Goal: Task Accomplishment & Management: Manage account settings

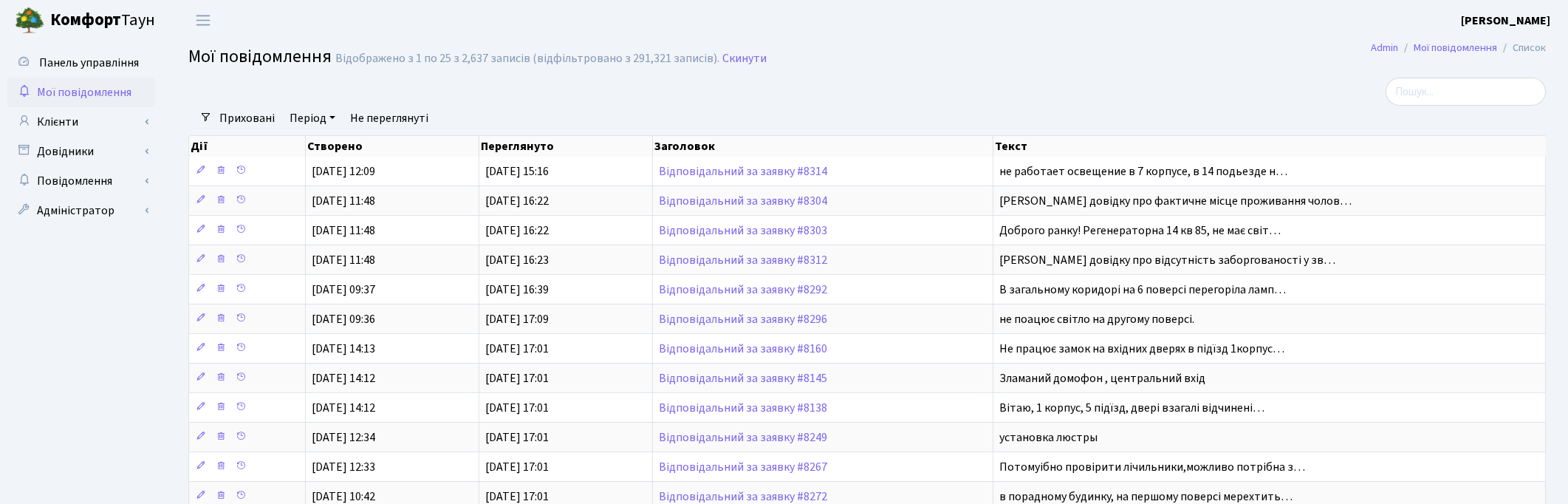
select select "25"
drag, startPoint x: 951, startPoint y: 70, endPoint x: 930, endPoint y: 53, distance: 27.0
click at [946, 66] on h2 "Мої повідомлення Відображено з 1 по 25 з 2,637 записів (відфільтровано з 291,32…" at bounding box center [866, 58] width 1357 height 25
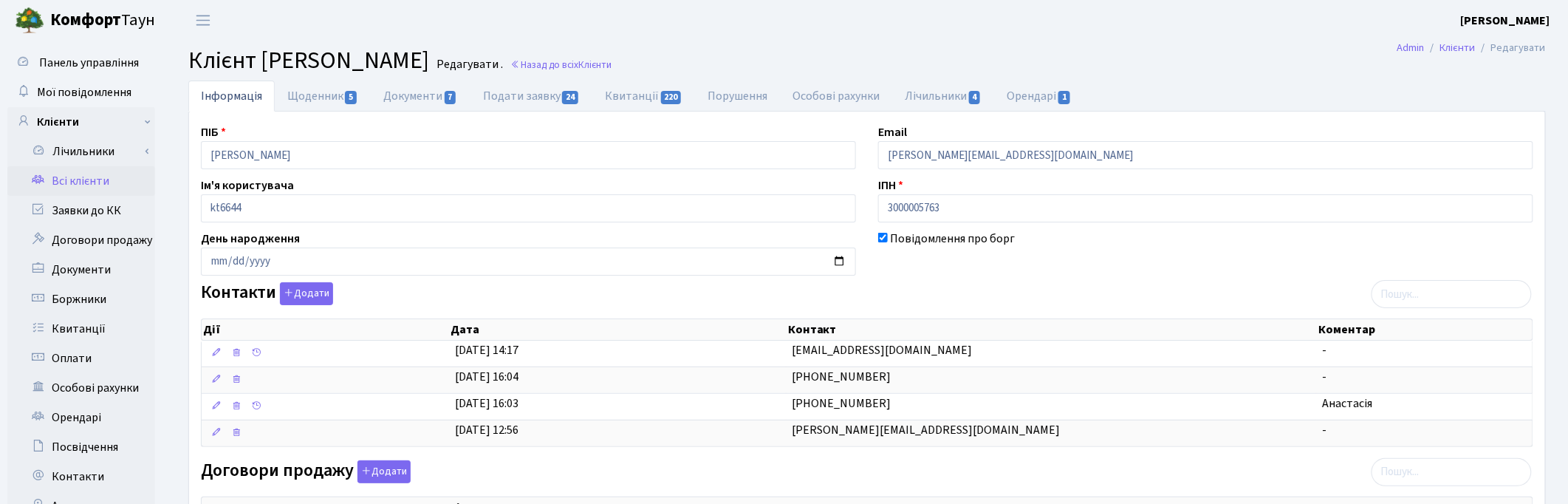
click at [740, 31] on header "Комфорт Таун Корчун І. С. Мій обліковий запис Вийти" at bounding box center [784, 20] width 1568 height 41
click at [85, 215] on link "Заявки до КК" at bounding box center [80, 211] width 147 height 30
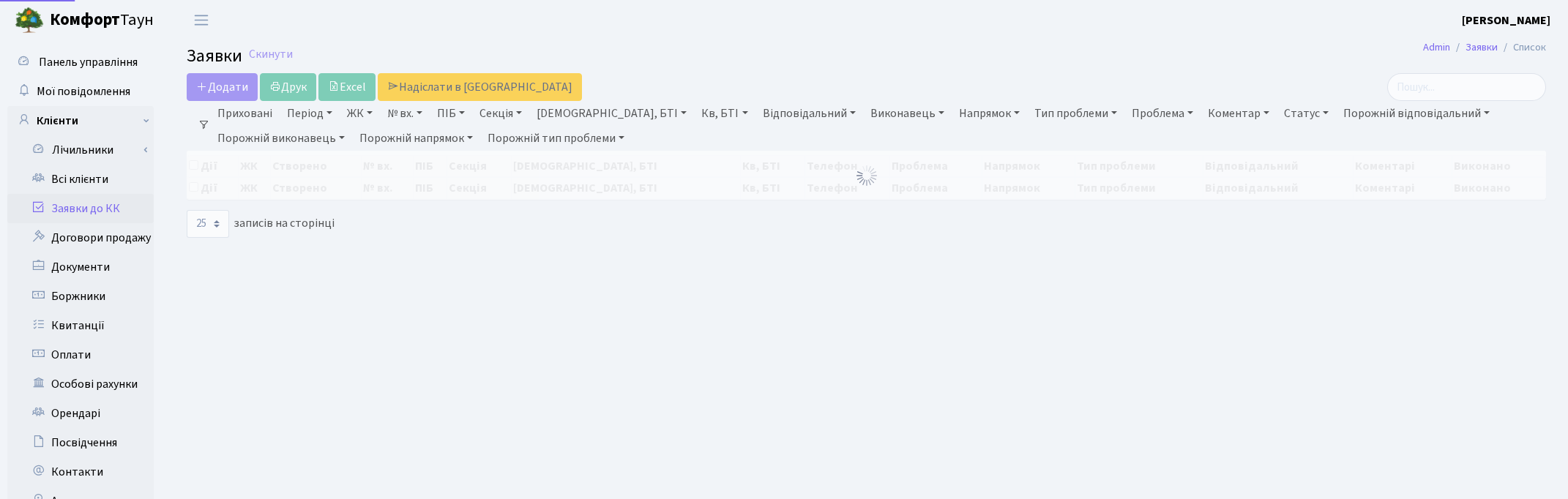
select select "25"
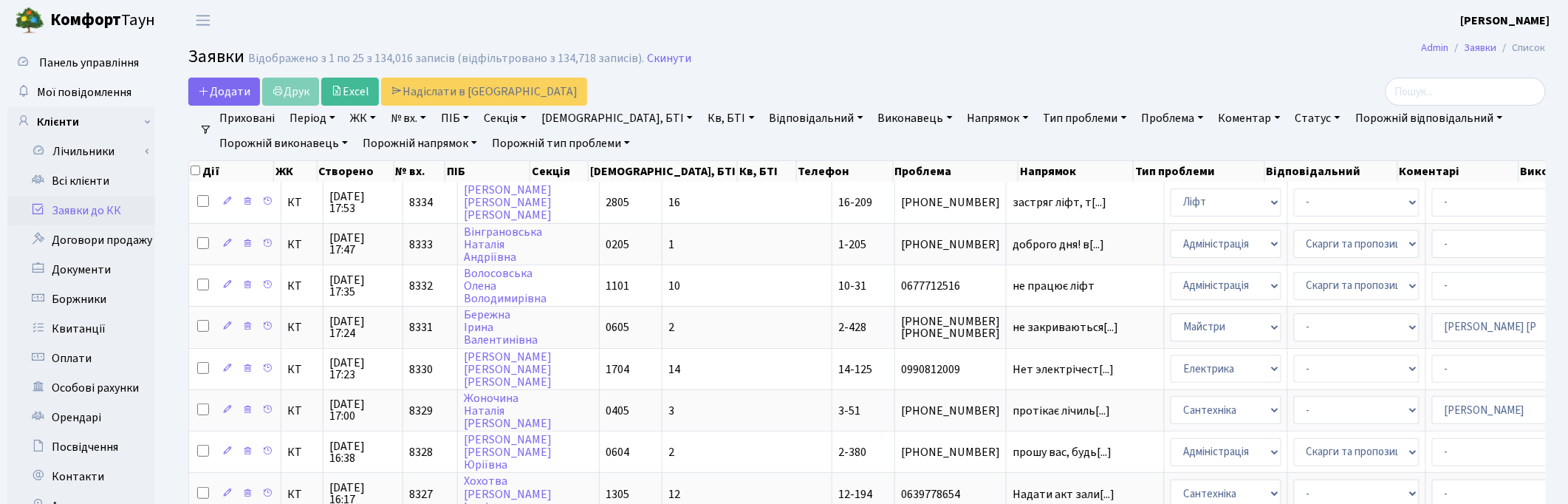
click at [801, 59] on h2 "Заявки Відображено з 1 по 25 з 134,016 записів (відфільтровано з 134,718 записі…" at bounding box center [866, 58] width 1357 height 25
click at [820, 50] on h2 "Заявки Відображено з 1 по 25 з 134,016 записів (відфільтровано з 134,718 записі…" at bounding box center [866, 58] width 1357 height 25
click at [659, 56] on link "Скинути" at bounding box center [669, 58] width 45 height 14
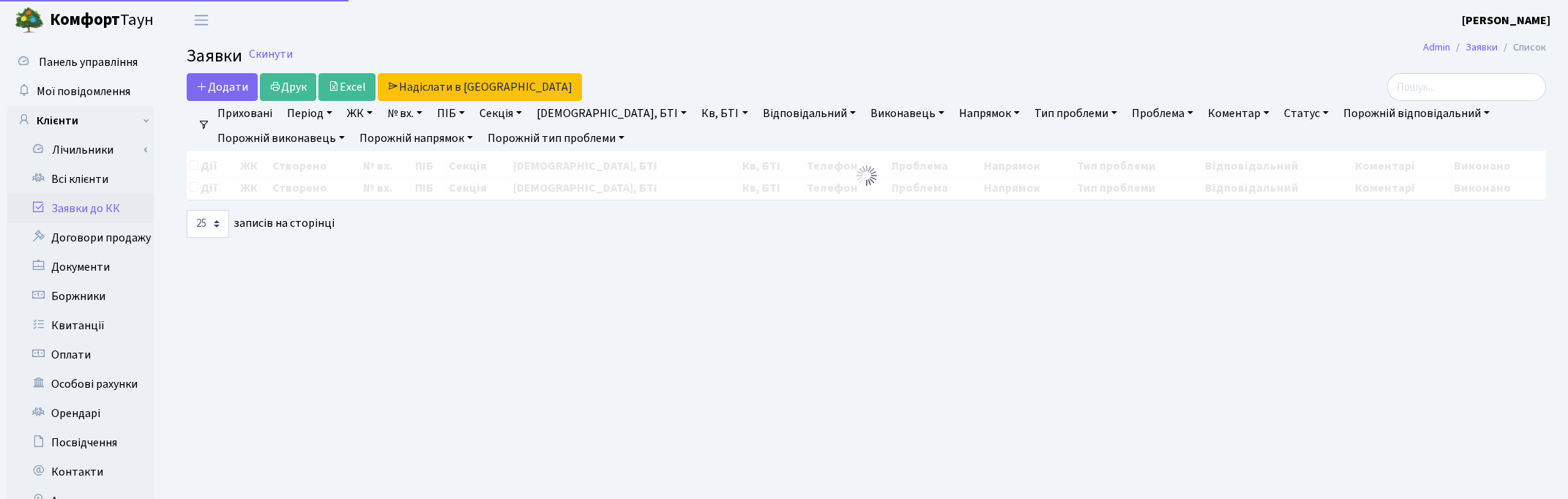
select select "25"
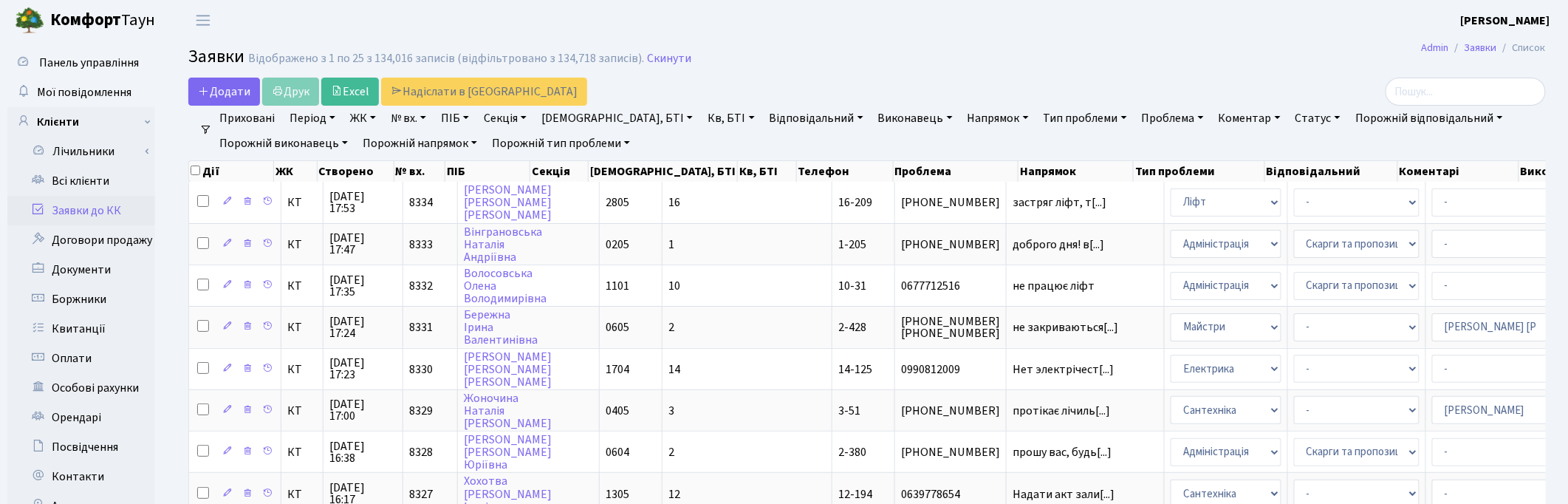
click at [877, 65] on h2 "Заявки Відображено з 1 по 25 з 134,016 записів (відфільтровано з 134,718 записі…" at bounding box center [866, 58] width 1357 height 25
click at [670, 53] on link "Скинути" at bounding box center [669, 58] width 45 height 14
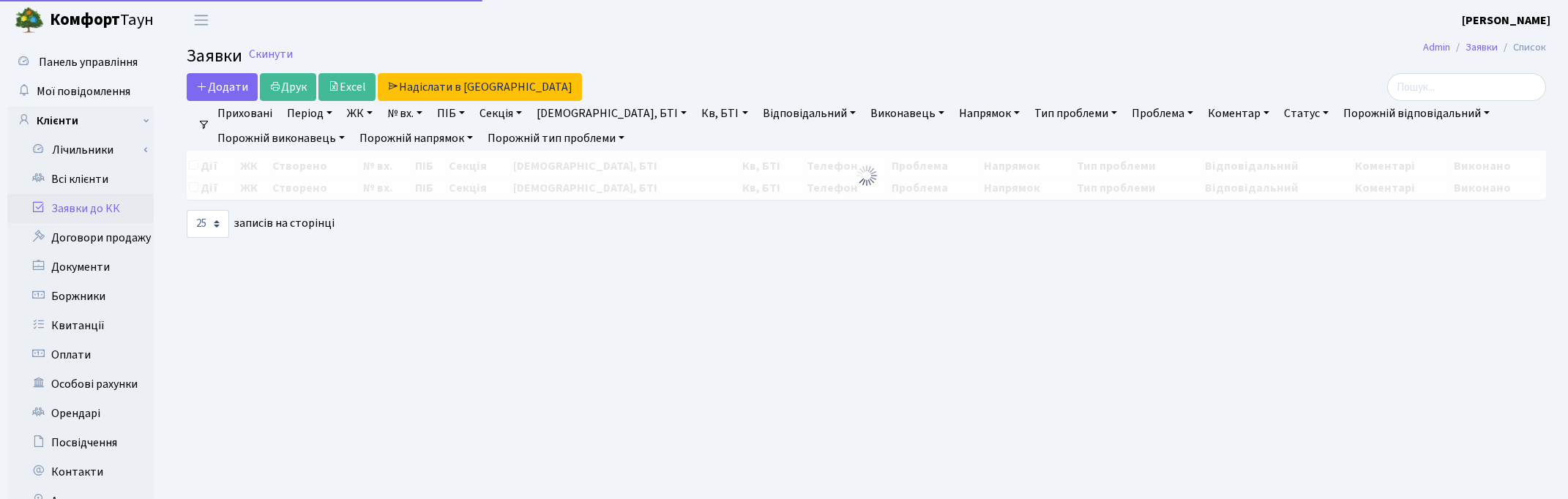
select select "25"
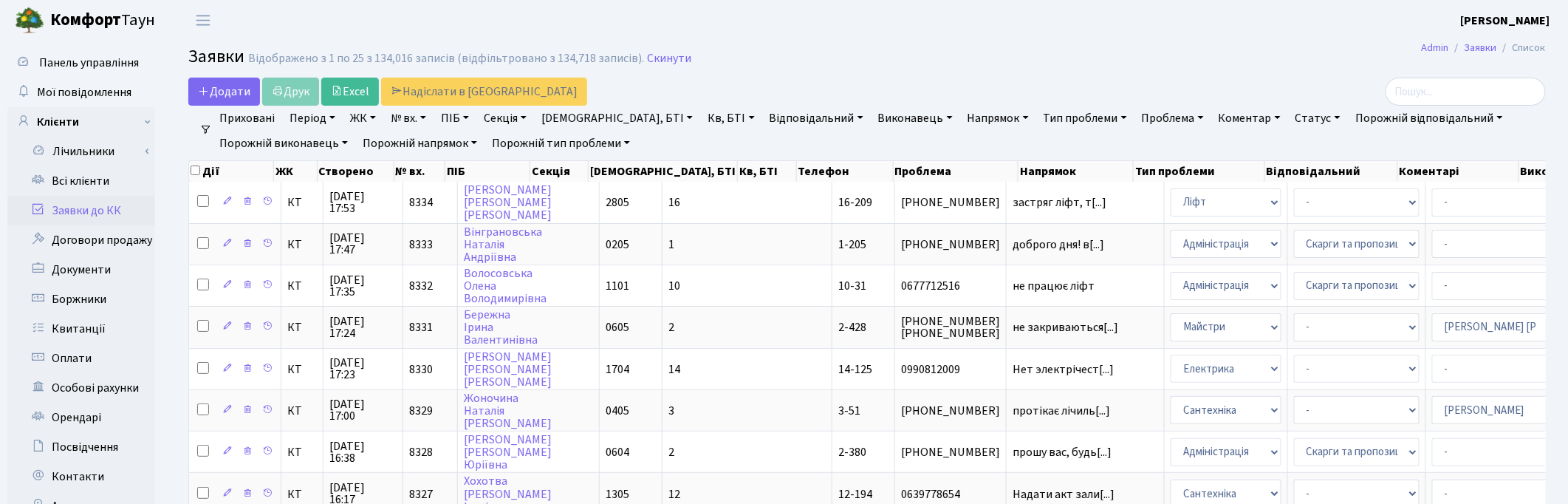
click at [358, 116] on link "ЖК" at bounding box center [363, 118] width 38 height 25
click at [795, 79] on div "Додати Друк Excel Надіслати в [GEOGRAPHIC_DATA]" at bounding box center [637, 91] width 897 height 28
click at [961, 120] on link "Напрямок" at bounding box center [998, 118] width 73 height 25
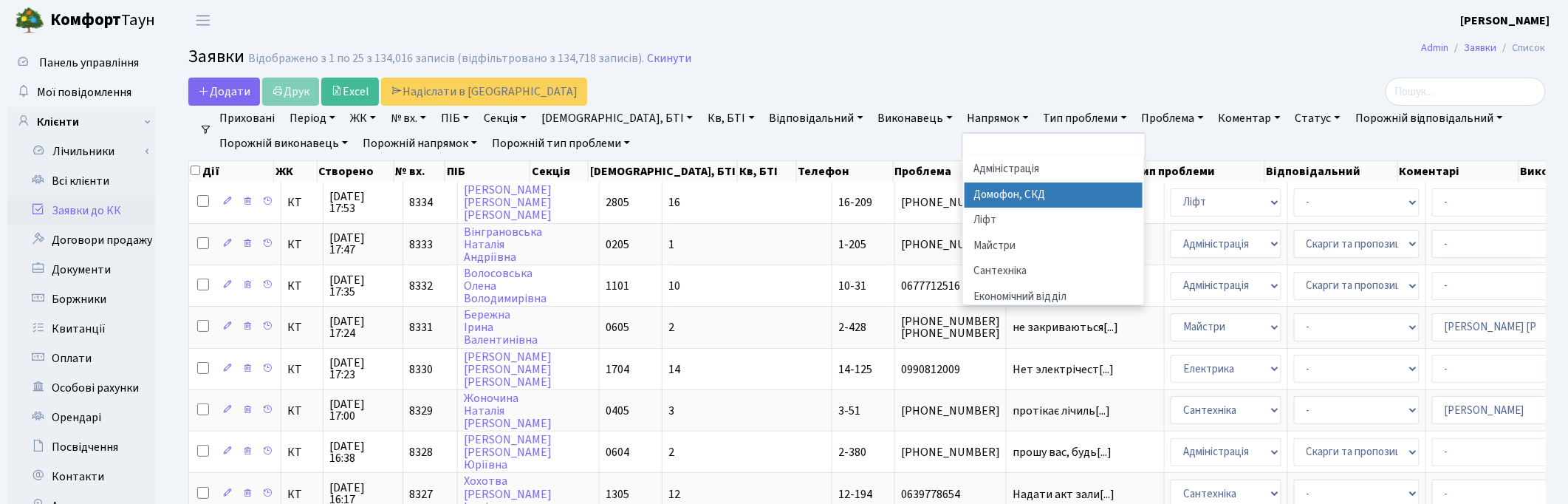
click at [964, 187] on li "Домофон, СКД" at bounding box center [1053, 195] width 179 height 26
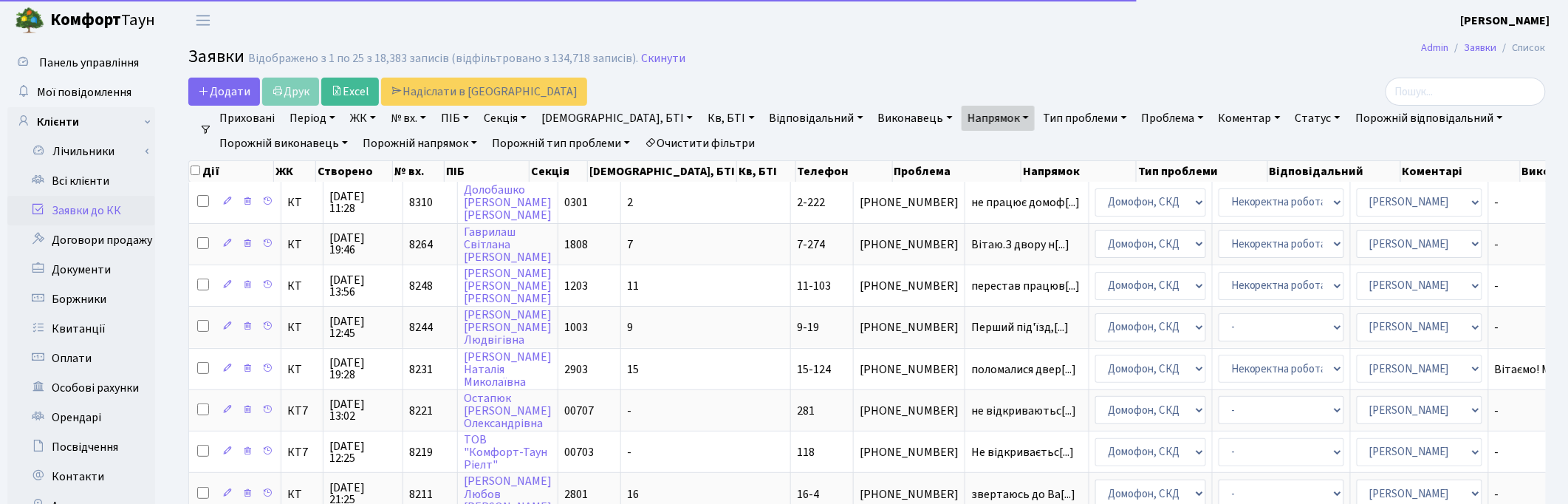
click at [1290, 118] on link "Статус" at bounding box center [1318, 118] width 56 height 25
click at [1290, 202] on link "Не виконано" at bounding box center [1348, 207] width 117 height 23
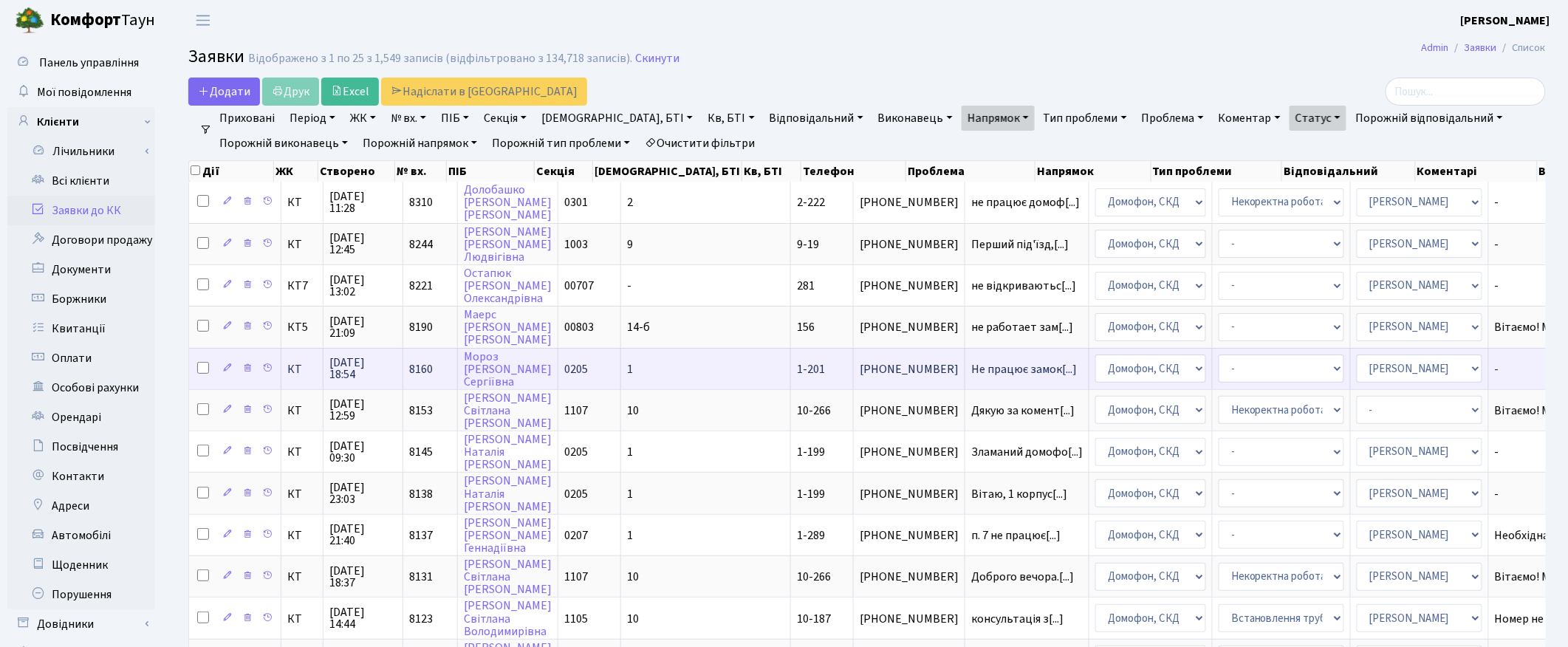
click at [350, 360] on span "18.09.2025 18:54" at bounding box center [363, 368] width 67 height 24
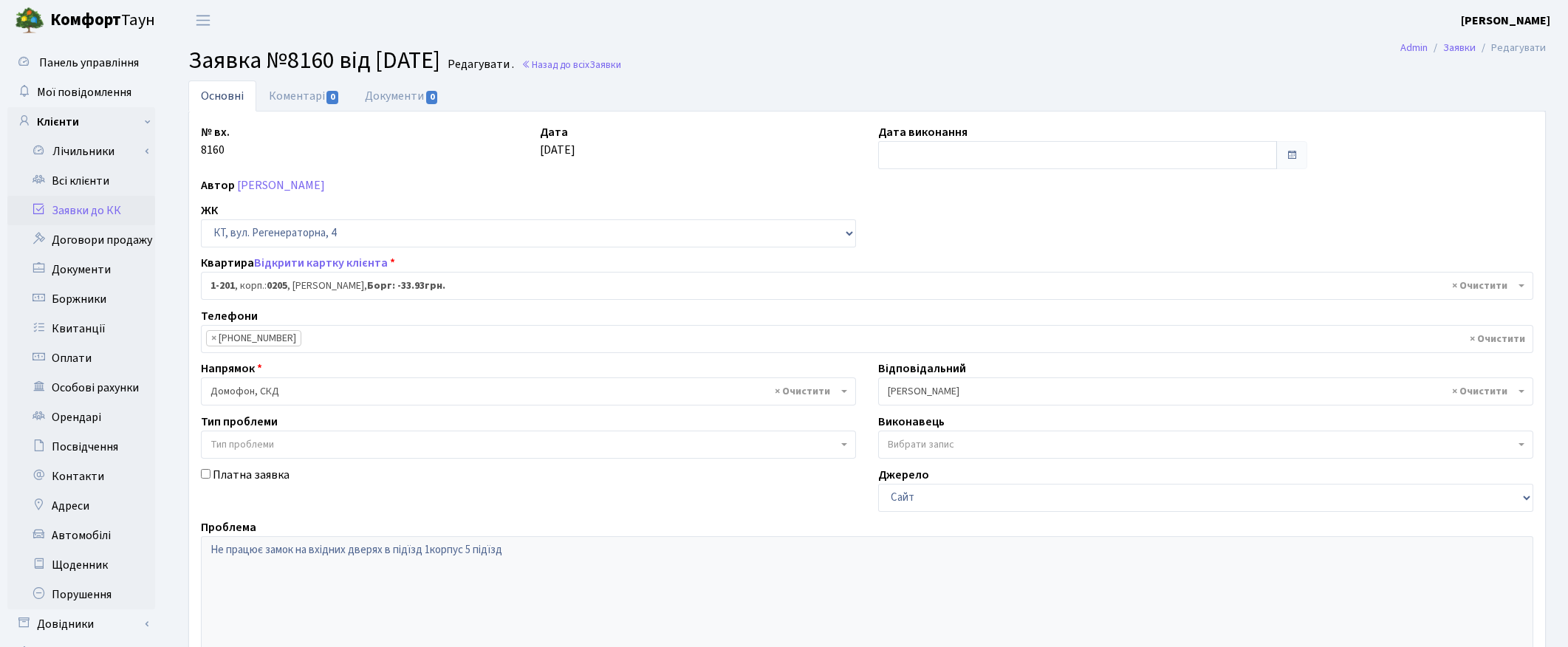
select select "201"
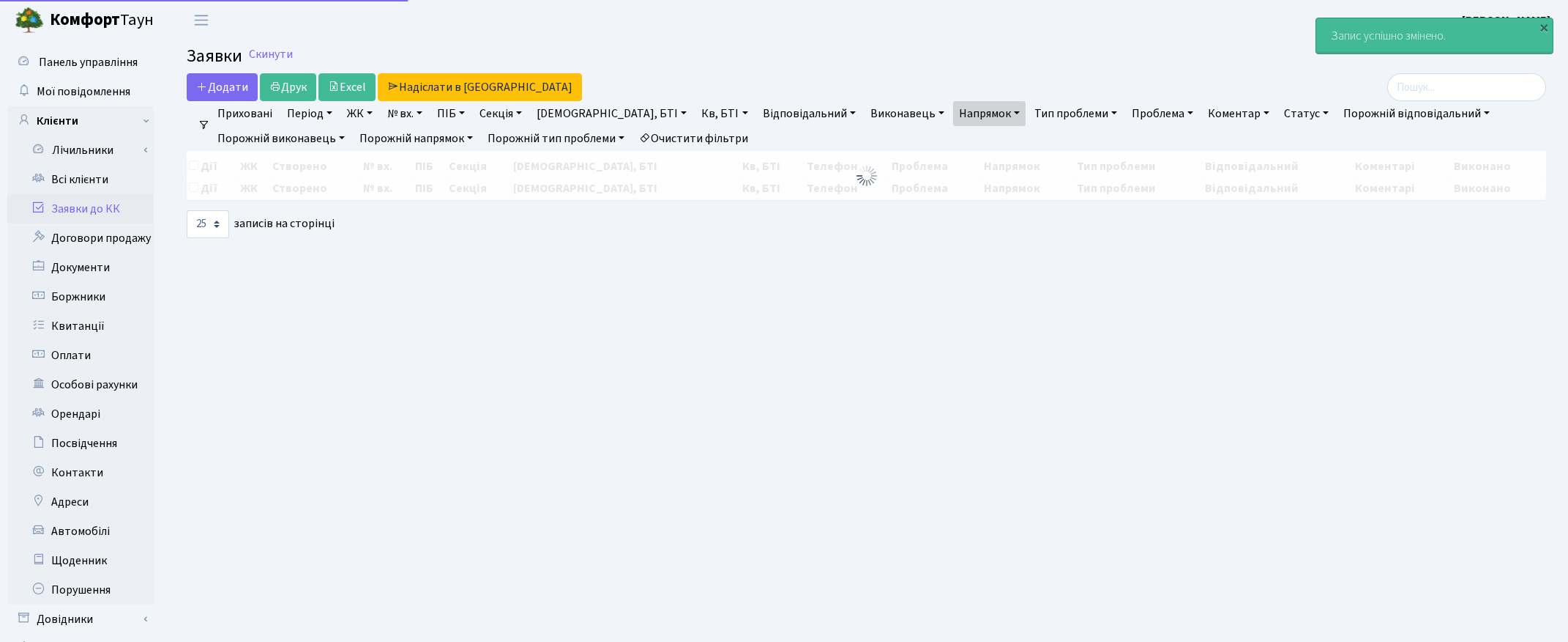
select select "25"
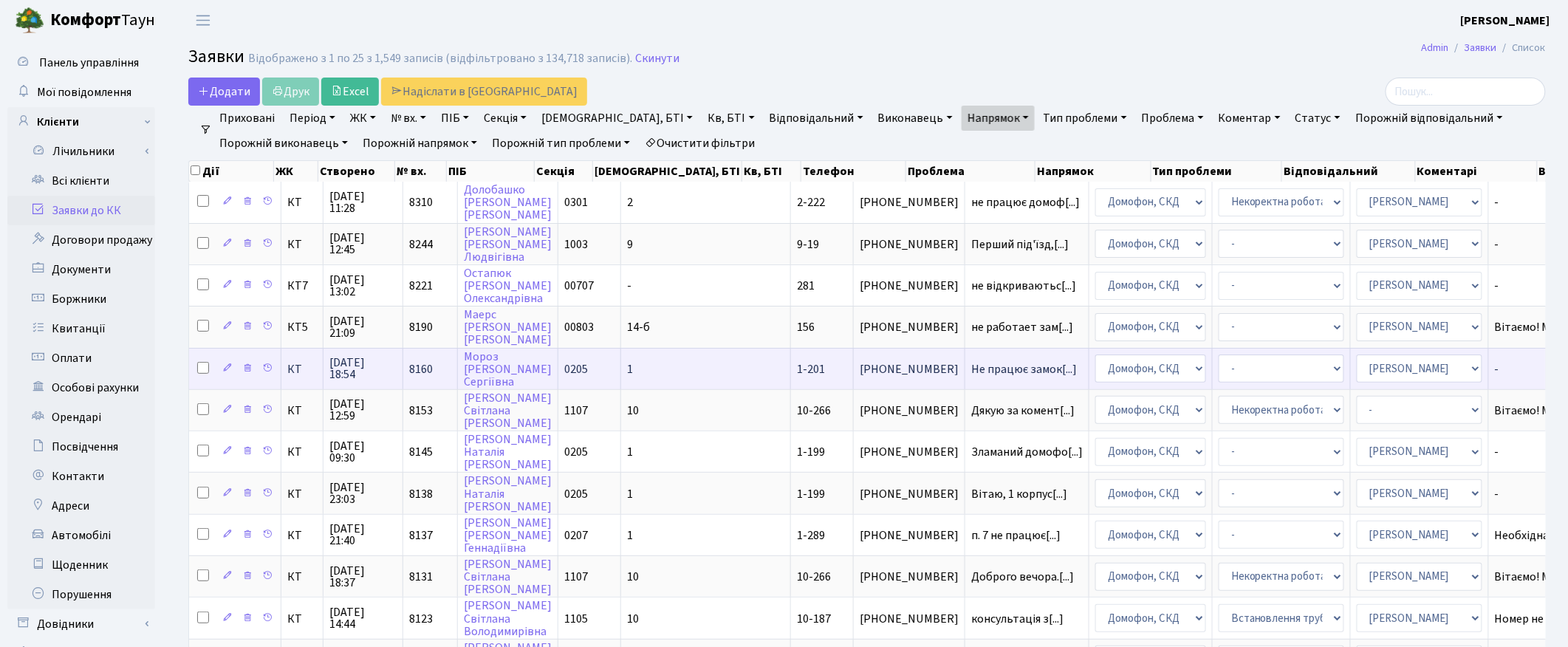
click at [204, 364] on input "checkbox" at bounding box center [203, 368] width 12 height 12
checkbox input "true"
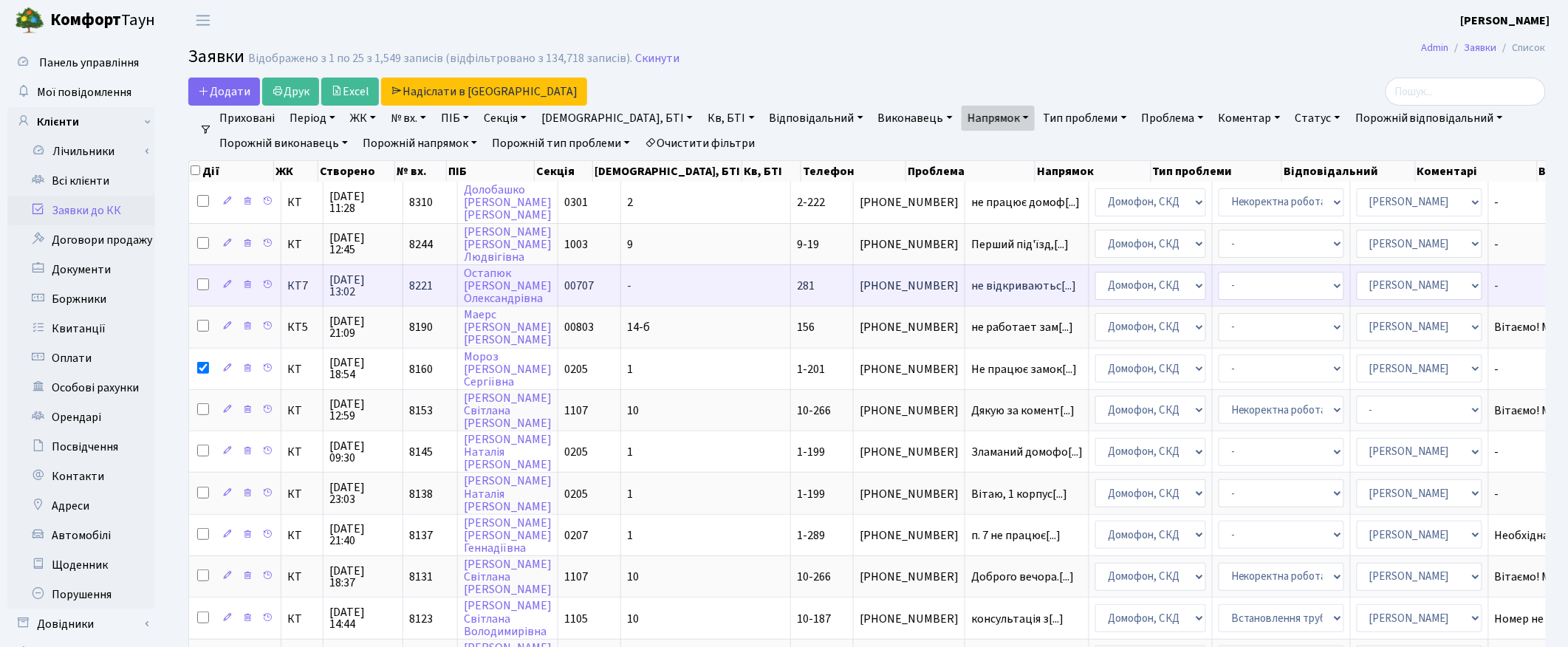
click at [344, 284] on span "21.09.2025 13:02" at bounding box center [363, 286] width 67 height 24
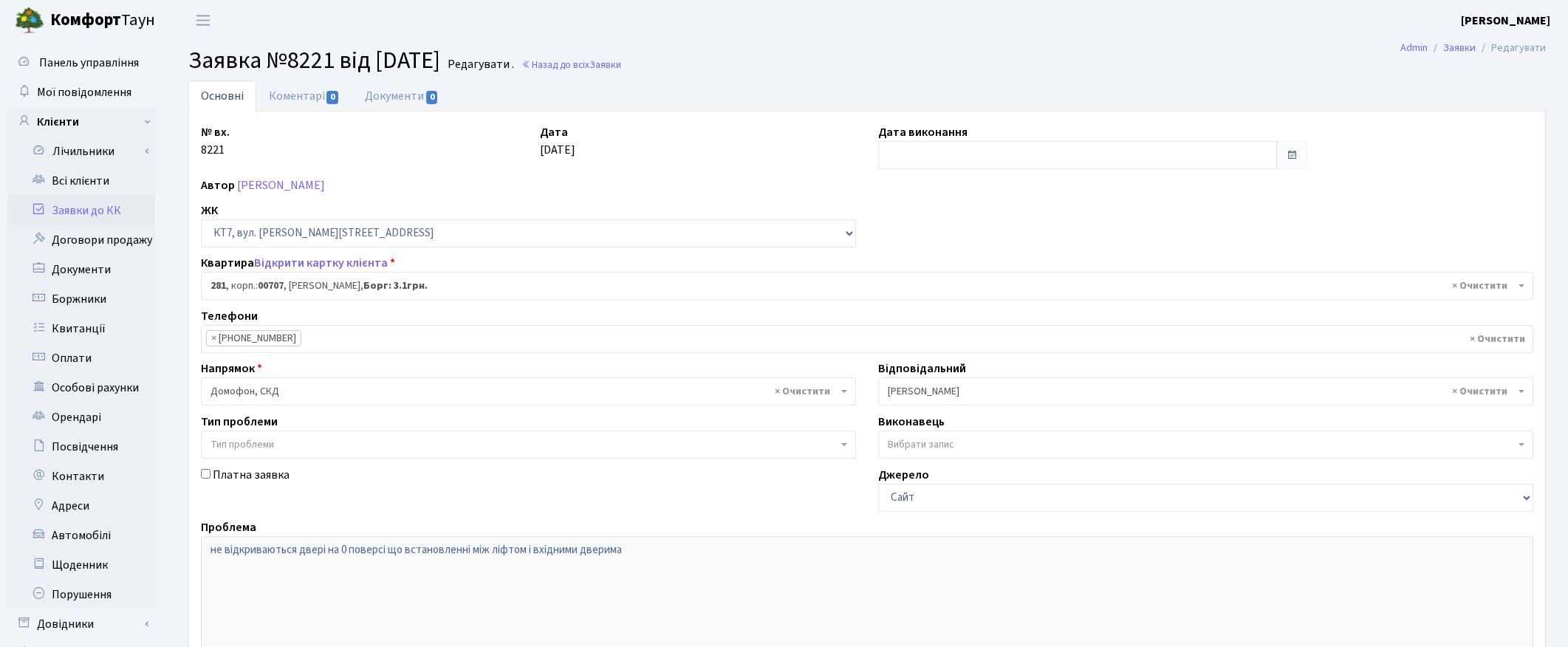
select select "18733"
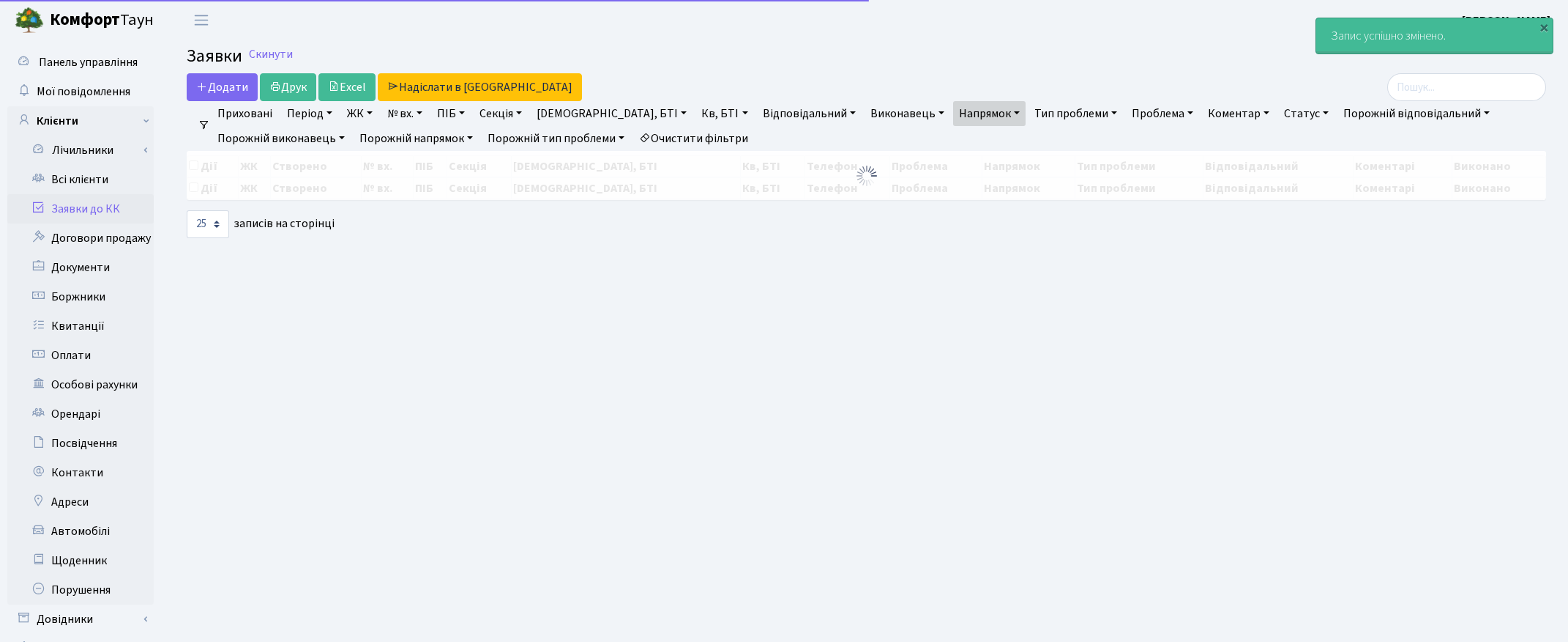
select select "25"
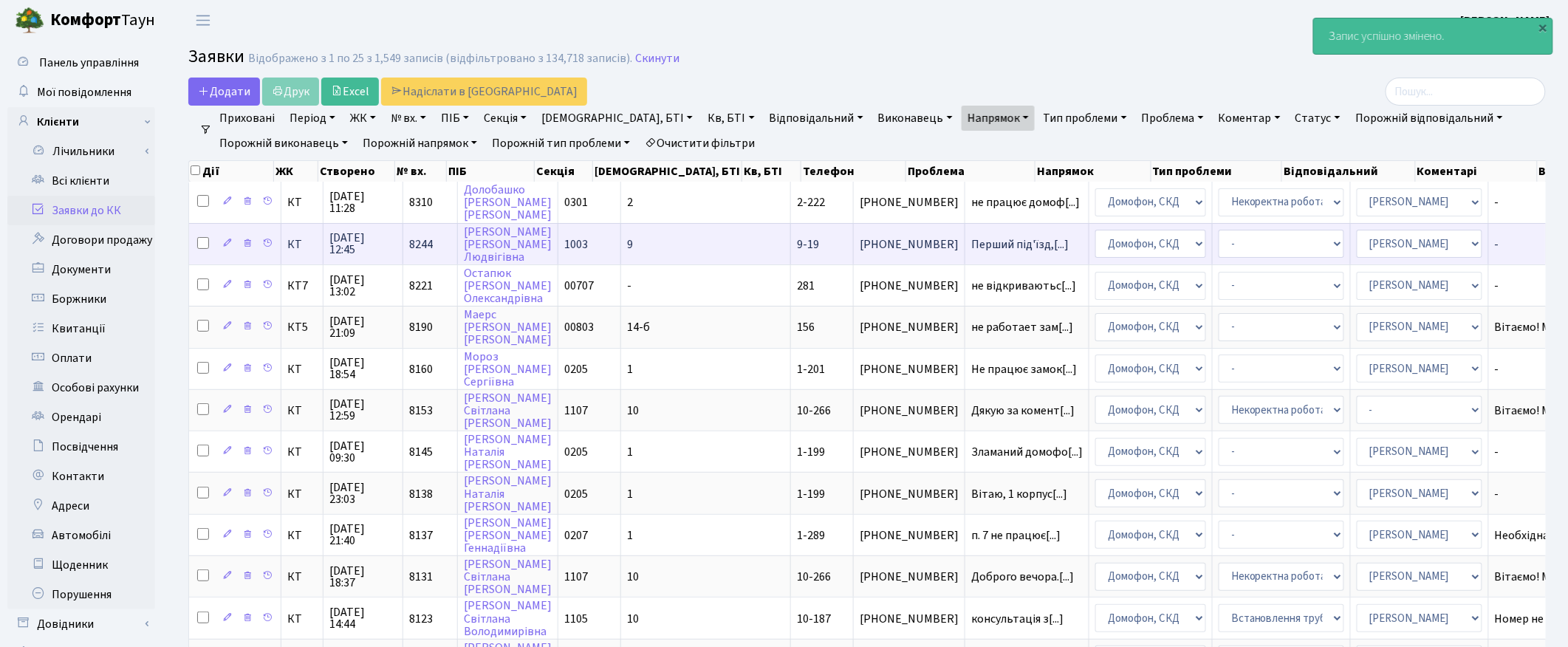
click at [347, 233] on span "[DATE] 12:45" at bounding box center [363, 243] width 67 height 24
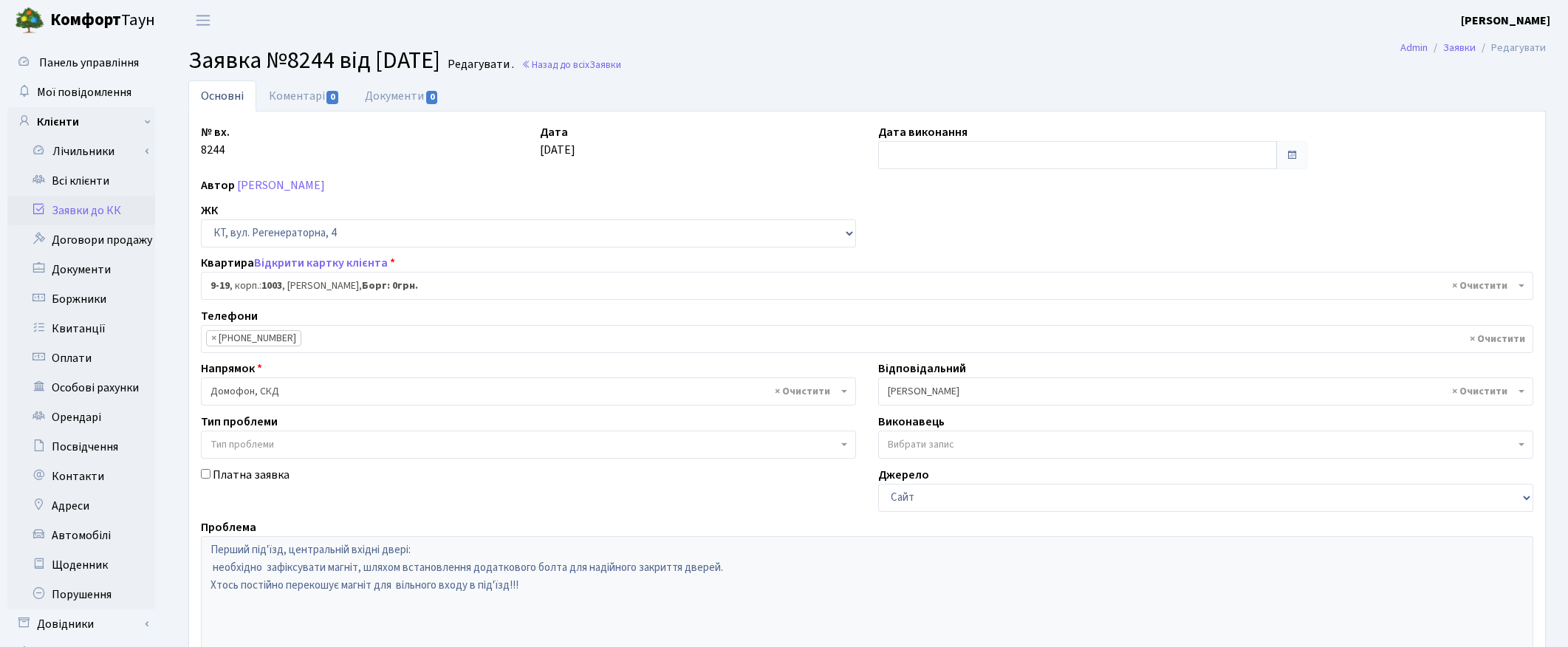
select select "6544"
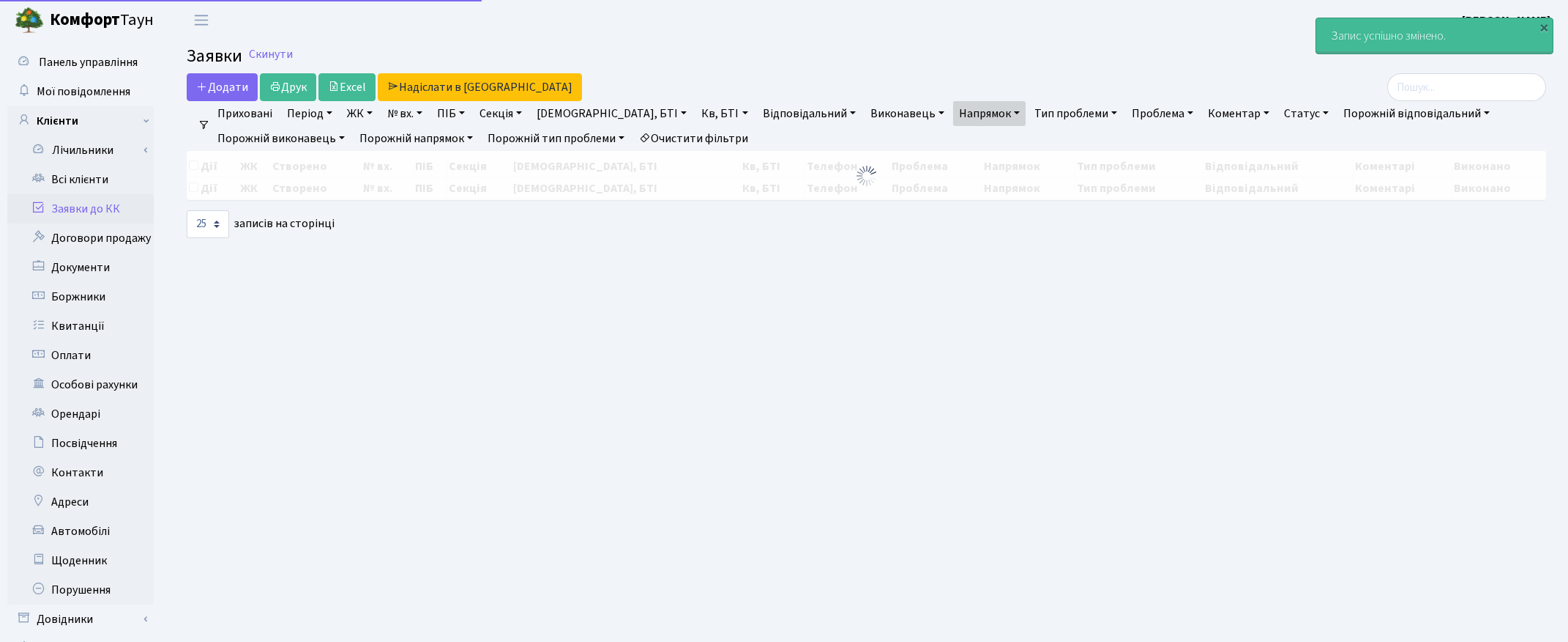
select select "25"
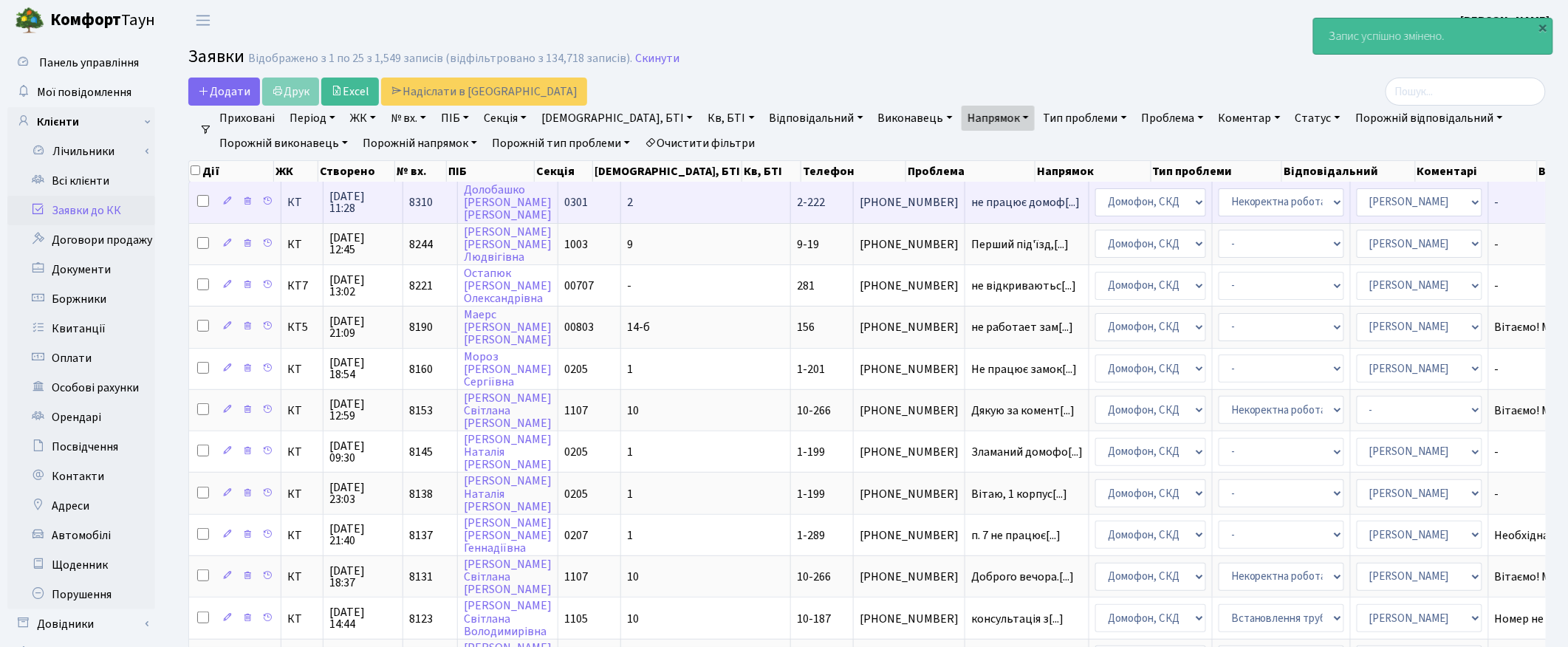
click at [347, 200] on span "24.09.2025 11:28" at bounding box center [363, 202] width 67 height 24
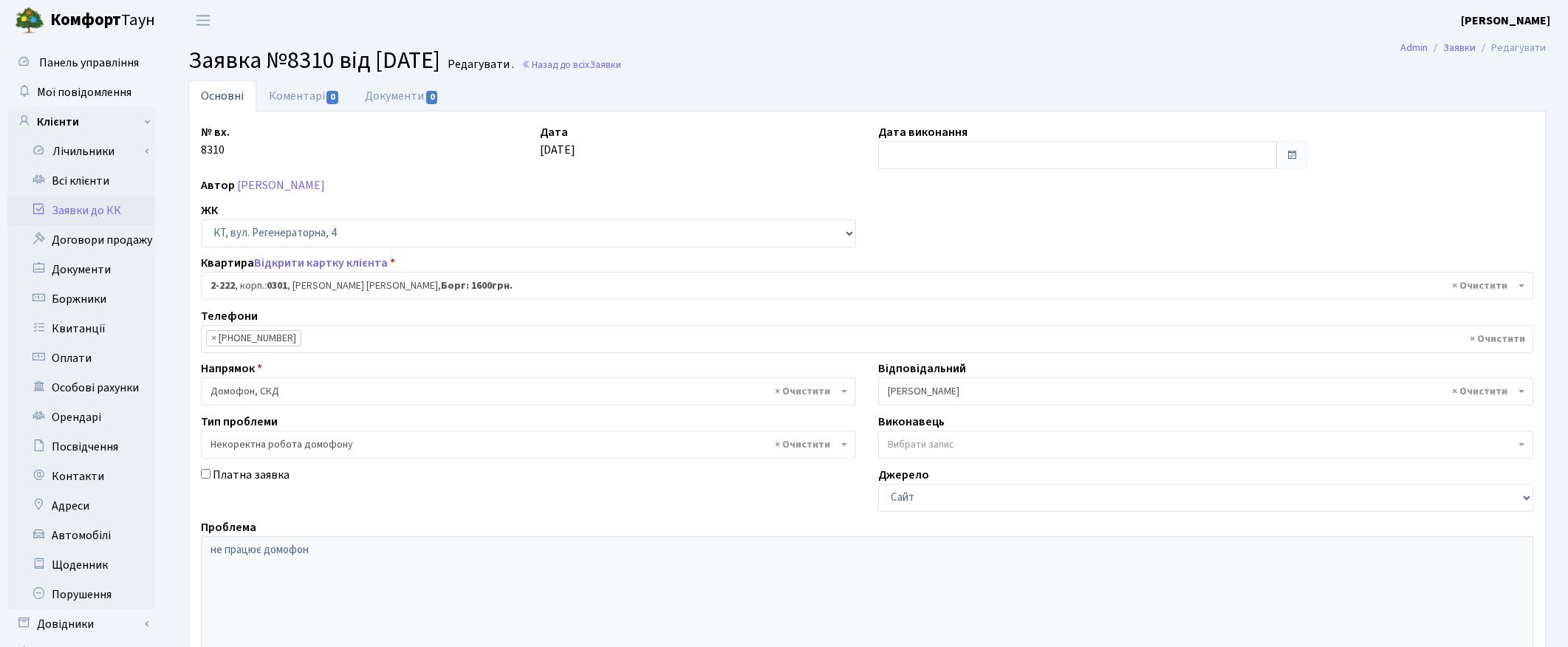
select select "487"
select select "38"
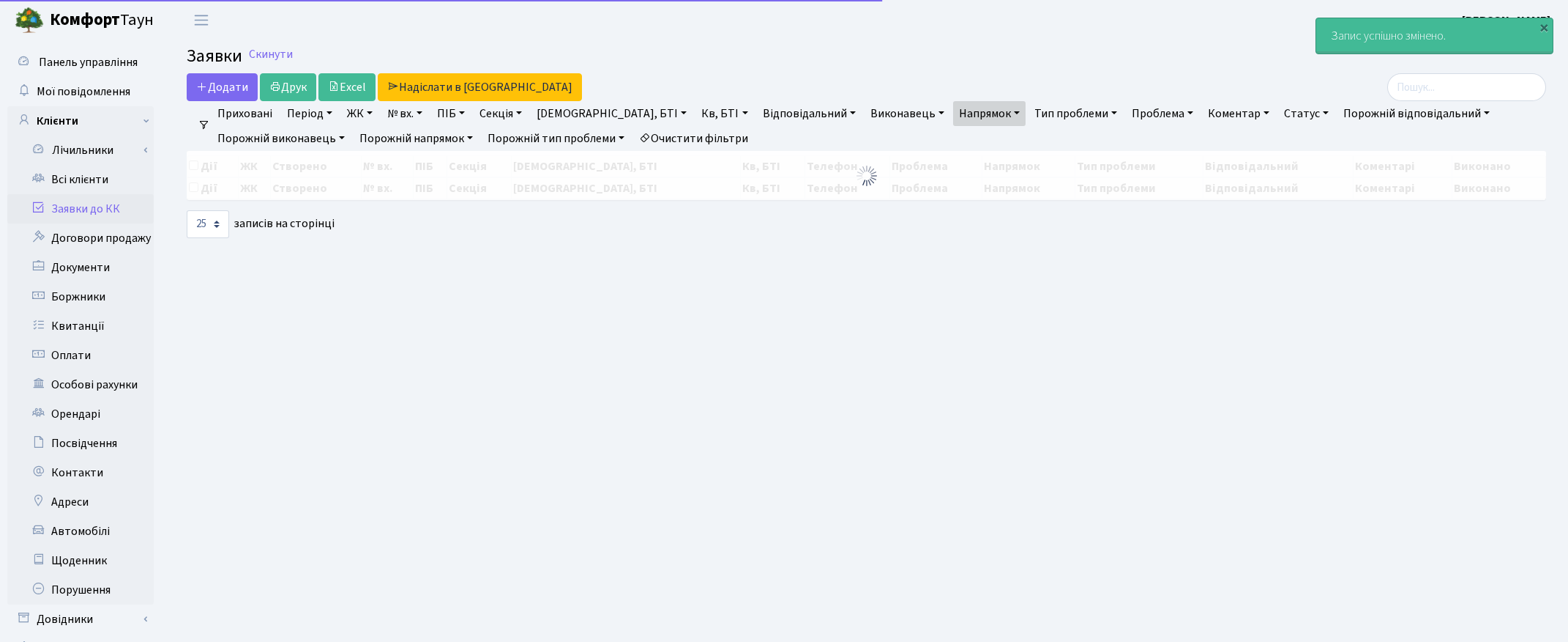
select select "25"
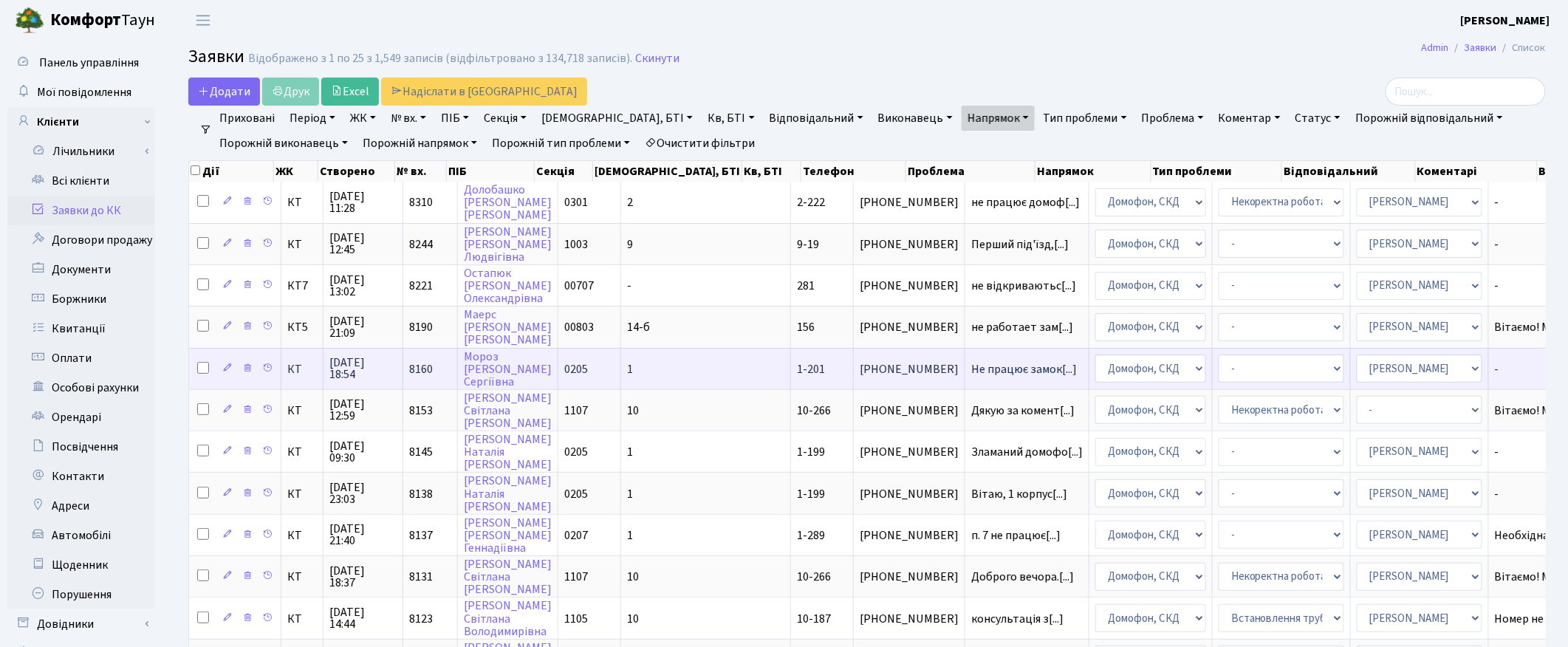
click at [207, 364] on input "checkbox" at bounding box center [203, 368] width 12 height 12
checkbox input "true"
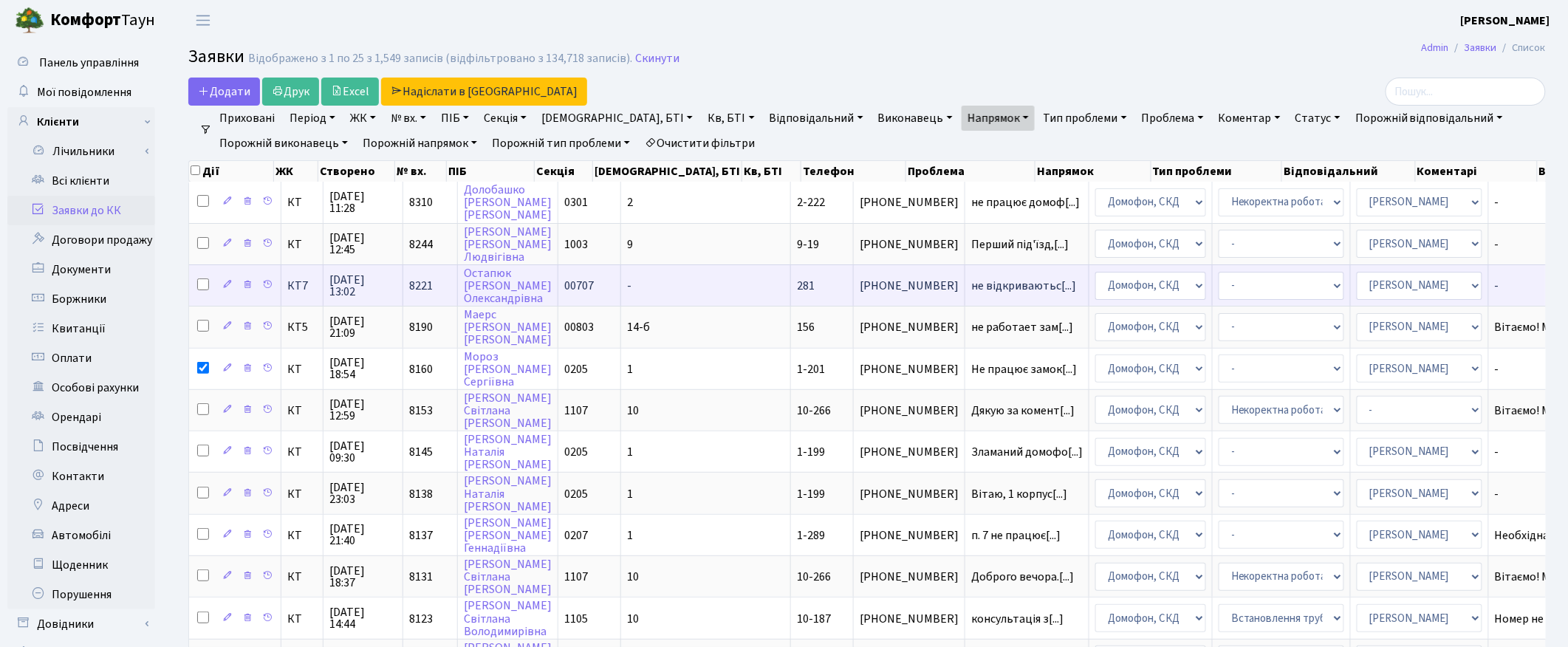
click at [204, 283] on input "checkbox" at bounding box center [203, 284] width 12 height 12
checkbox input "true"
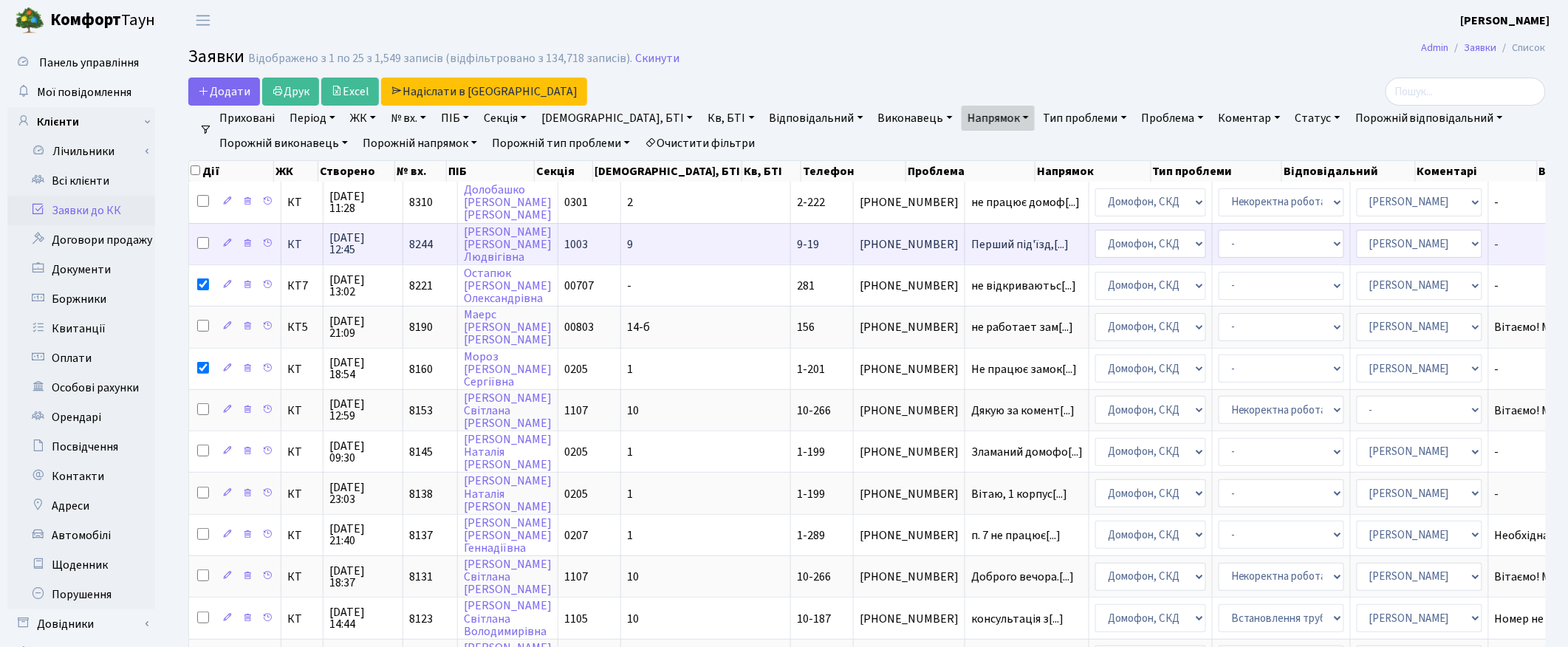
click at [204, 240] on input "checkbox" at bounding box center [203, 242] width 12 height 12
checkbox input "true"
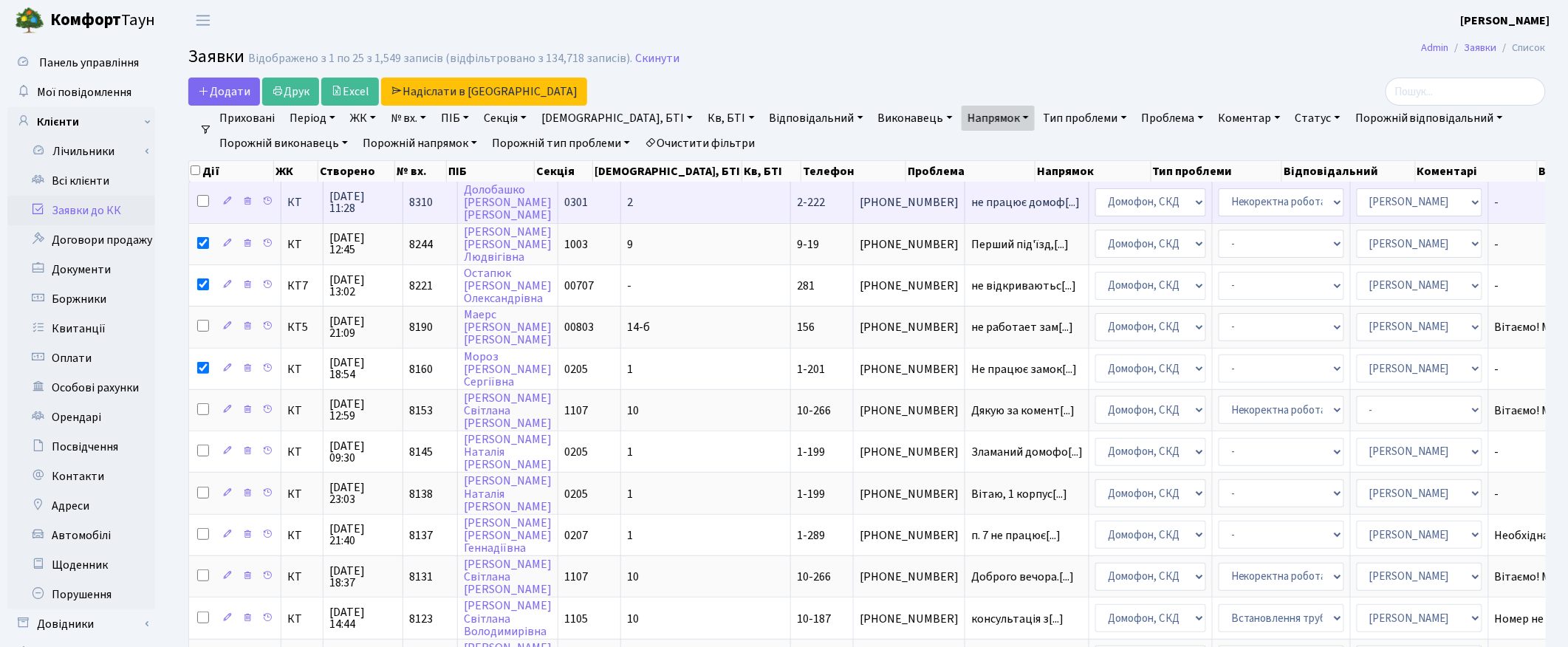
click at [200, 199] on input "checkbox" at bounding box center [203, 201] width 12 height 12
checkbox input "true"
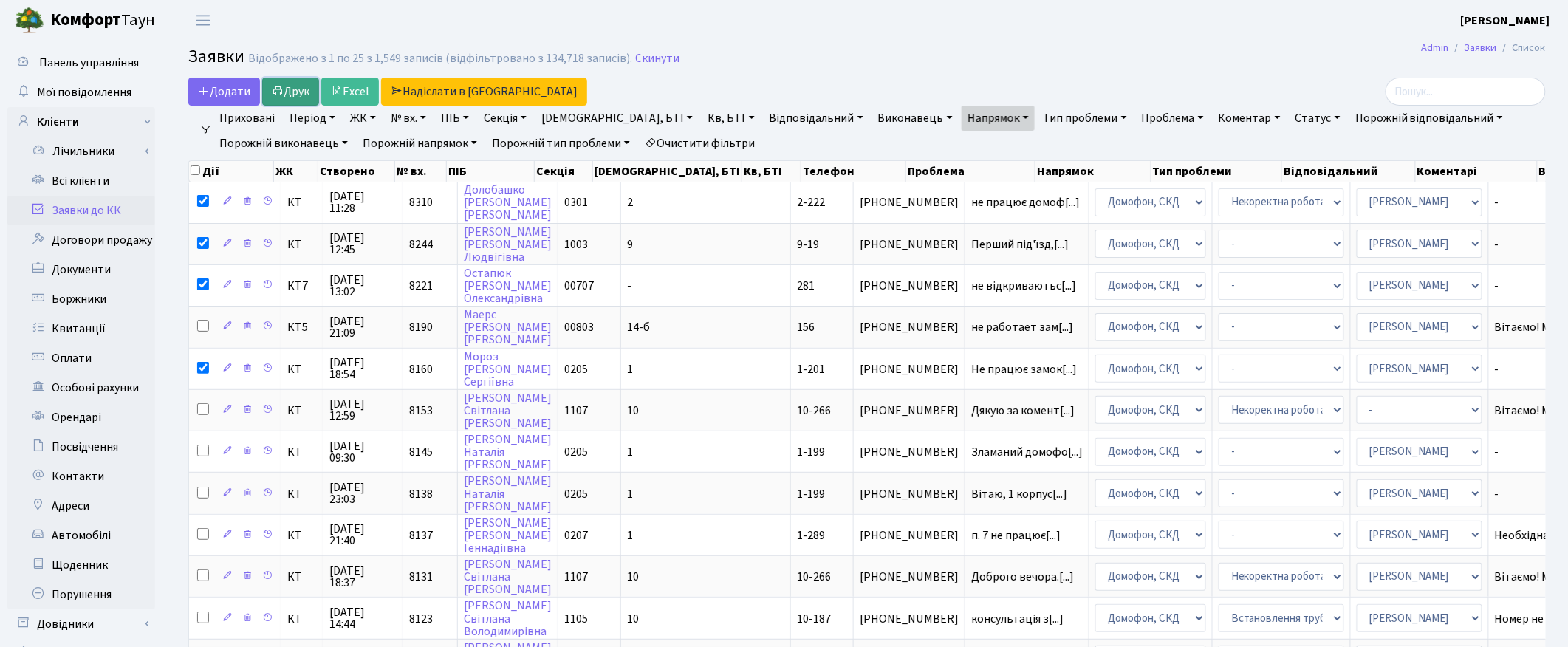
click at [301, 100] on link "Друк" at bounding box center [290, 91] width 56 height 28
click at [196, 170] on input "checkbox" at bounding box center [195, 170] width 10 height 10
checkbox input "true"
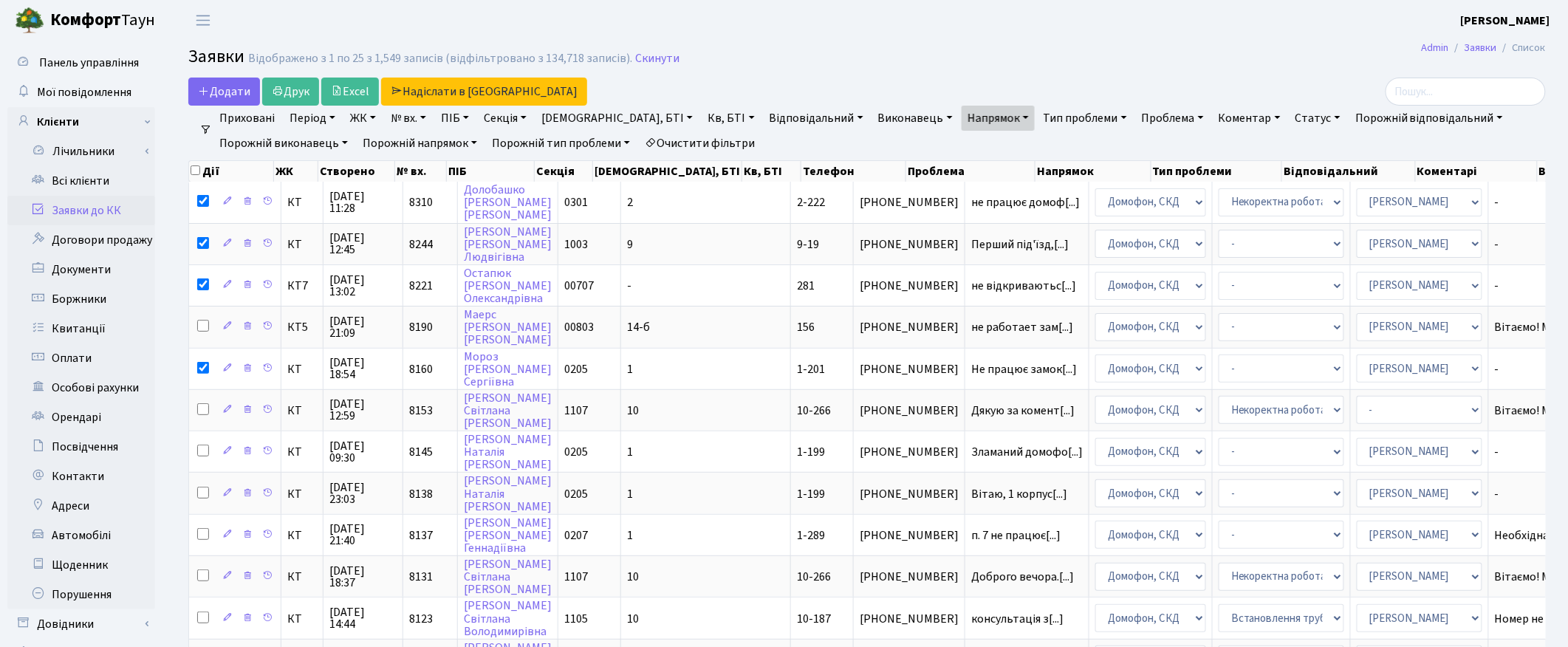
checkbox input "true"
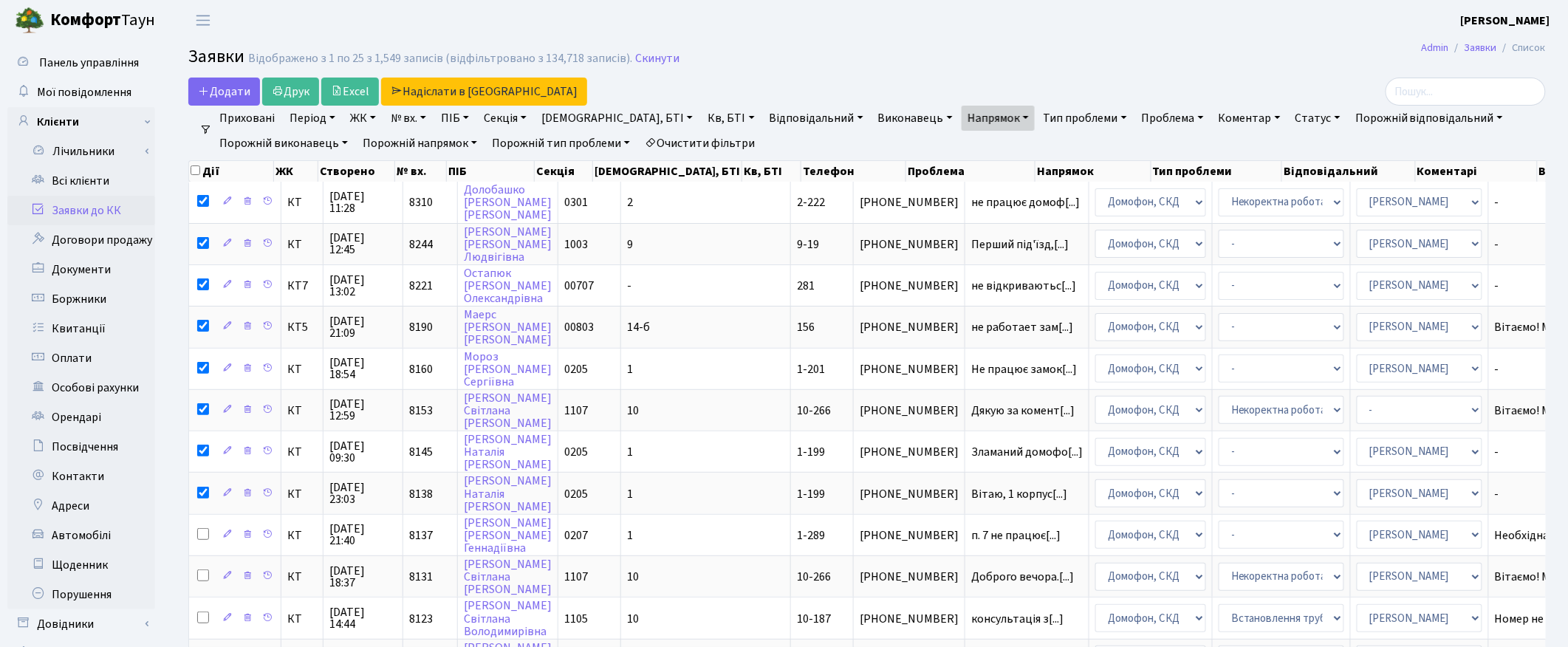
checkbox input "true"
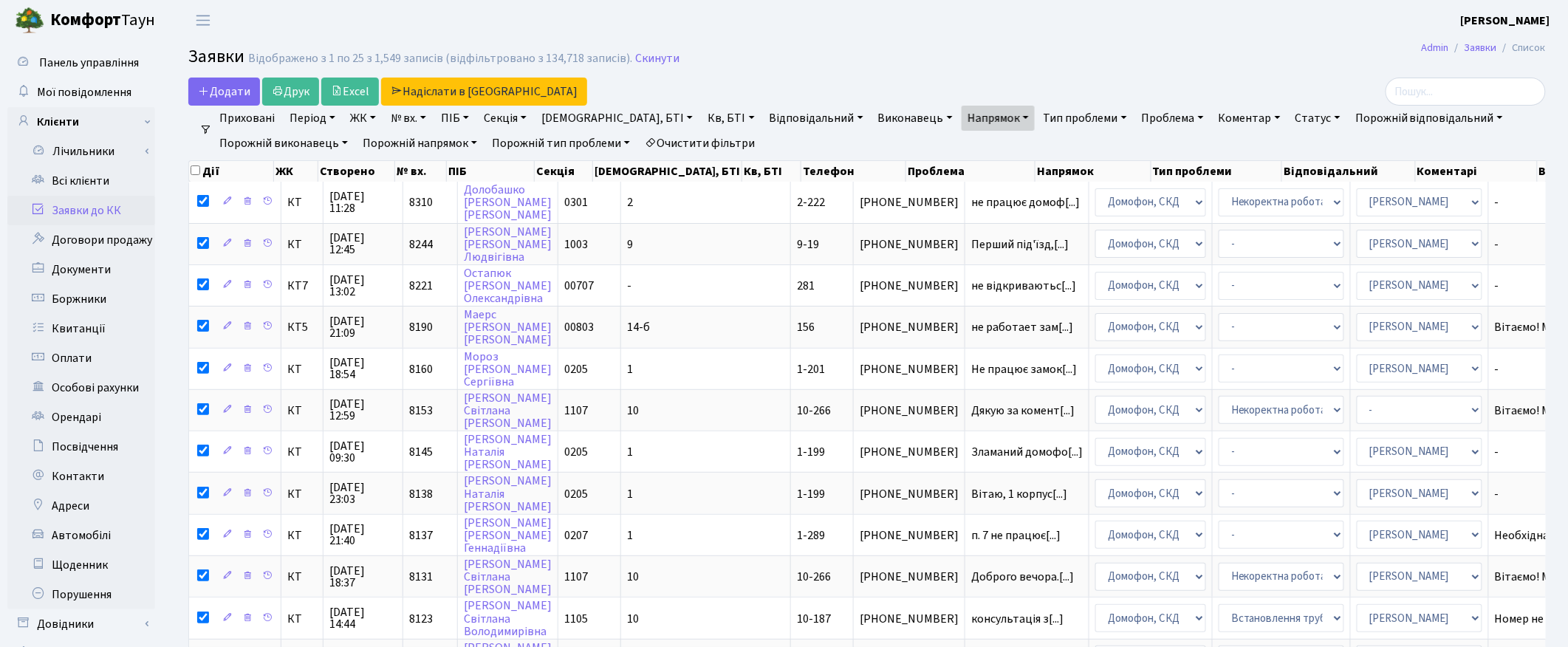
checkbox input "true"
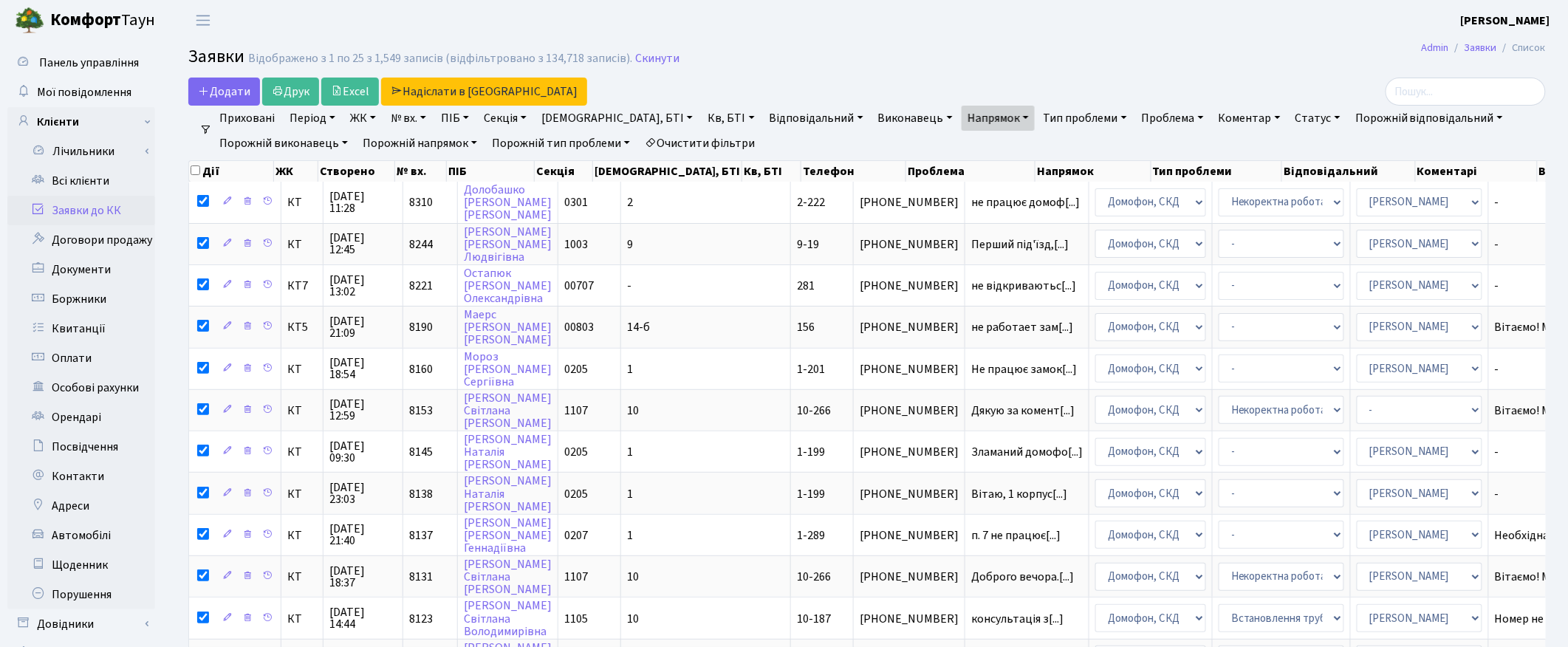
checkbox input "true"
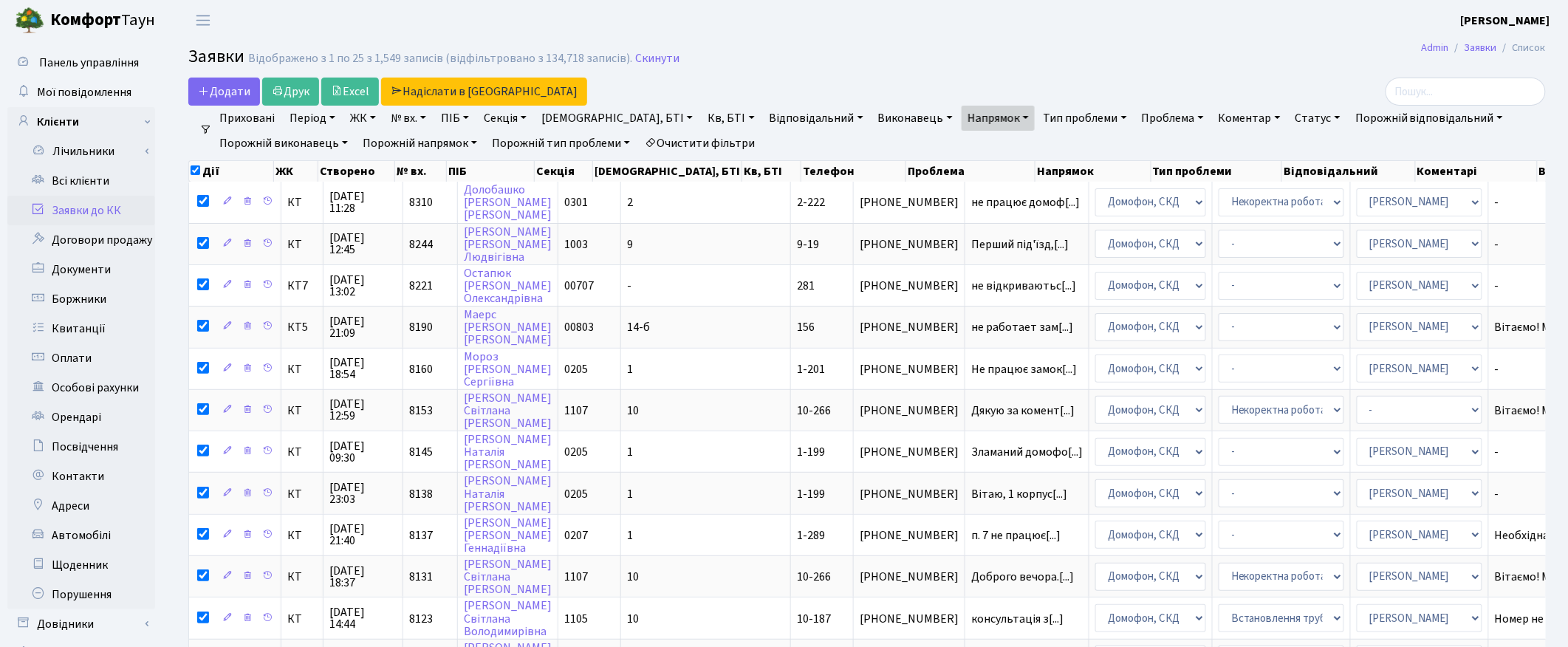
click at [196, 170] on input "checkbox" at bounding box center [195, 170] width 10 height 10
checkbox input "false"
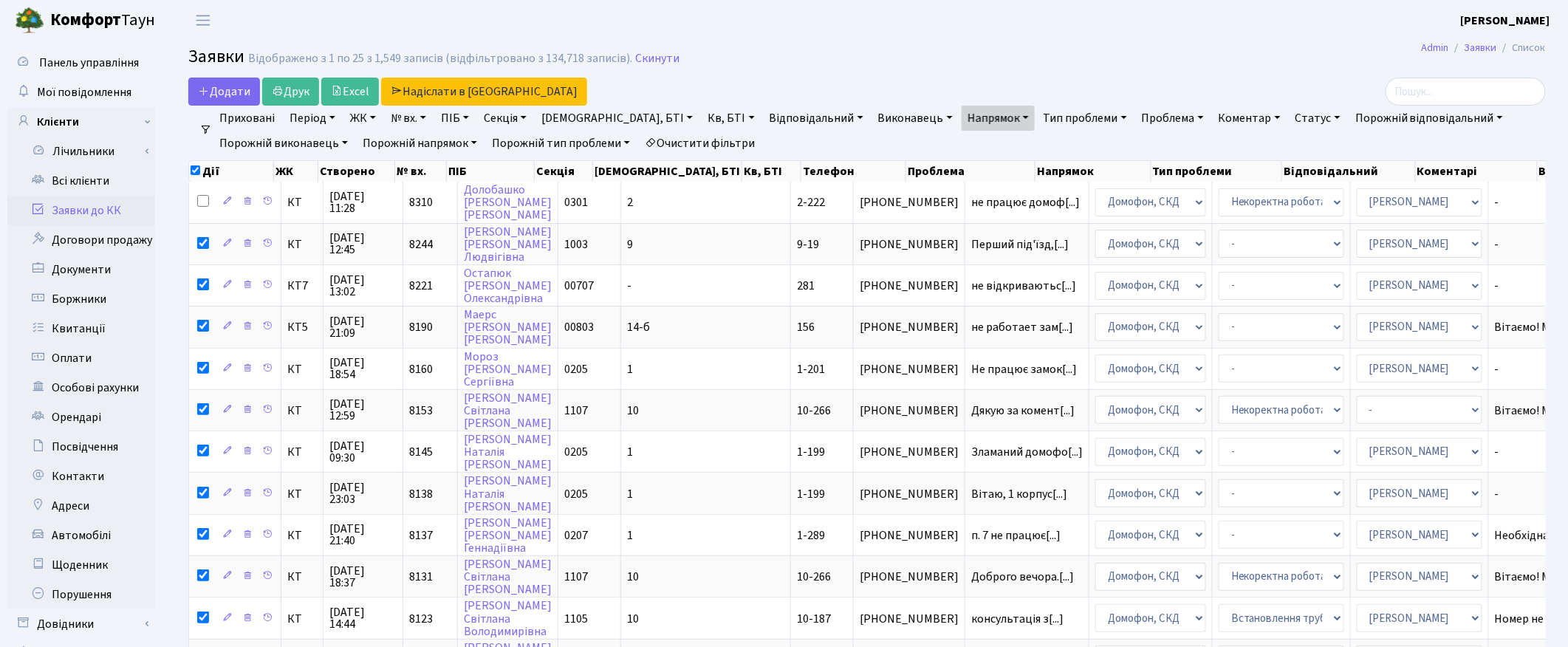
checkbox input "false"
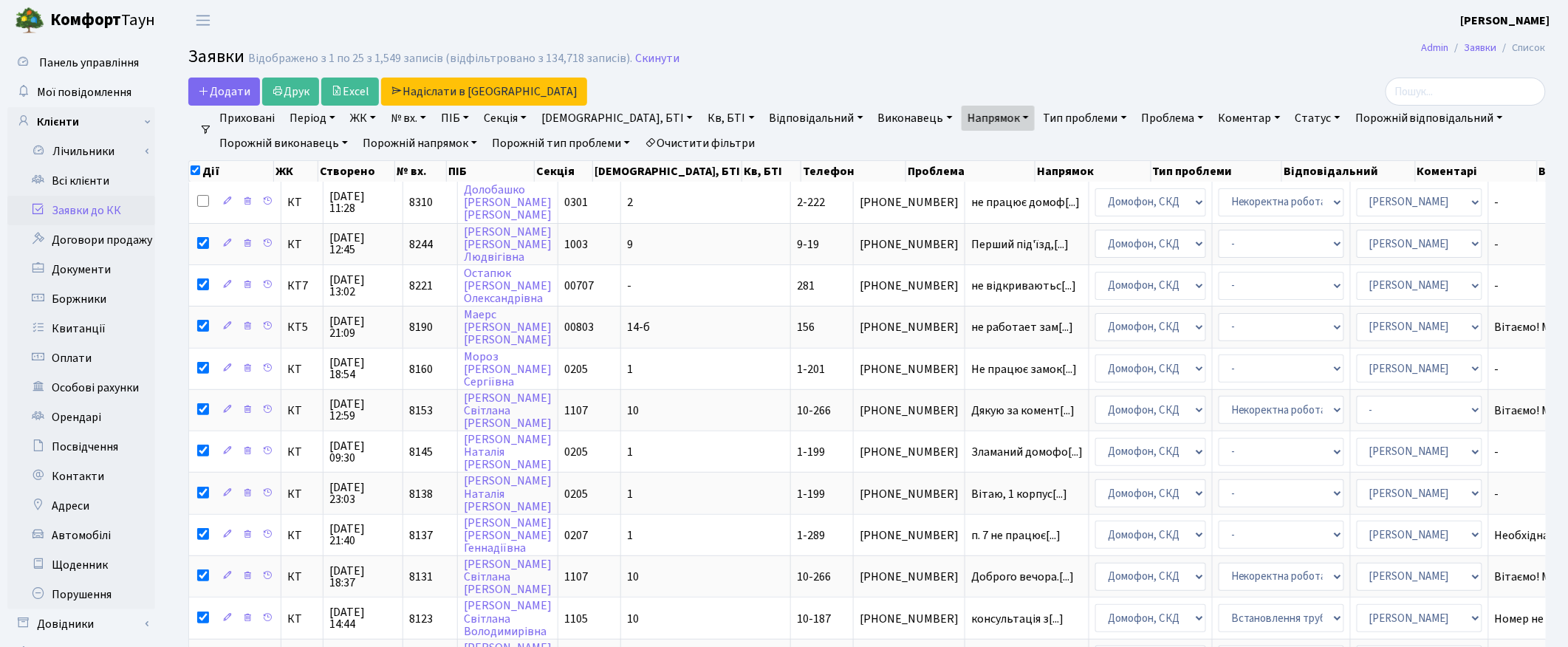
checkbox input "false"
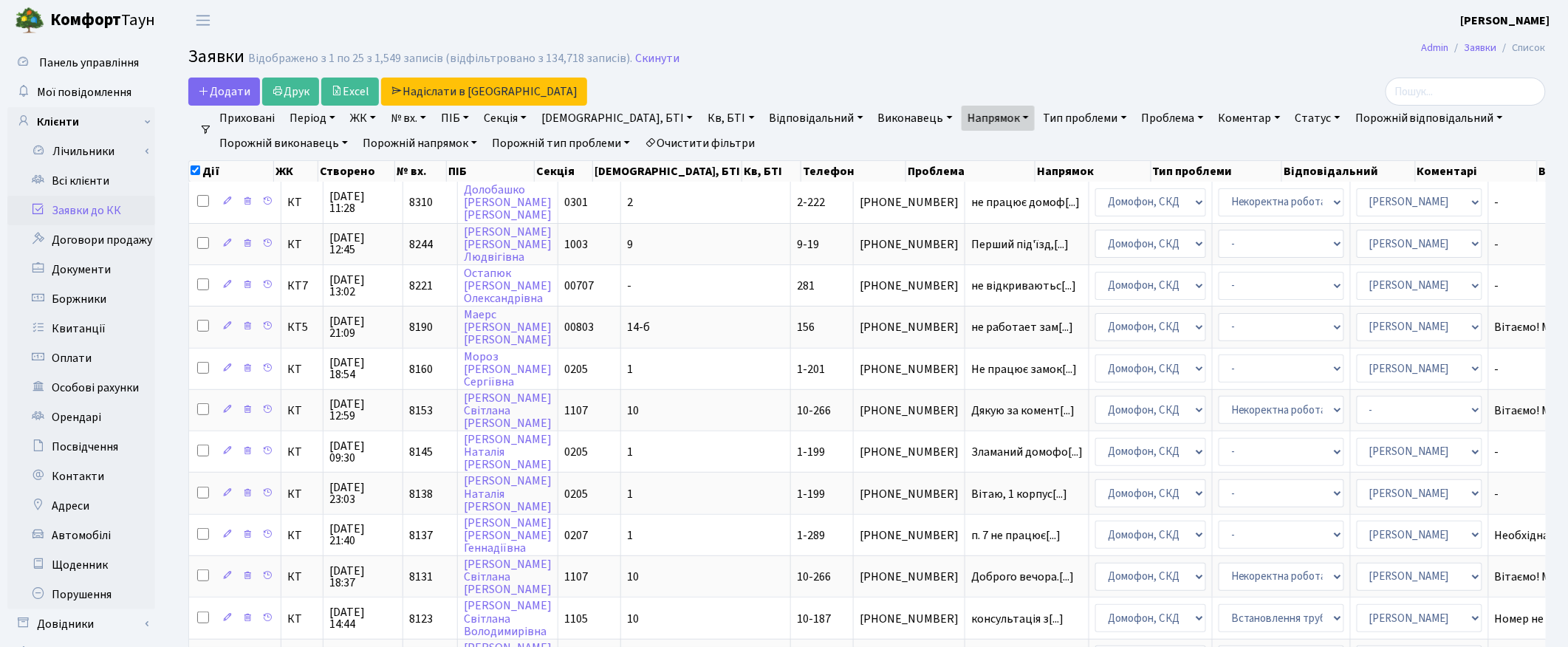
checkbox input "false"
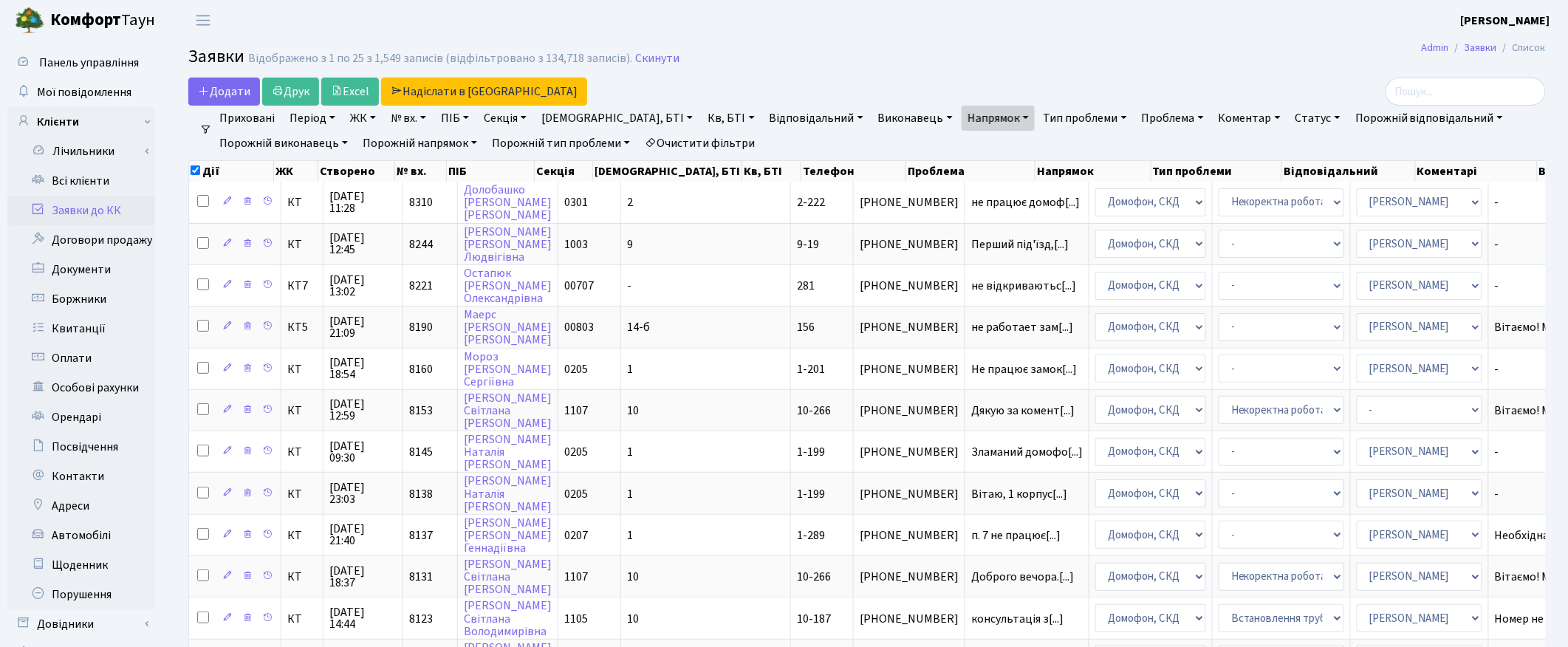
checkbox input "false"
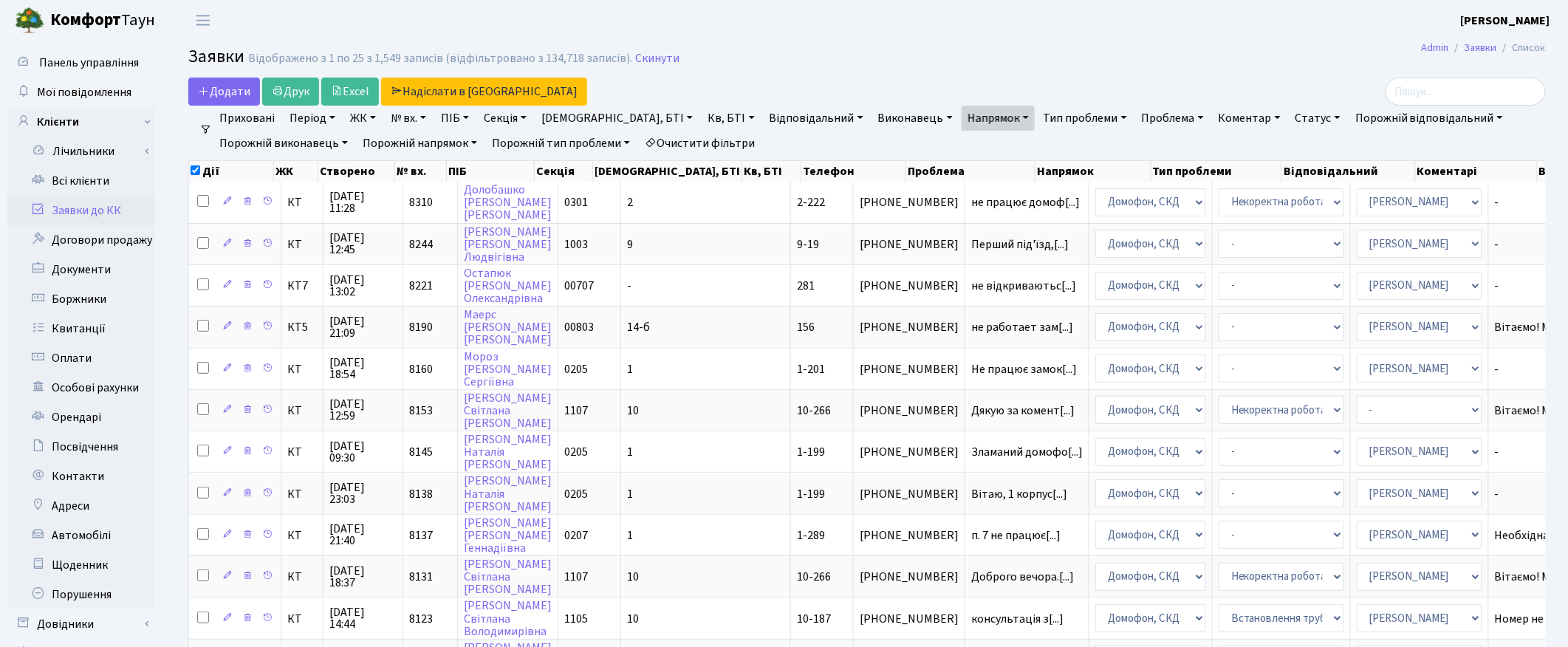
checkbox input "false"
click at [961, 112] on link "Напрямок" at bounding box center [998, 118] width 73 height 25
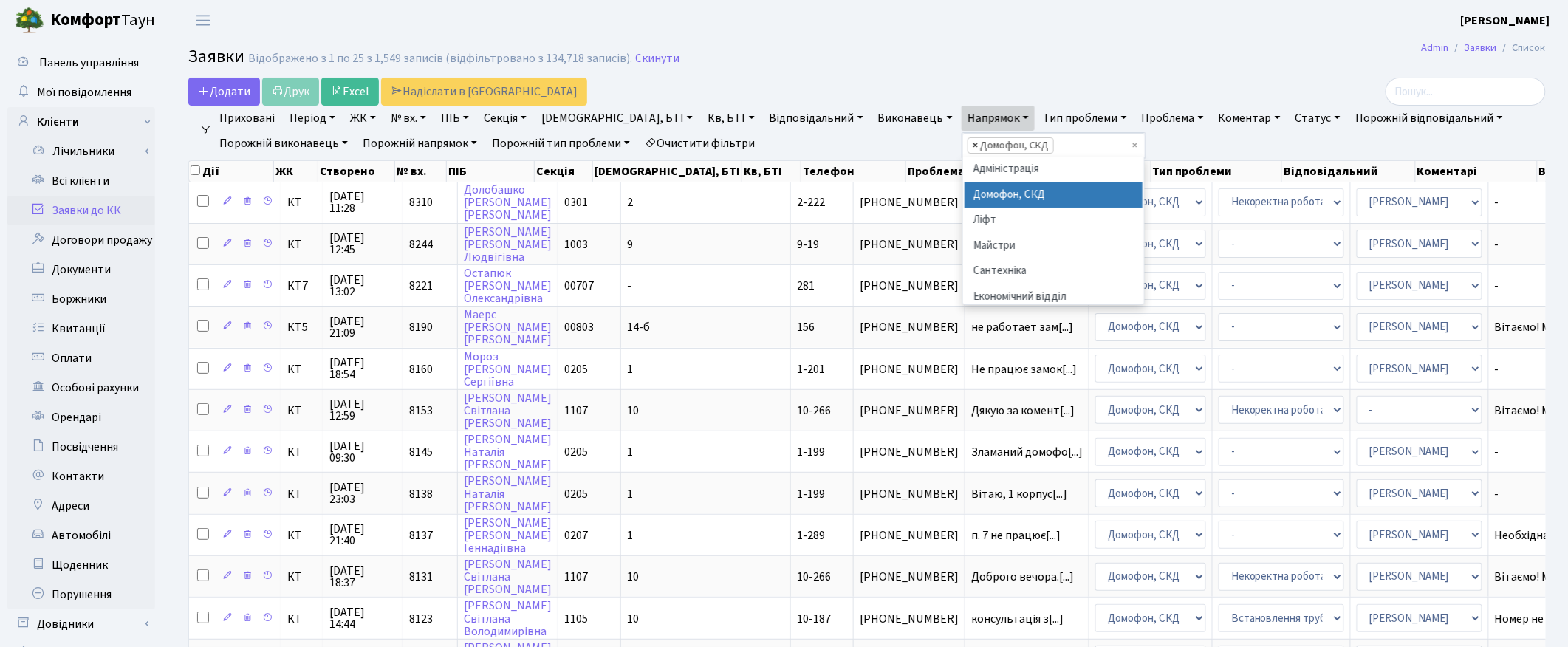
click at [973, 142] on span "×" at bounding box center [975, 145] width 5 height 15
select select
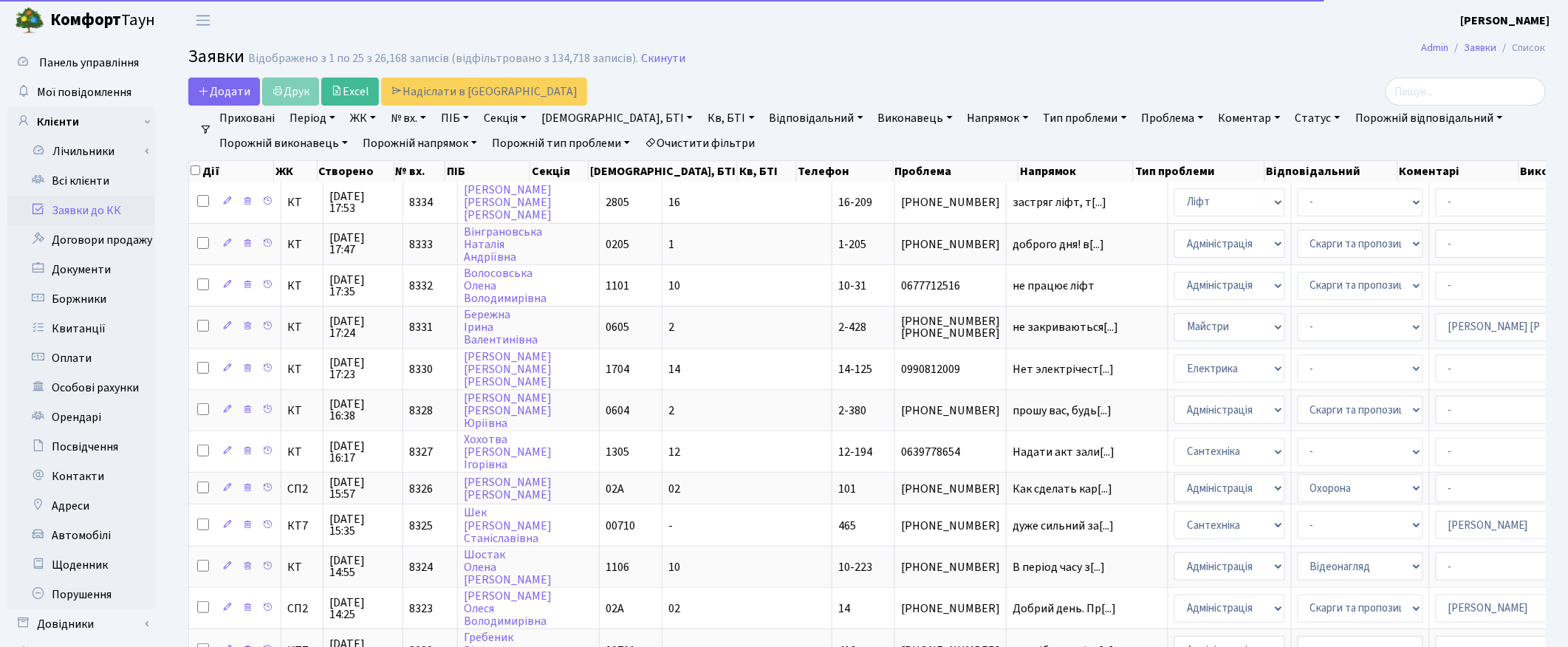
click at [961, 115] on link "Напрямок" at bounding box center [998, 118] width 73 height 25
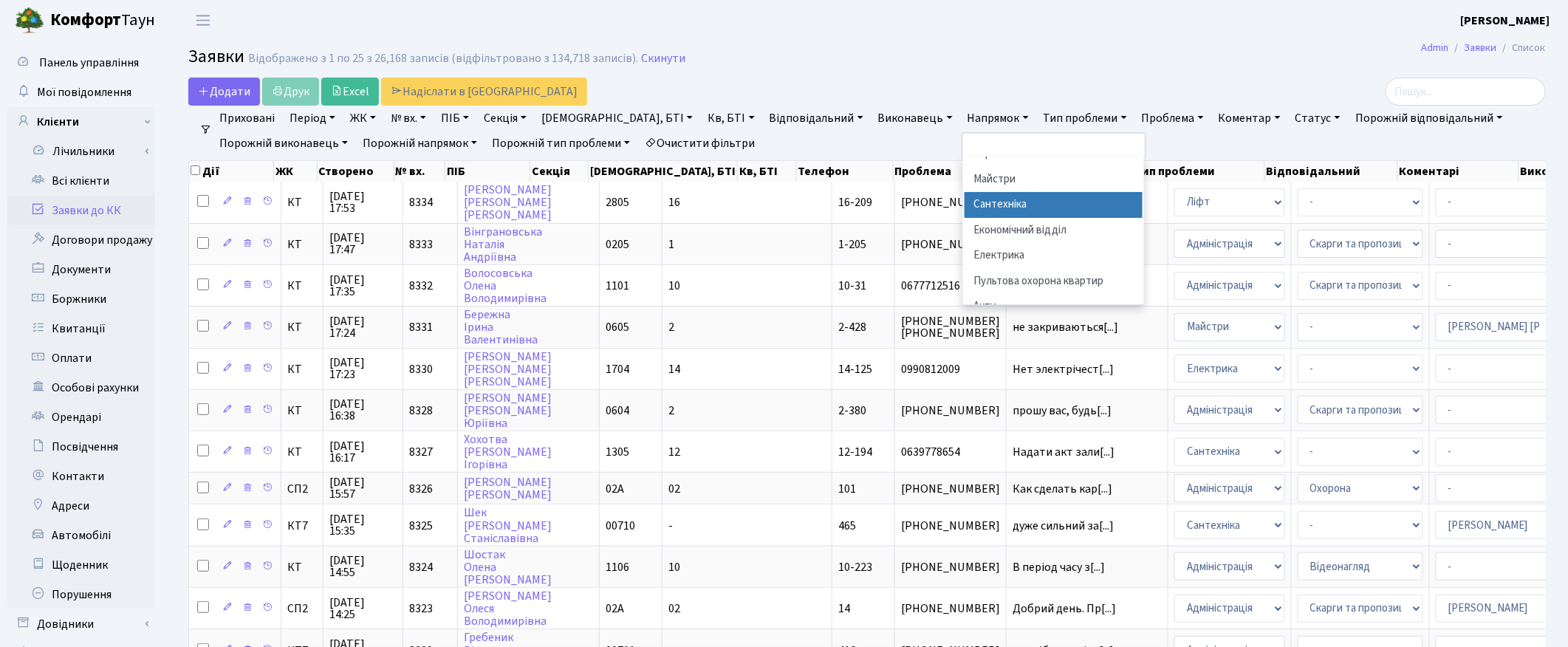
scroll to position [92, 0]
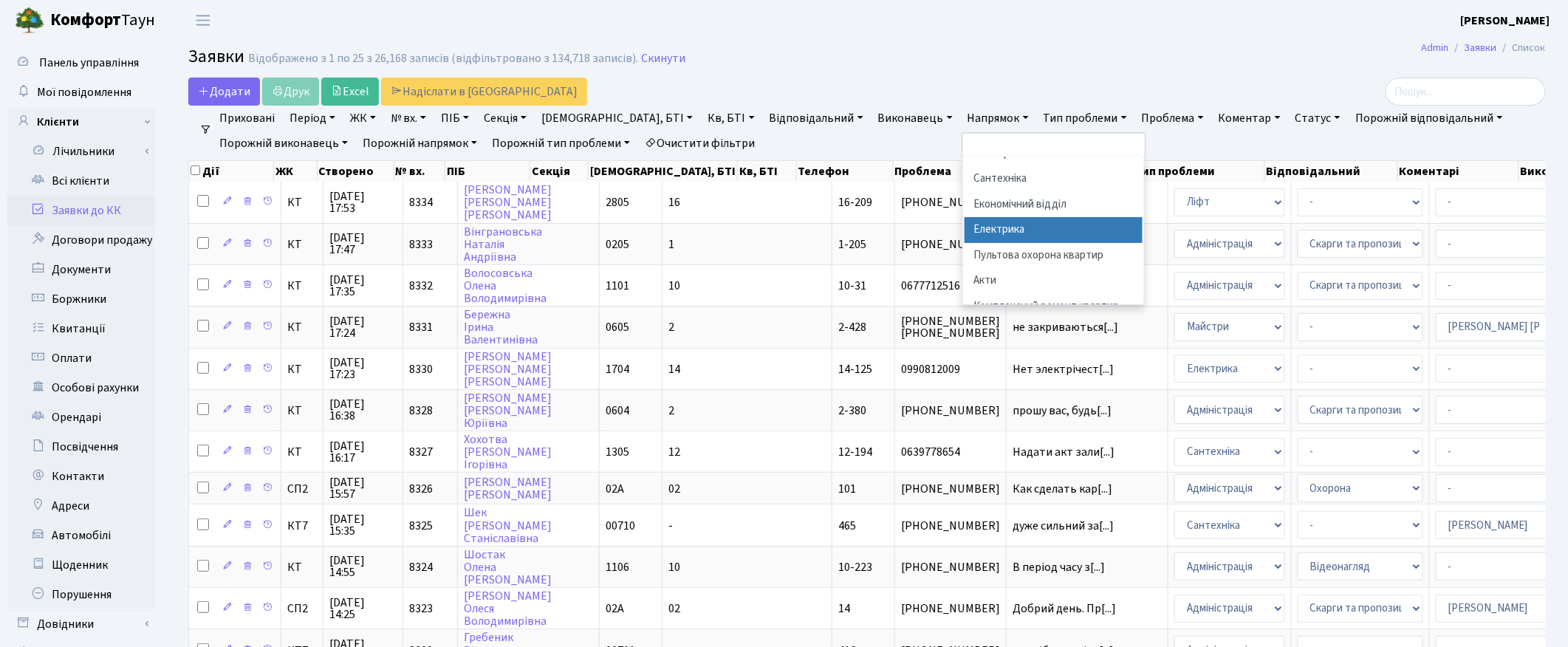
click at [964, 228] on li "Електрика" at bounding box center [1053, 230] width 179 height 26
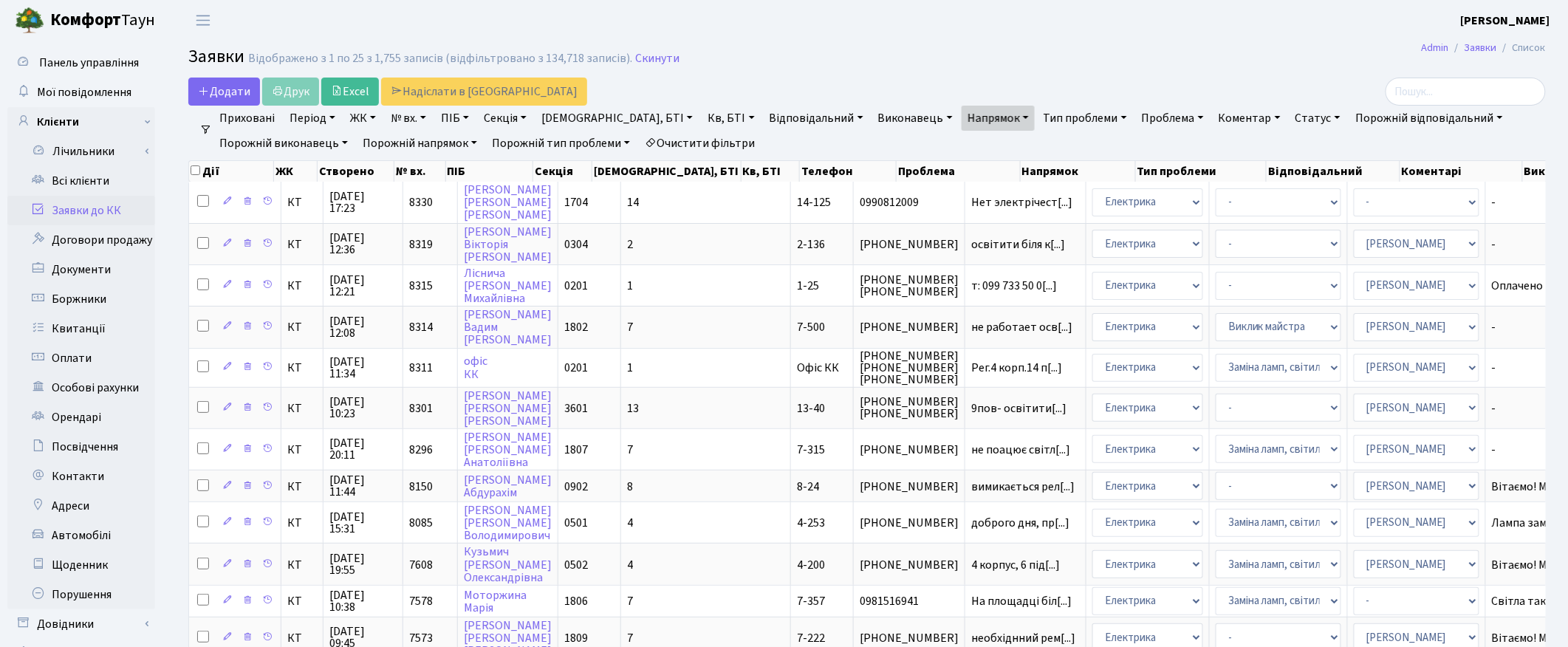
click at [1290, 117] on link "Статус" at bounding box center [1318, 118] width 56 height 25
click at [1290, 208] on link "Не виконано" at bounding box center [1348, 207] width 117 height 23
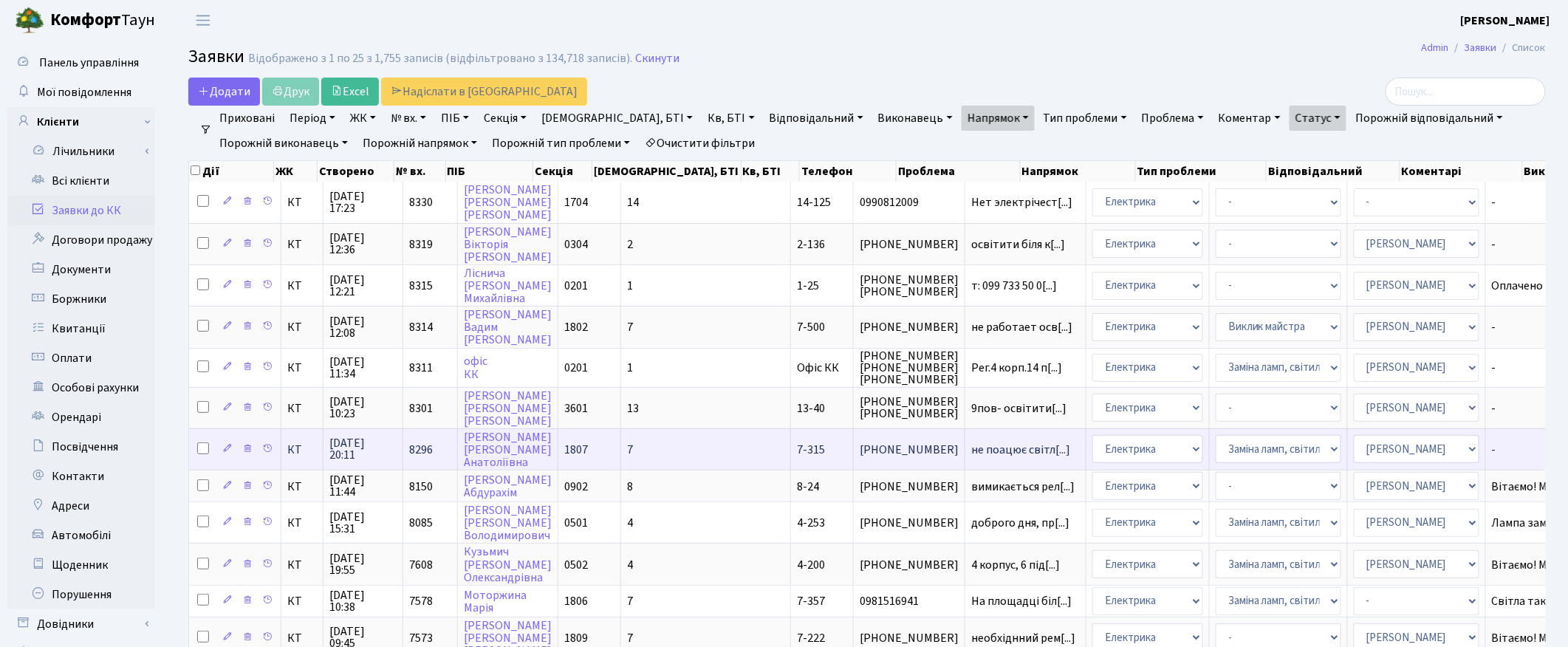
click at [351, 441] on span "23.09.2025 20:11" at bounding box center [363, 449] width 67 height 24
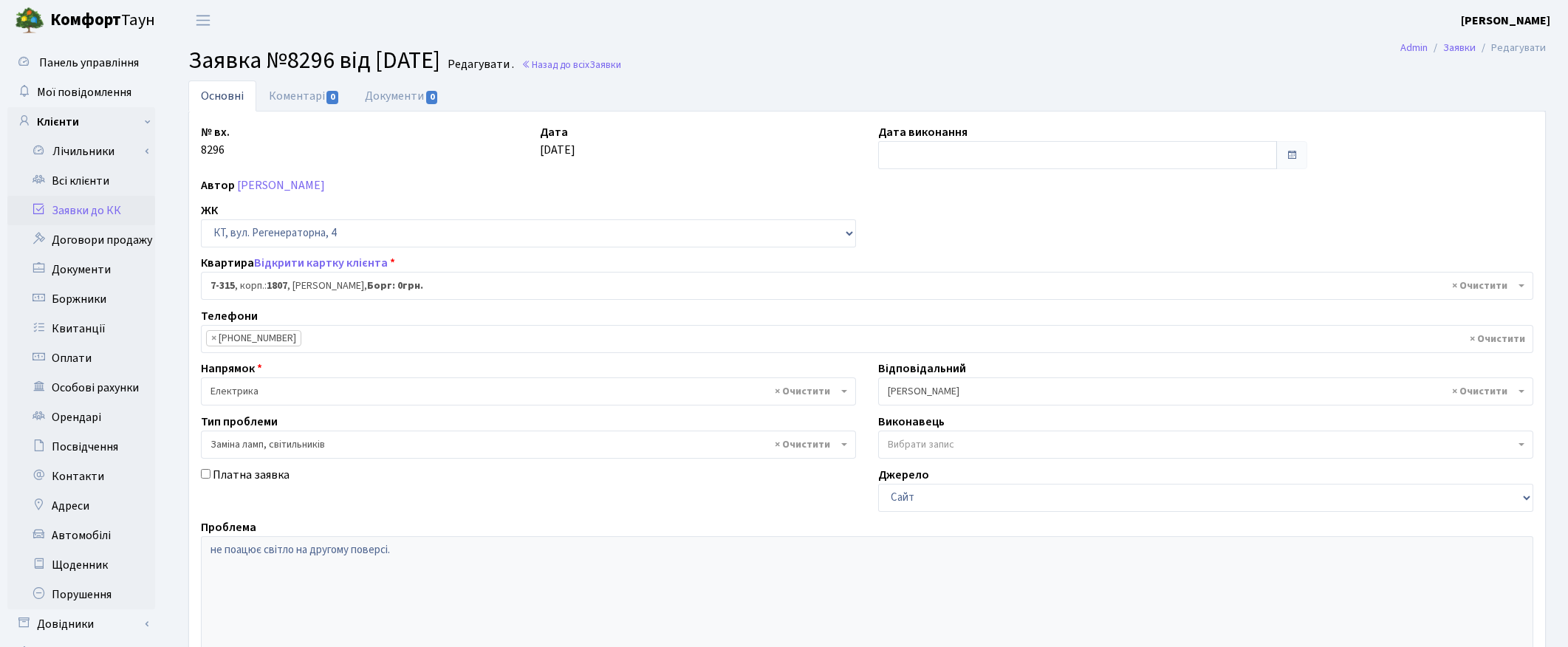
select select "4835"
select select "40"
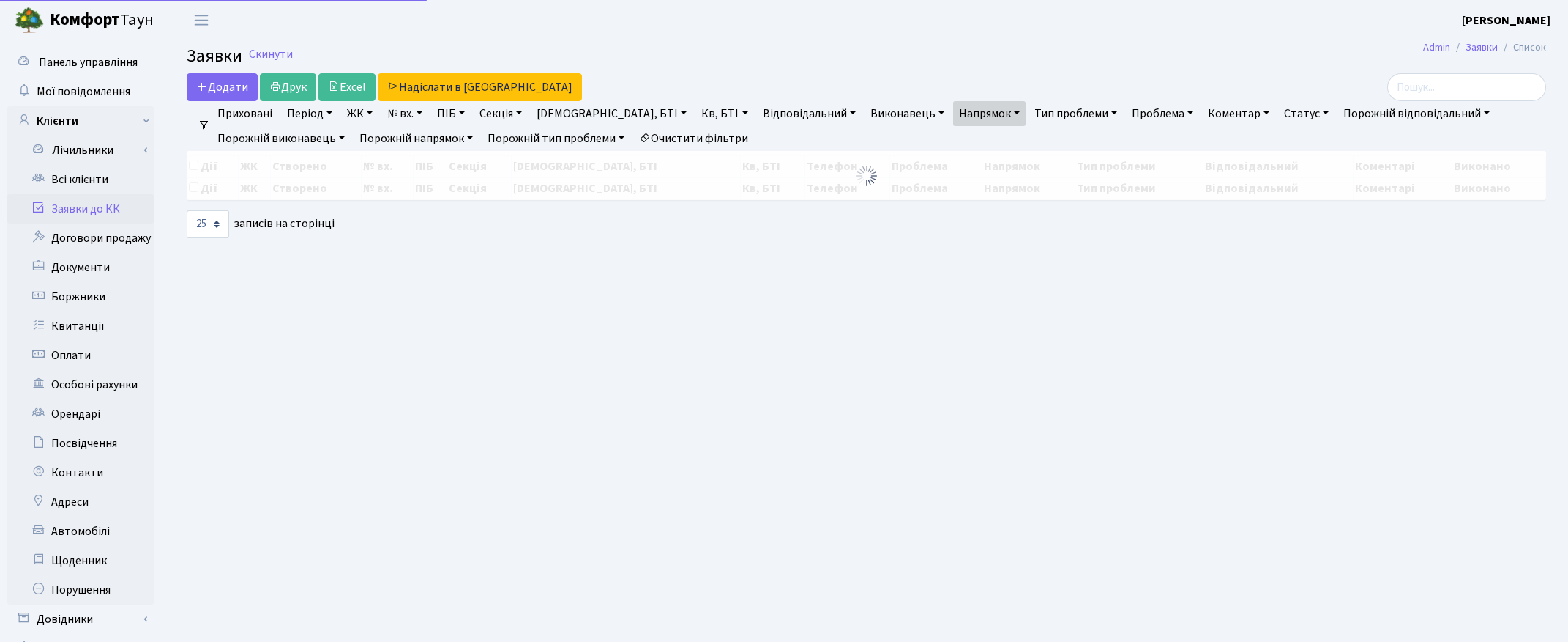
select select "25"
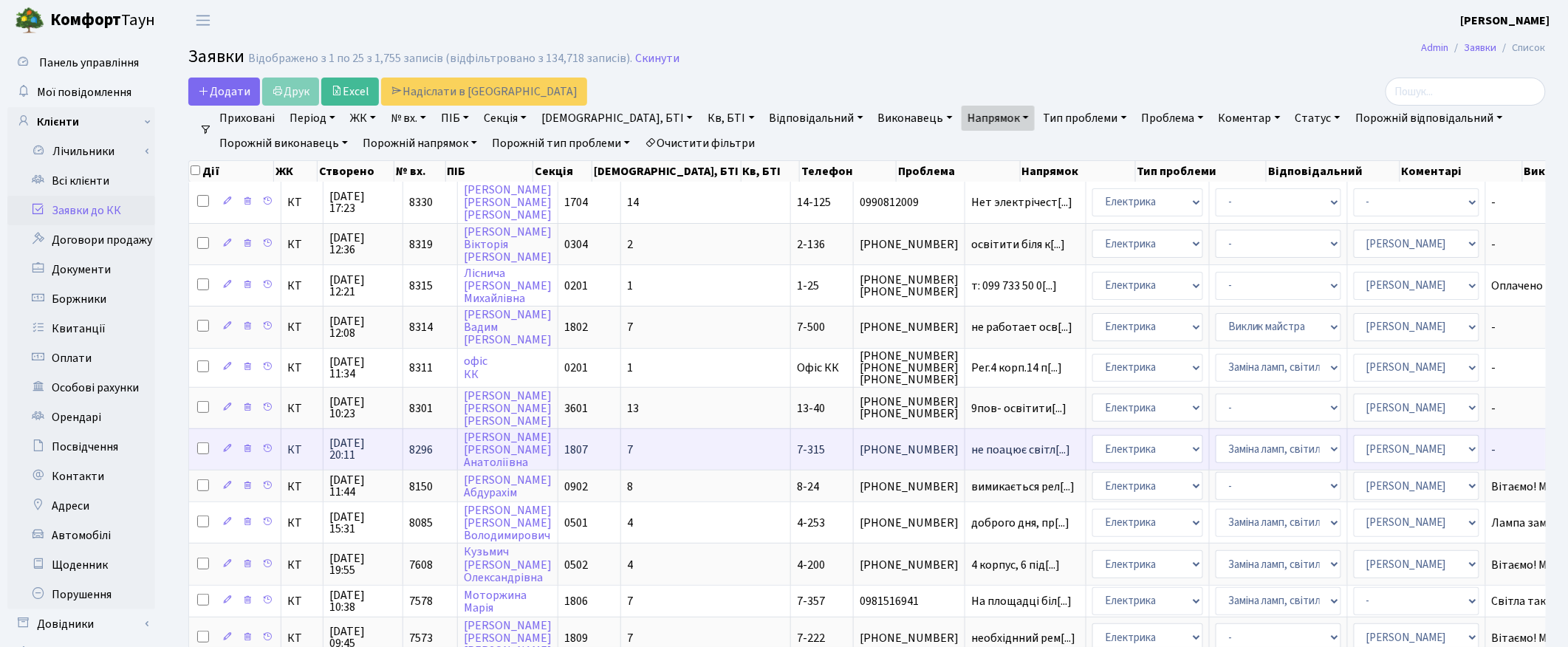
click at [203, 442] on input "checkbox" at bounding box center [203, 448] width 12 height 12
checkbox input "true"
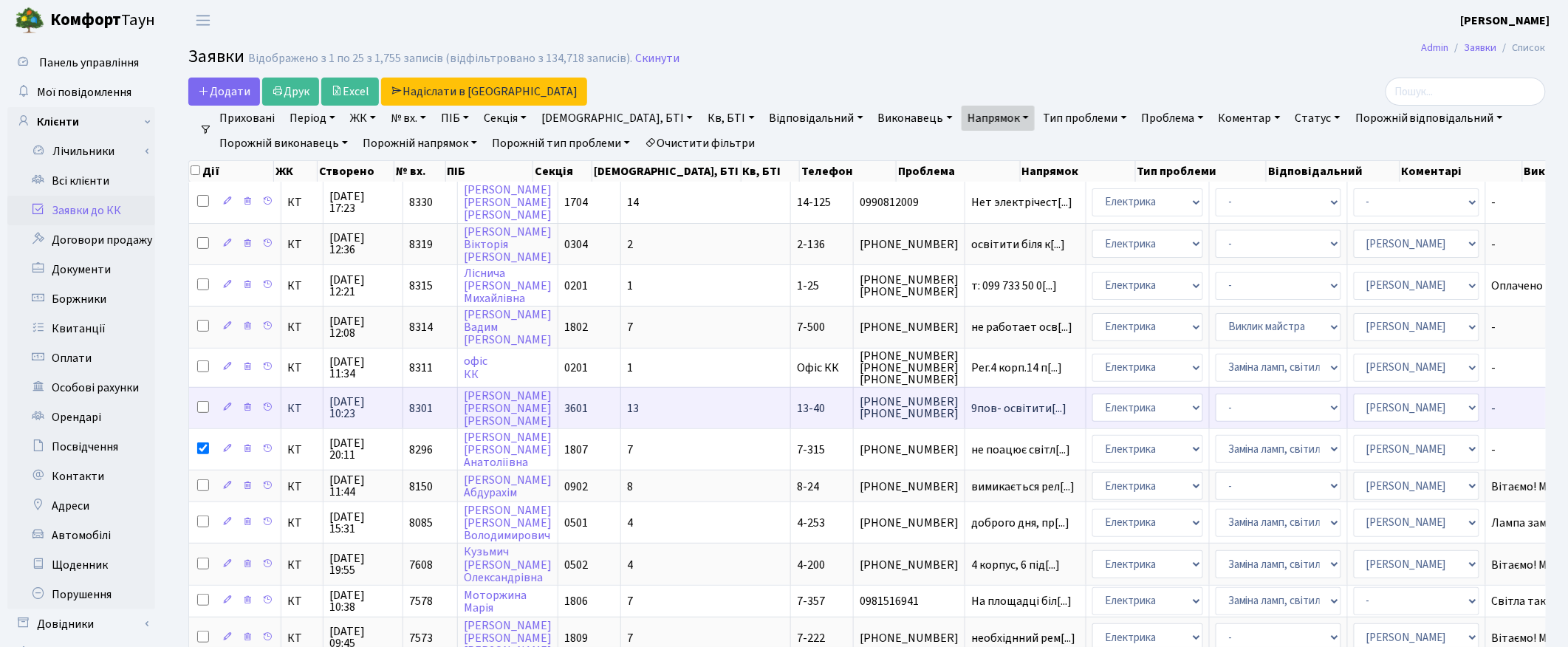
click at [199, 401] on input "checkbox" at bounding box center [203, 407] width 12 height 12
checkbox input "true"
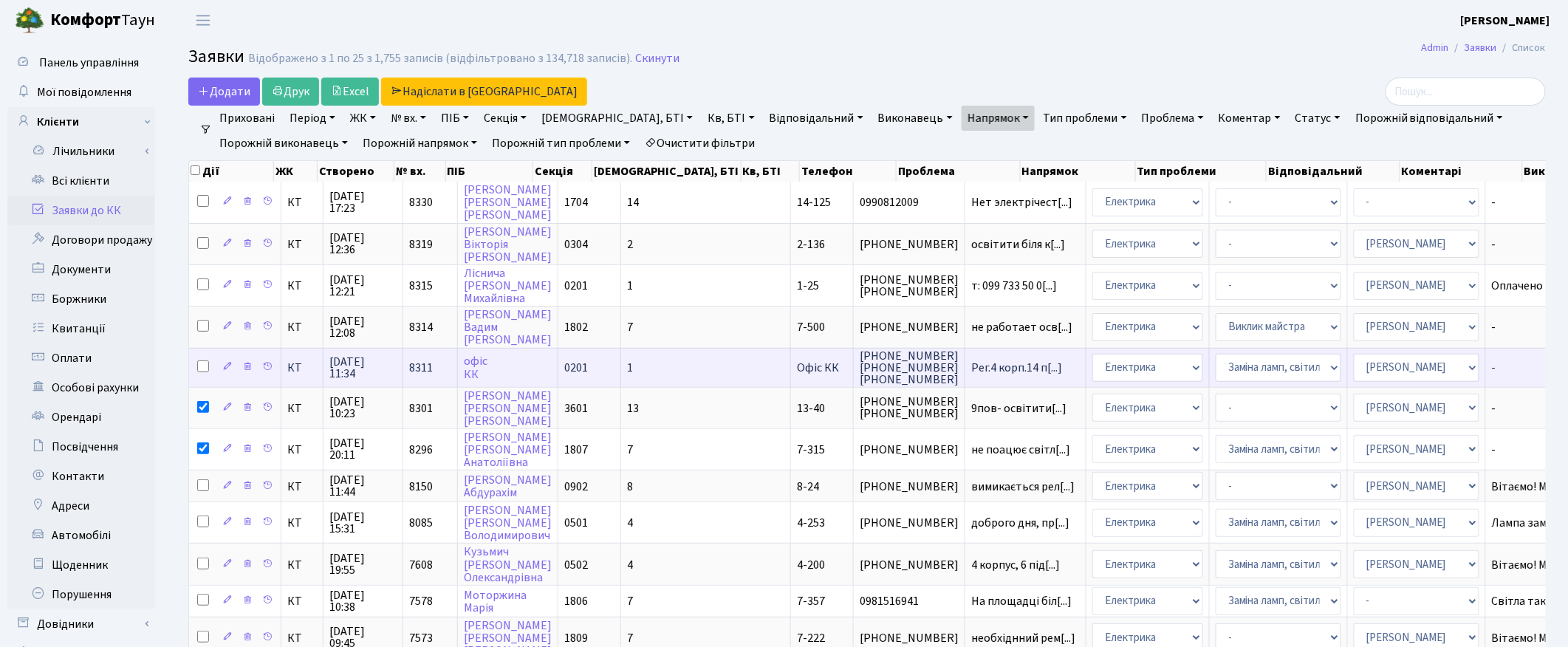
click at [204, 365] on input "checkbox" at bounding box center [203, 366] width 12 height 12
checkbox input "true"
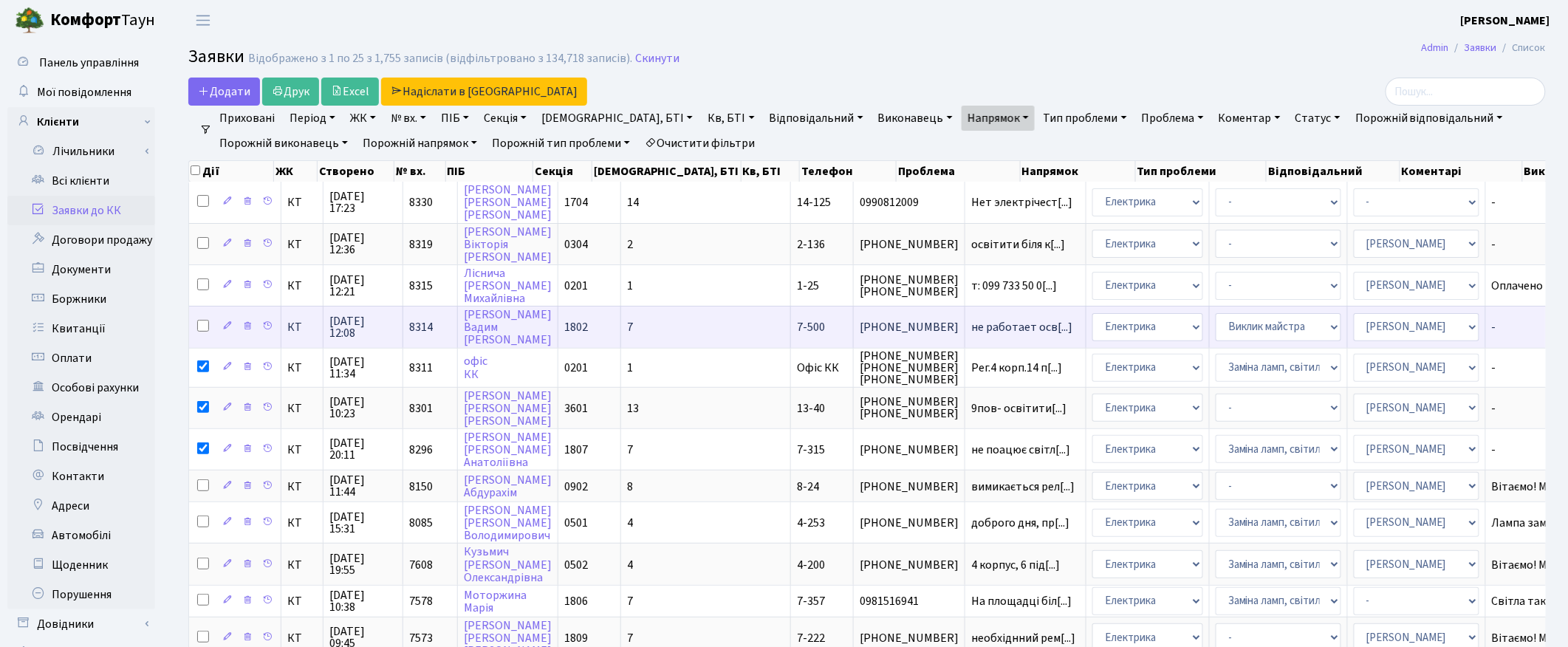
click at [203, 325] on input "checkbox" at bounding box center [203, 325] width 12 height 12
checkbox input "true"
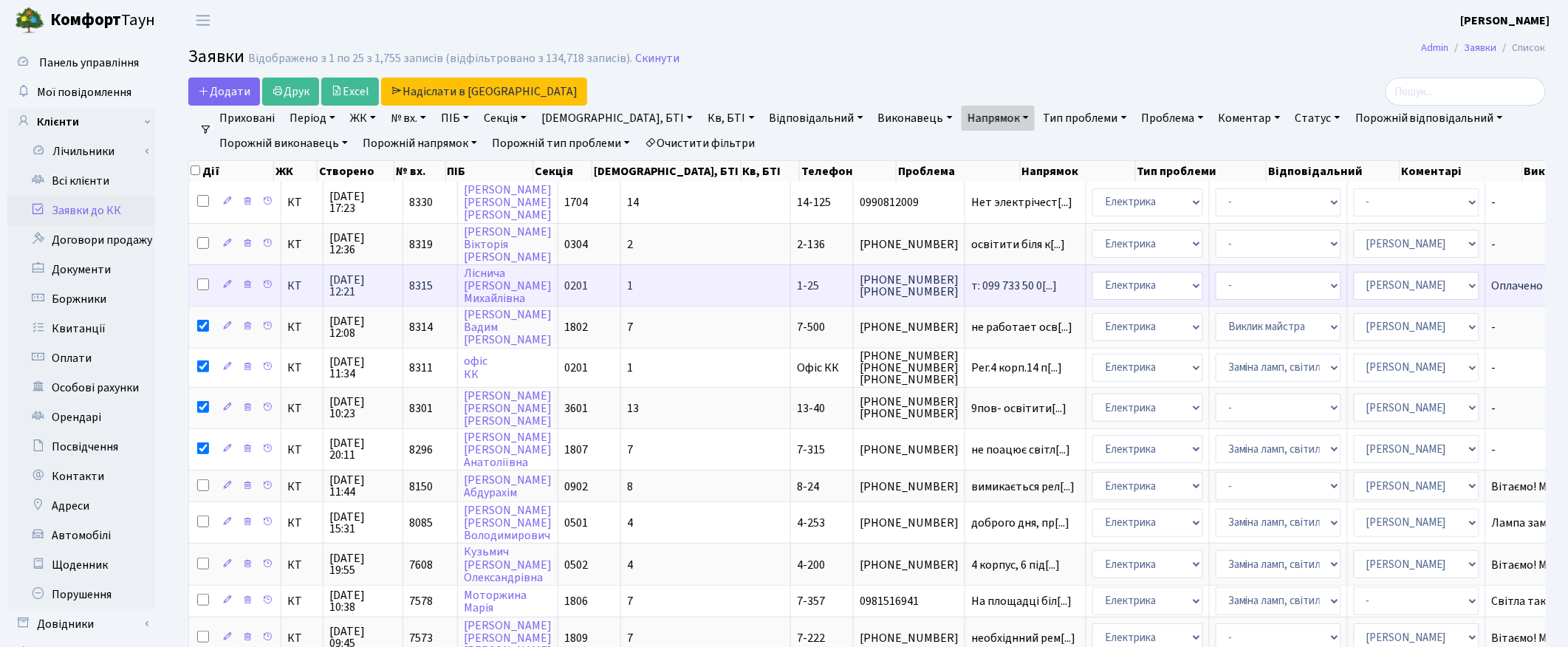
click at [204, 279] on input "checkbox" at bounding box center [203, 284] width 12 height 12
checkbox input "true"
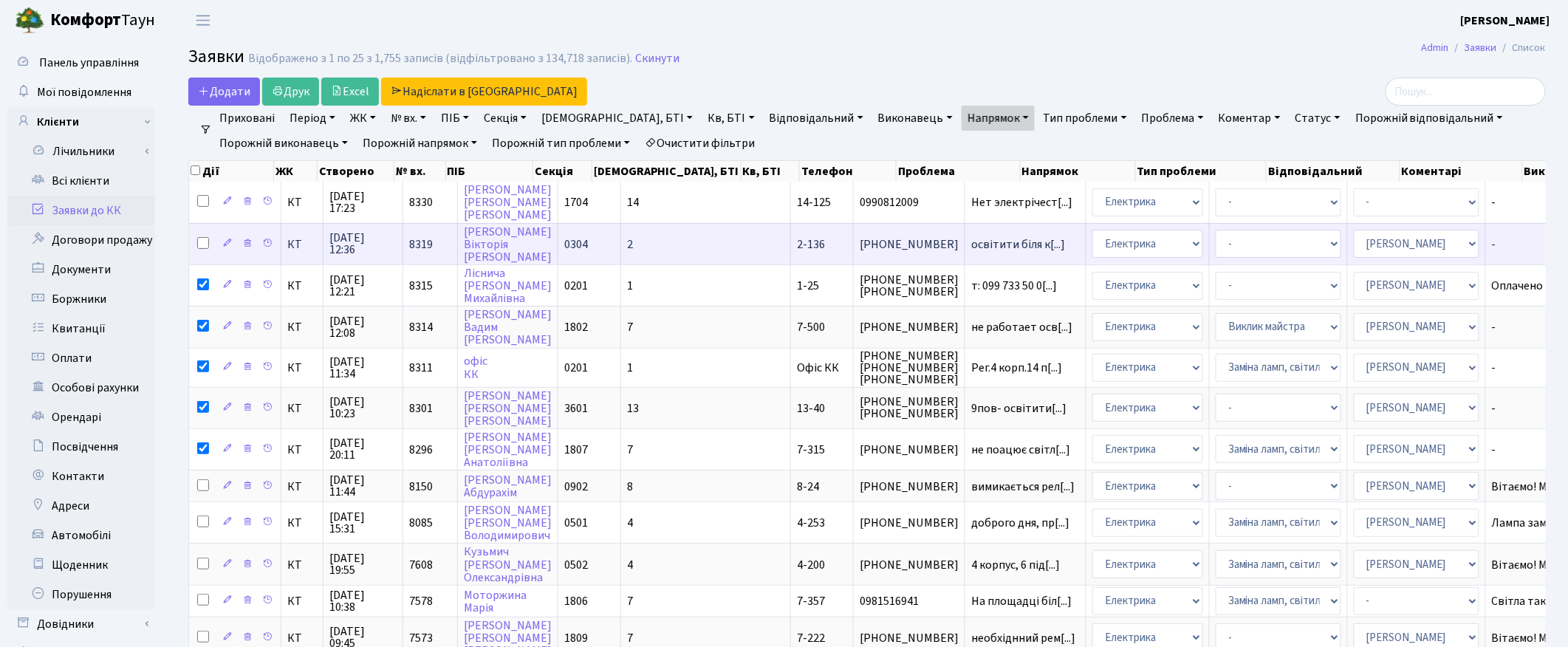
click at [202, 239] on input "checkbox" at bounding box center [203, 242] width 12 height 12
checkbox input "true"
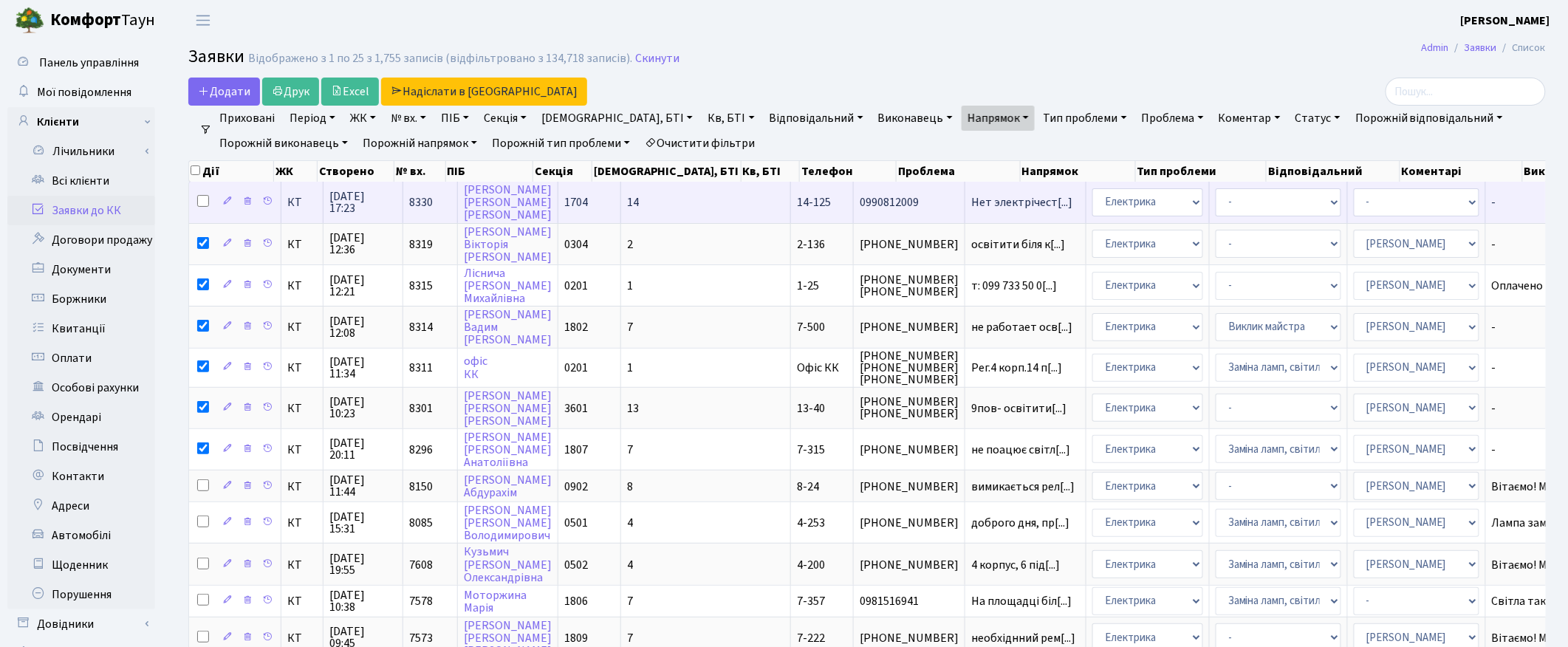
click at [201, 201] on input "checkbox" at bounding box center [203, 201] width 12 height 12
checkbox input "true"
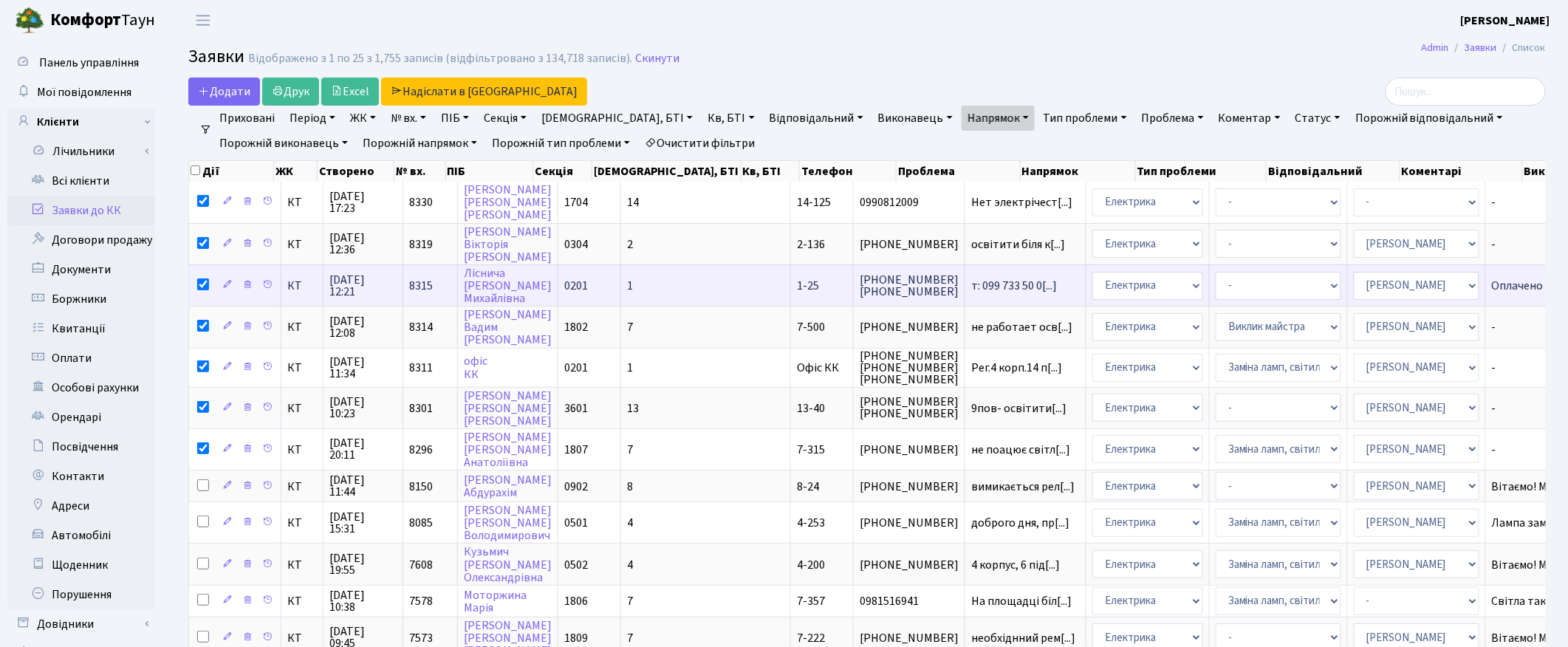
click at [201, 285] on input "checkbox" at bounding box center [203, 284] width 12 height 12
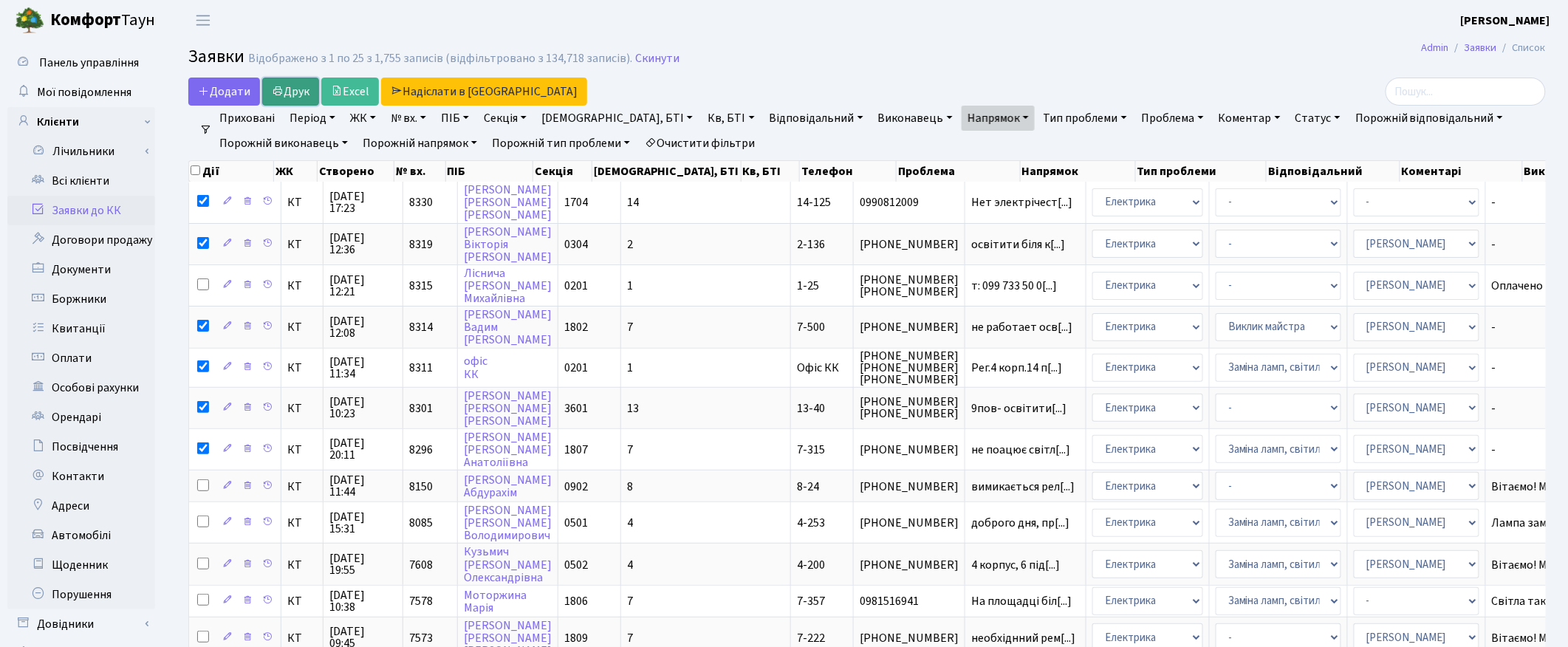
click at [289, 97] on link "Друк" at bounding box center [290, 91] width 56 height 28
click at [196, 173] on input "checkbox" at bounding box center [195, 170] width 10 height 10
checkbox input "true"
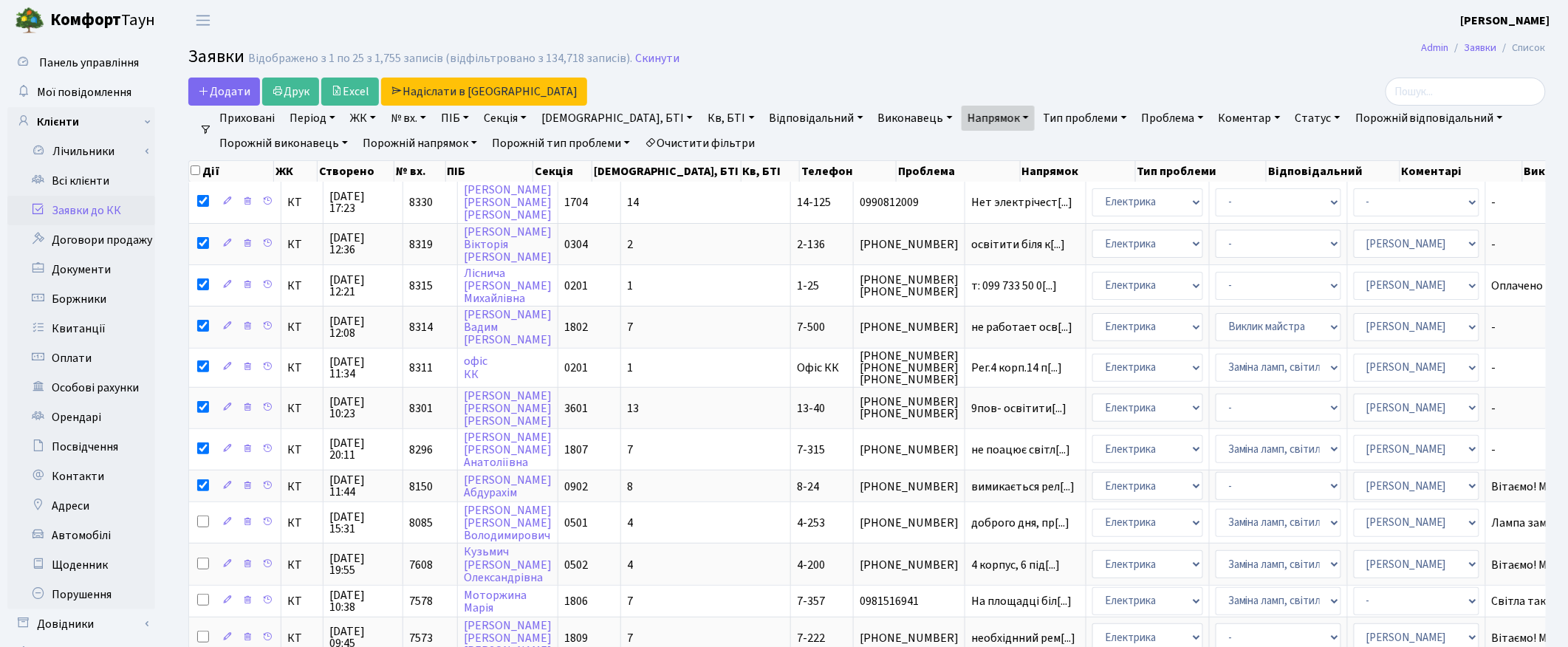
checkbox input "true"
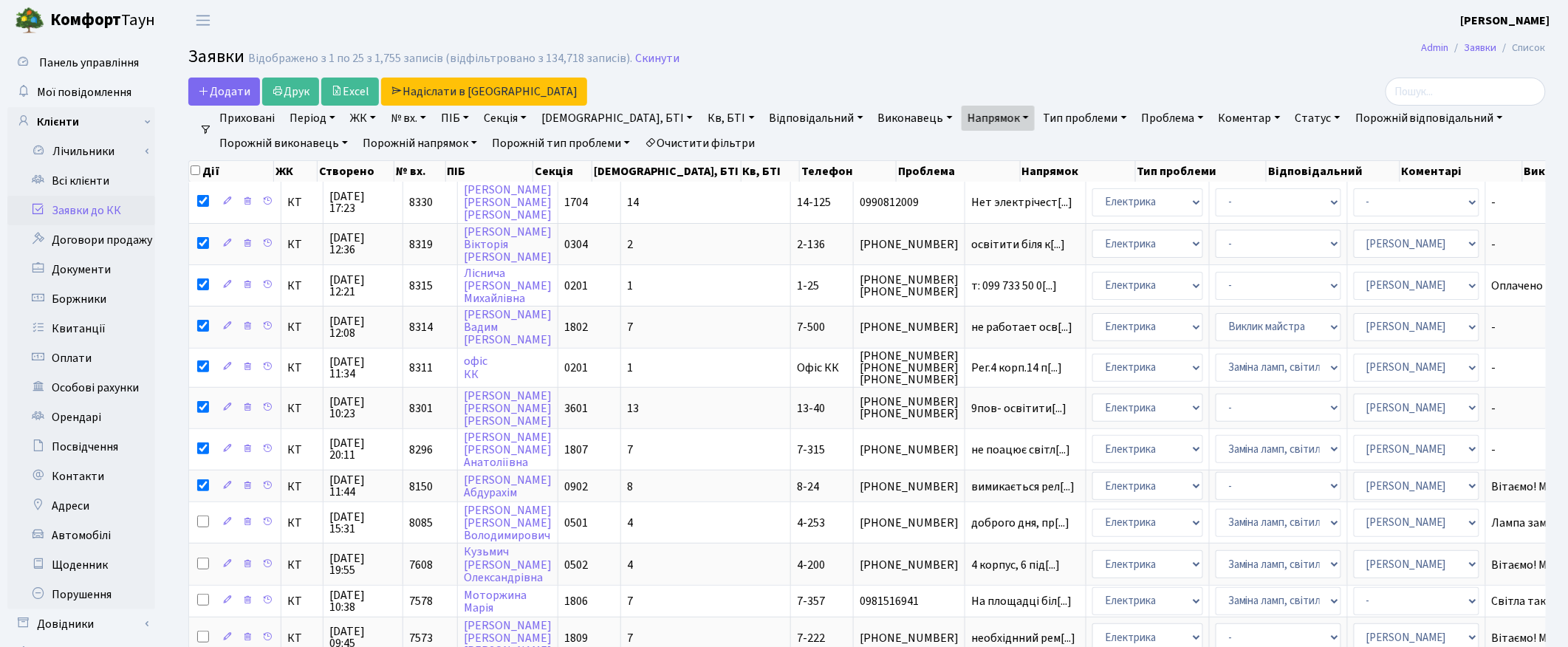
checkbox input "true"
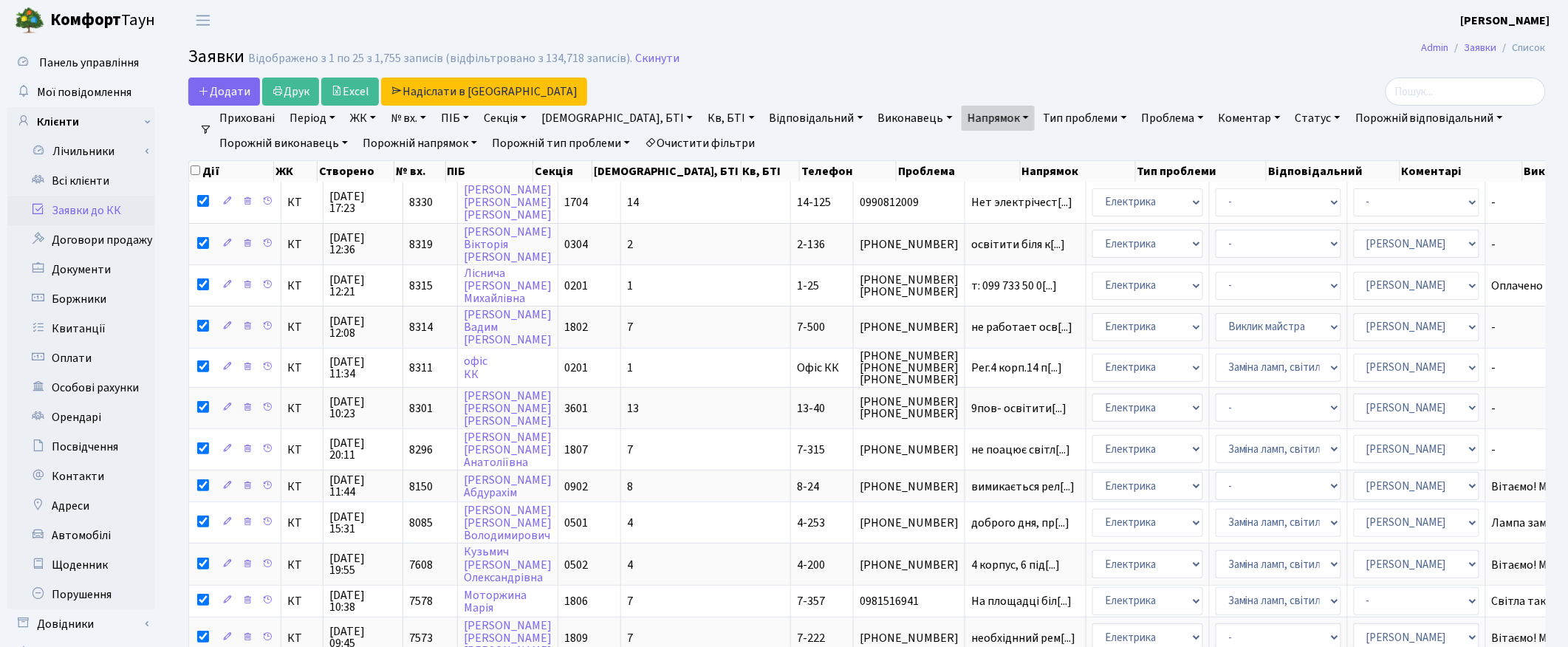
checkbox input "true"
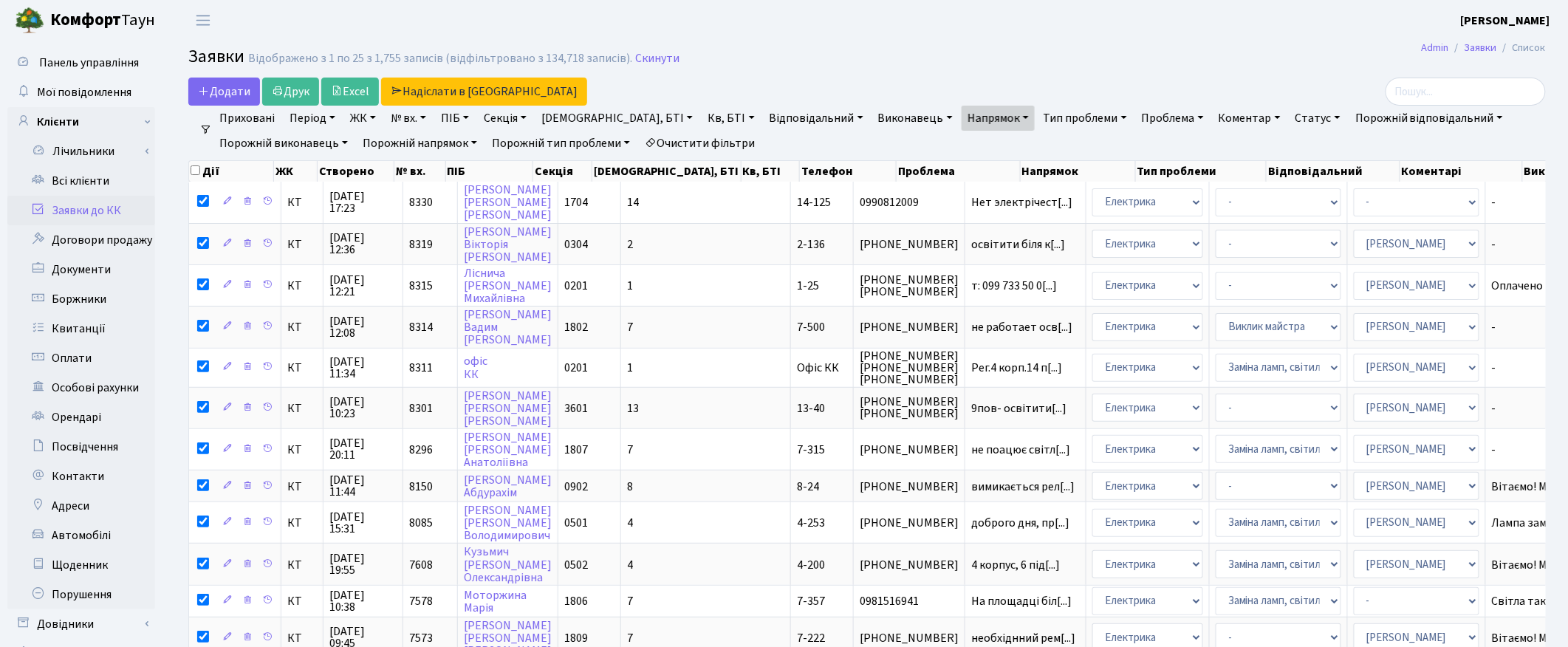
checkbox input "true"
click at [196, 173] on input "checkbox" at bounding box center [195, 170] width 10 height 10
checkbox input "false"
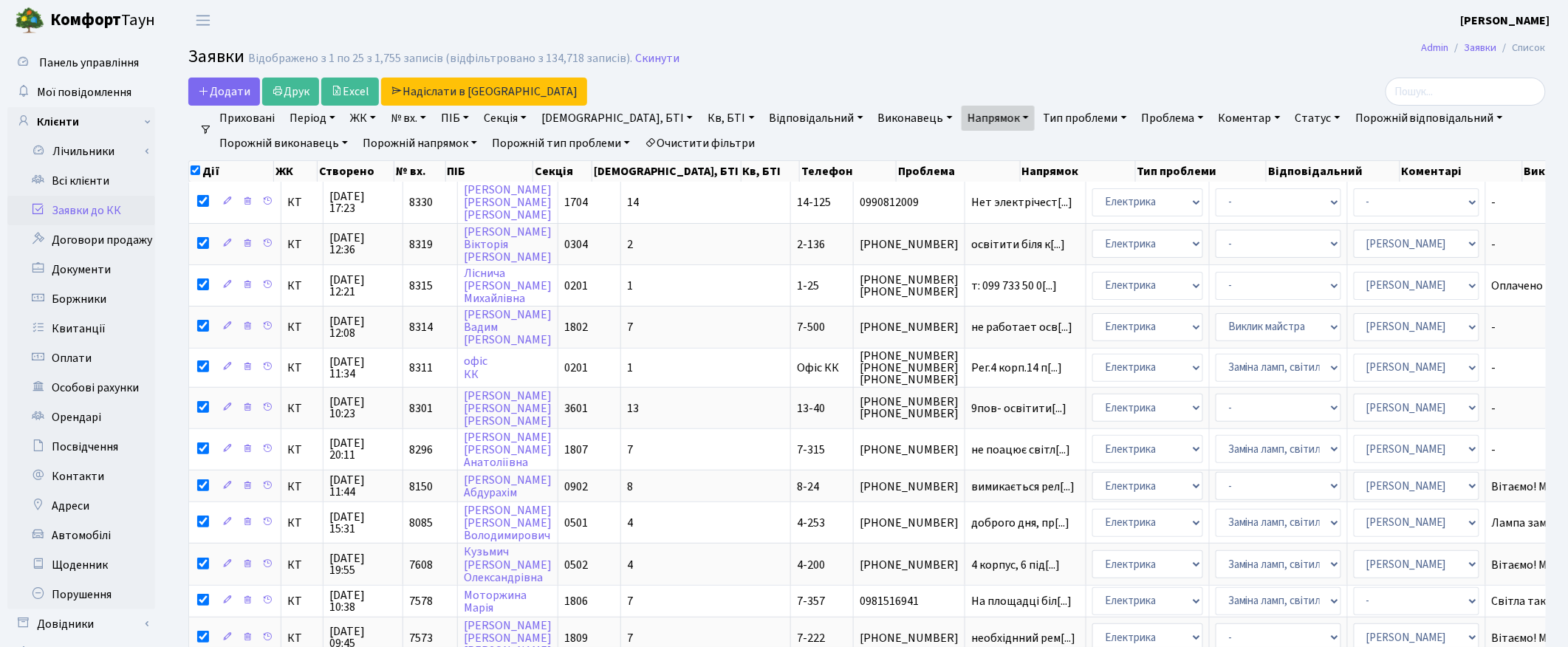
checkbox input "false"
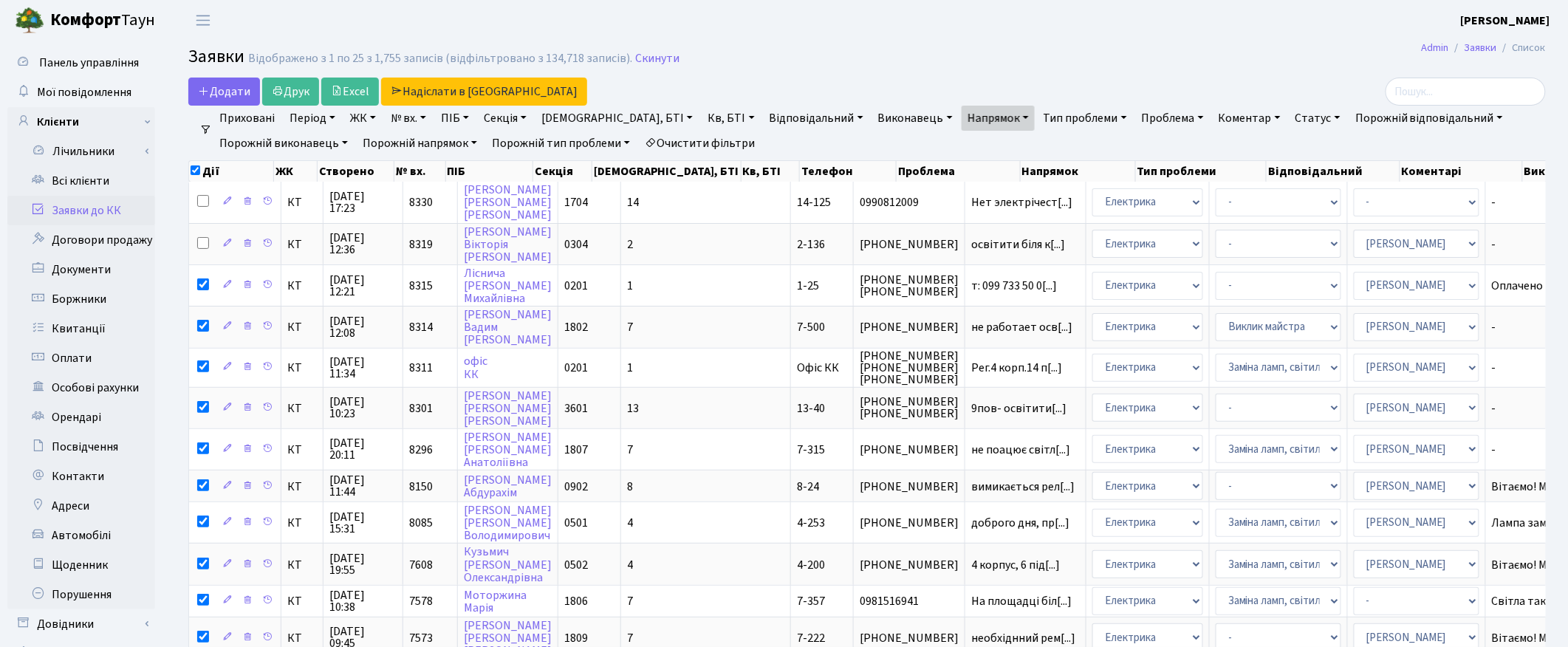
checkbox input "false"
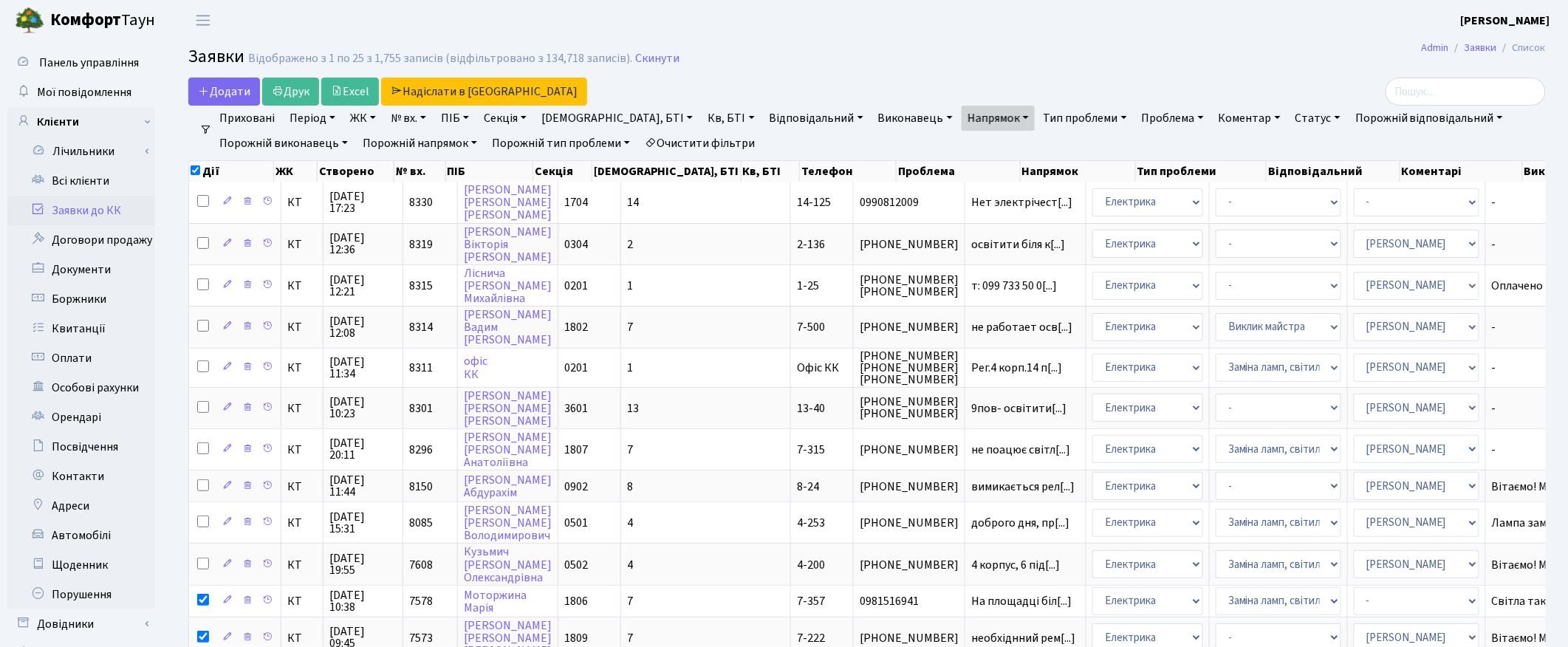
checkbox input "false"
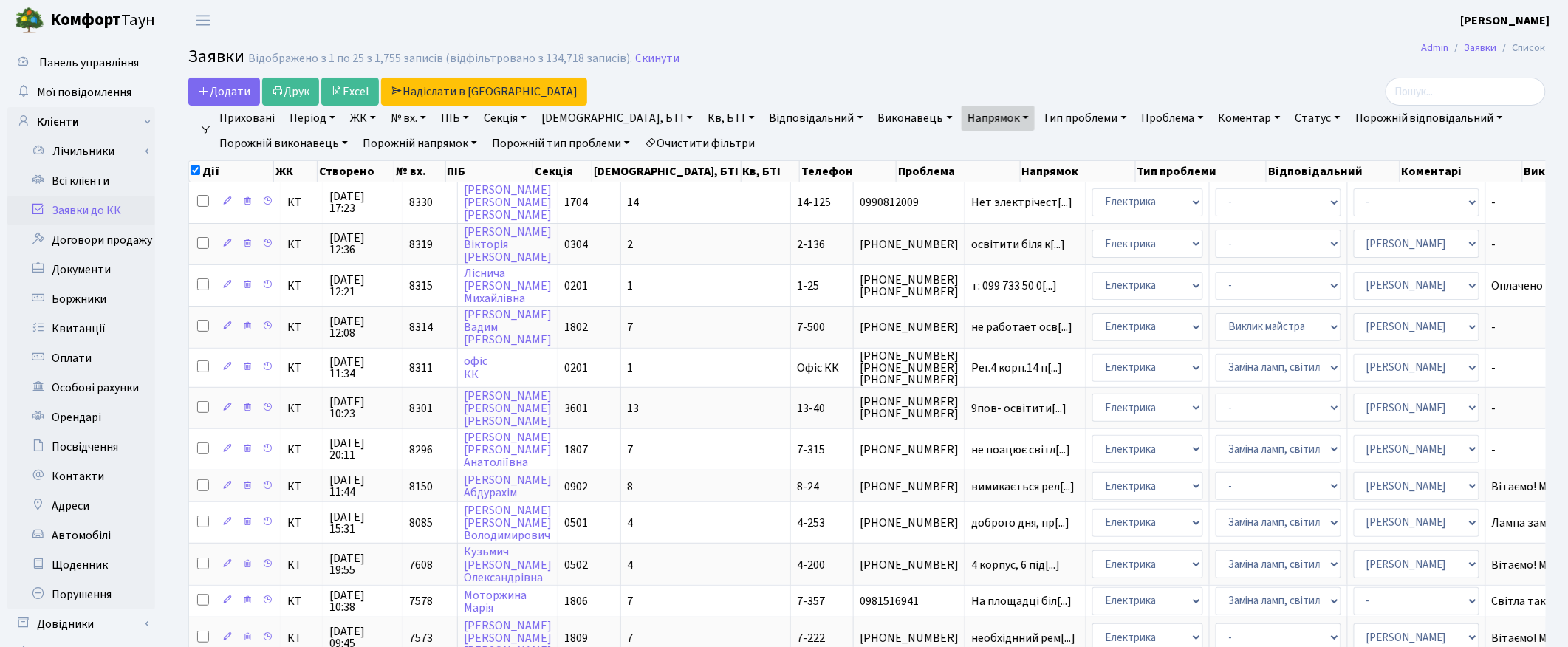
checkbox input "false"
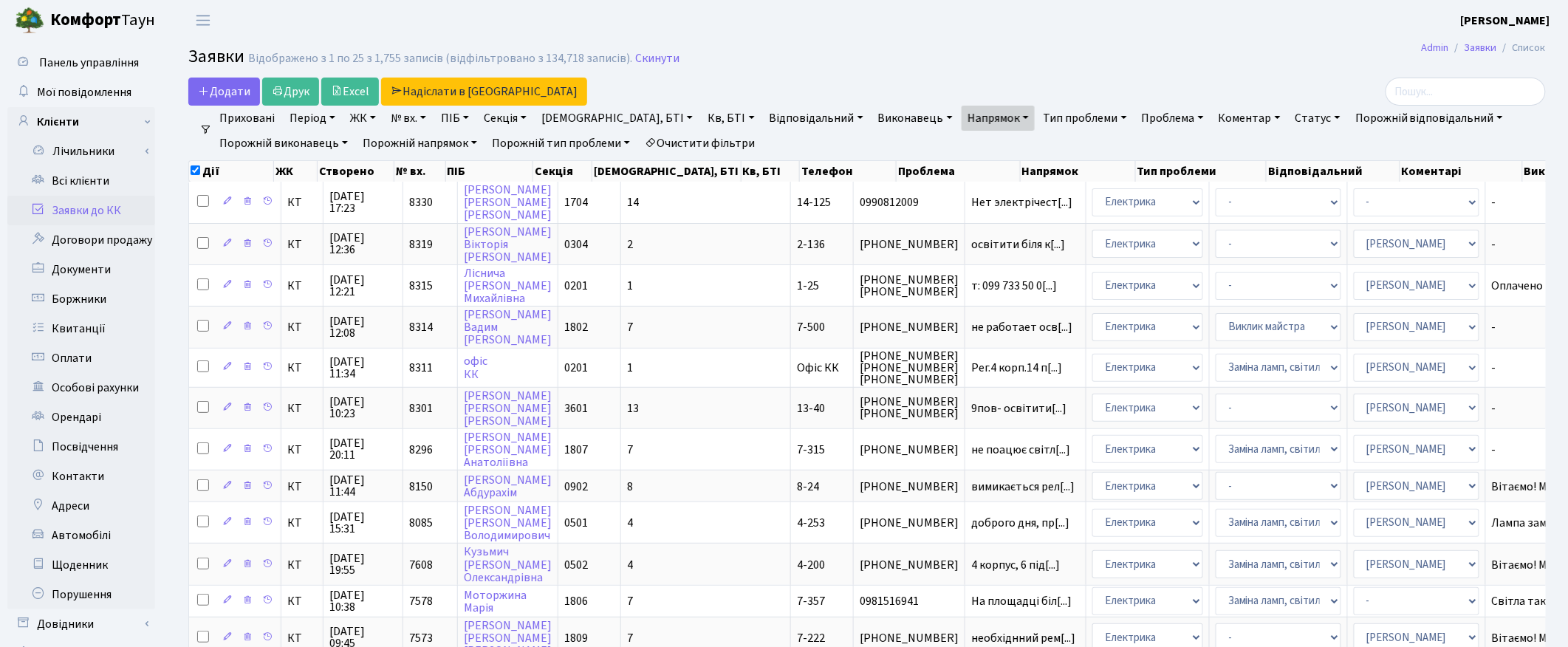
checkbox input "false"
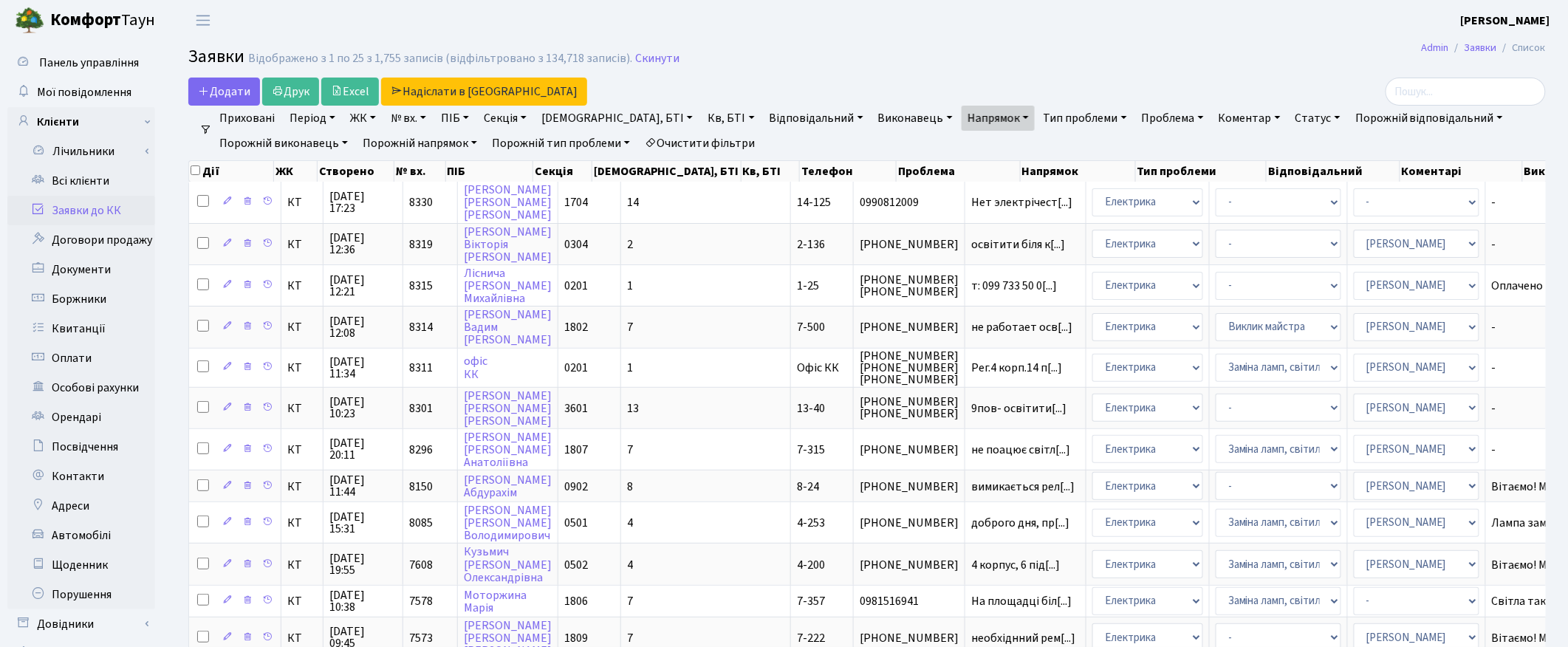
checkbox input "false"
drag, startPoint x: 896, startPoint y: 38, endPoint x: 1092, endPoint y: 4, distance: 198.9
click at [897, 38] on header "Комфорт Таун Корчун І. С. Мій обліковий запис Вийти" at bounding box center [784, 20] width 1568 height 41
click at [961, 120] on link "Напрямок" at bounding box center [998, 118] width 73 height 25
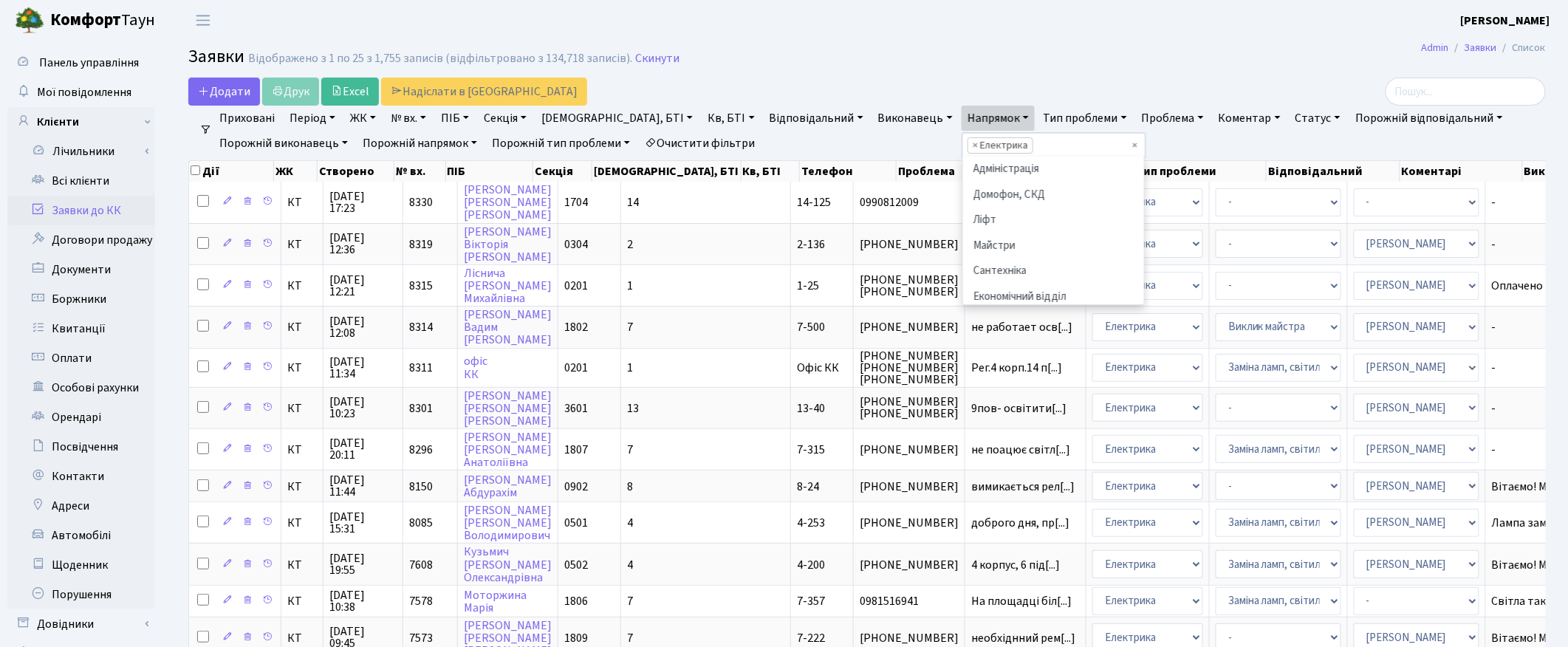
scroll to position [101, 0]
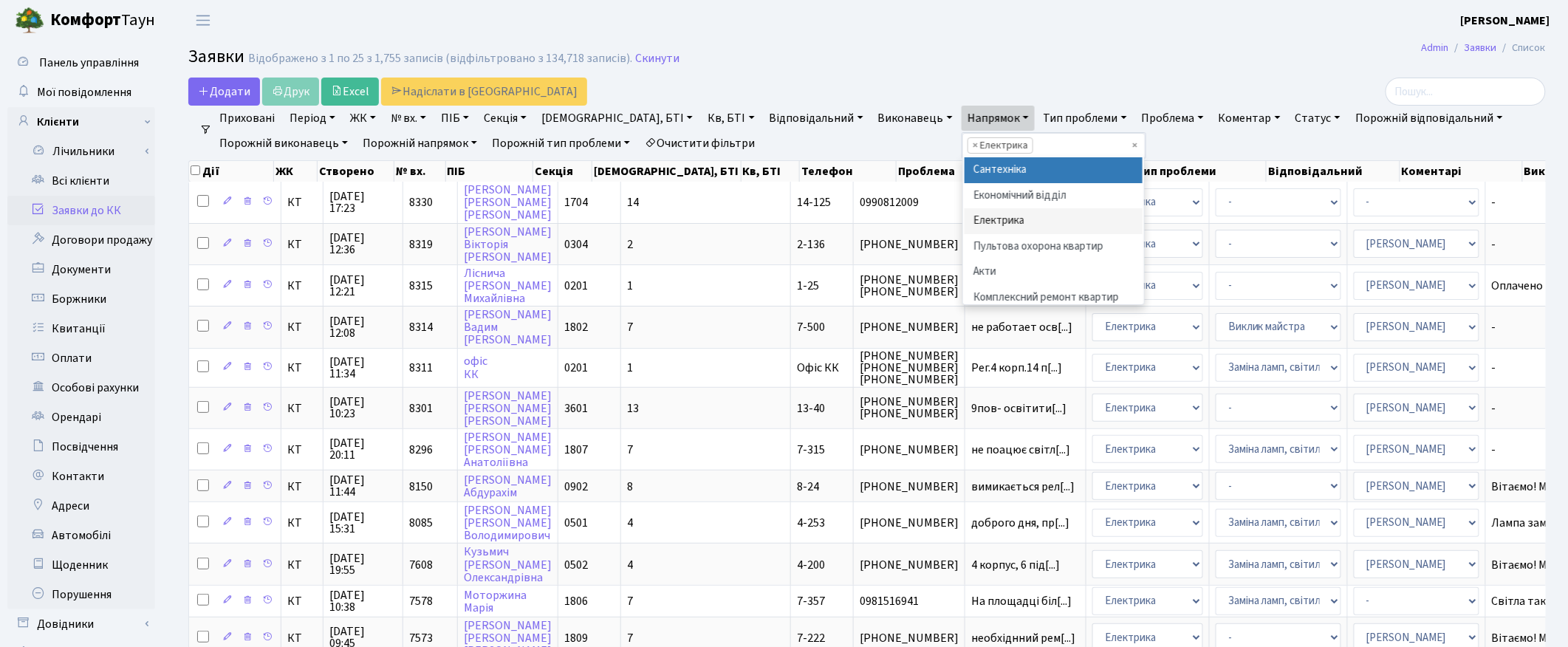
click at [967, 147] on li "× Електрика" at bounding box center [1000, 145] width 65 height 16
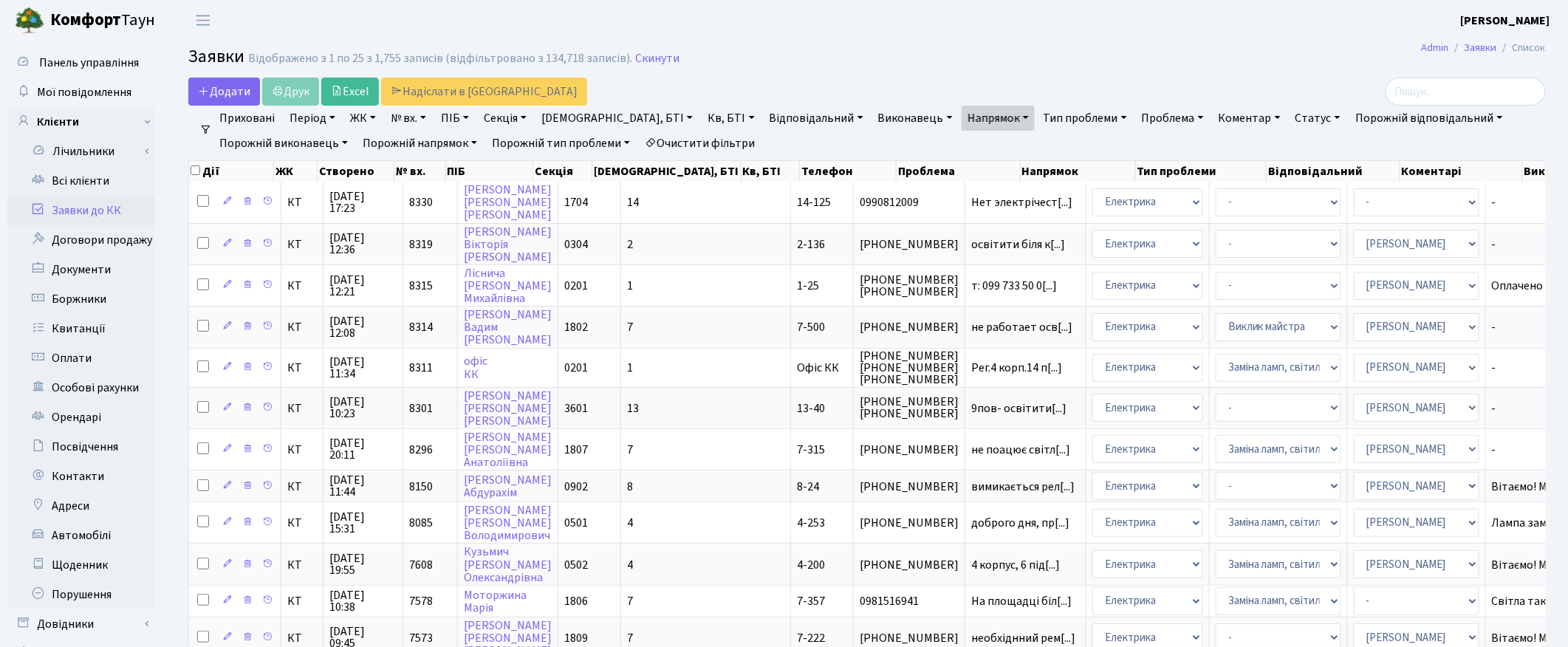
click at [961, 123] on link "Напрямок" at bounding box center [998, 118] width 73 height 25
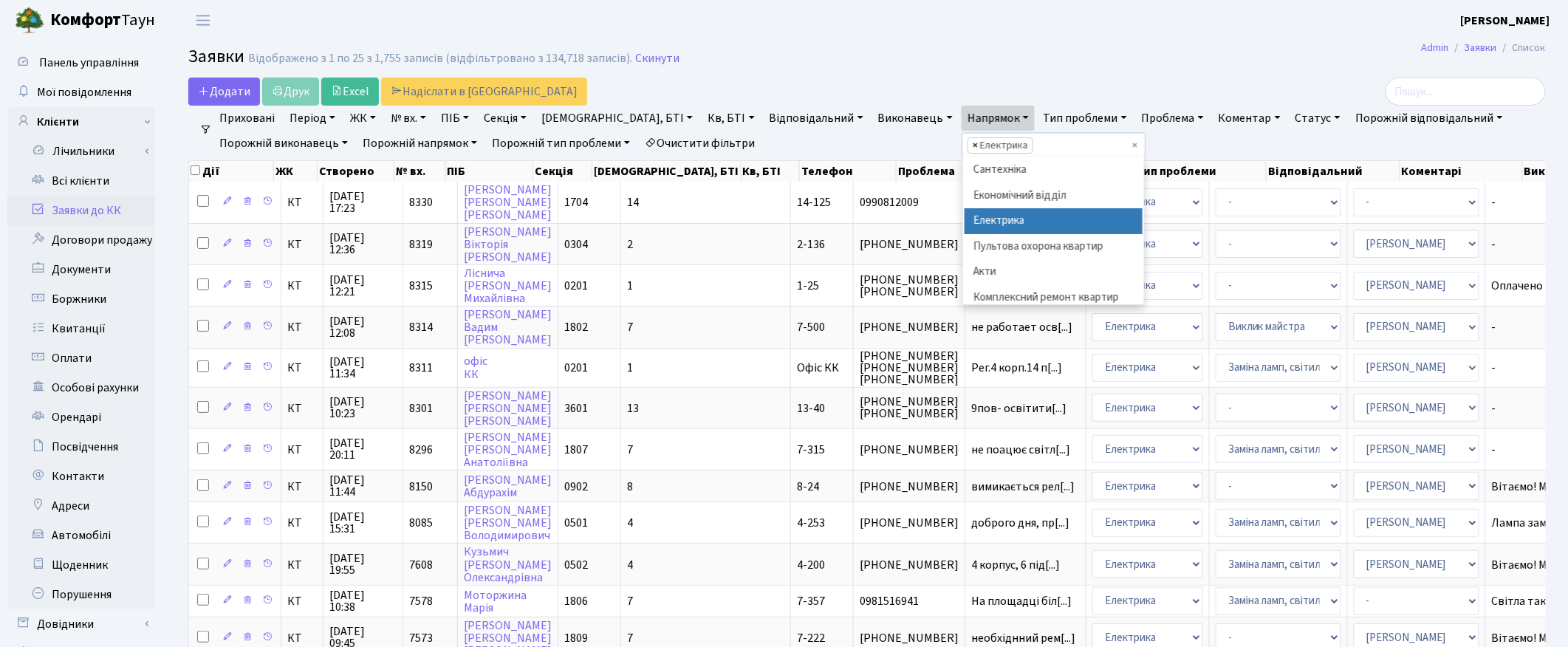
click at [973, 143] on span "×" at bounding box center [975, 145] width 5 height 15
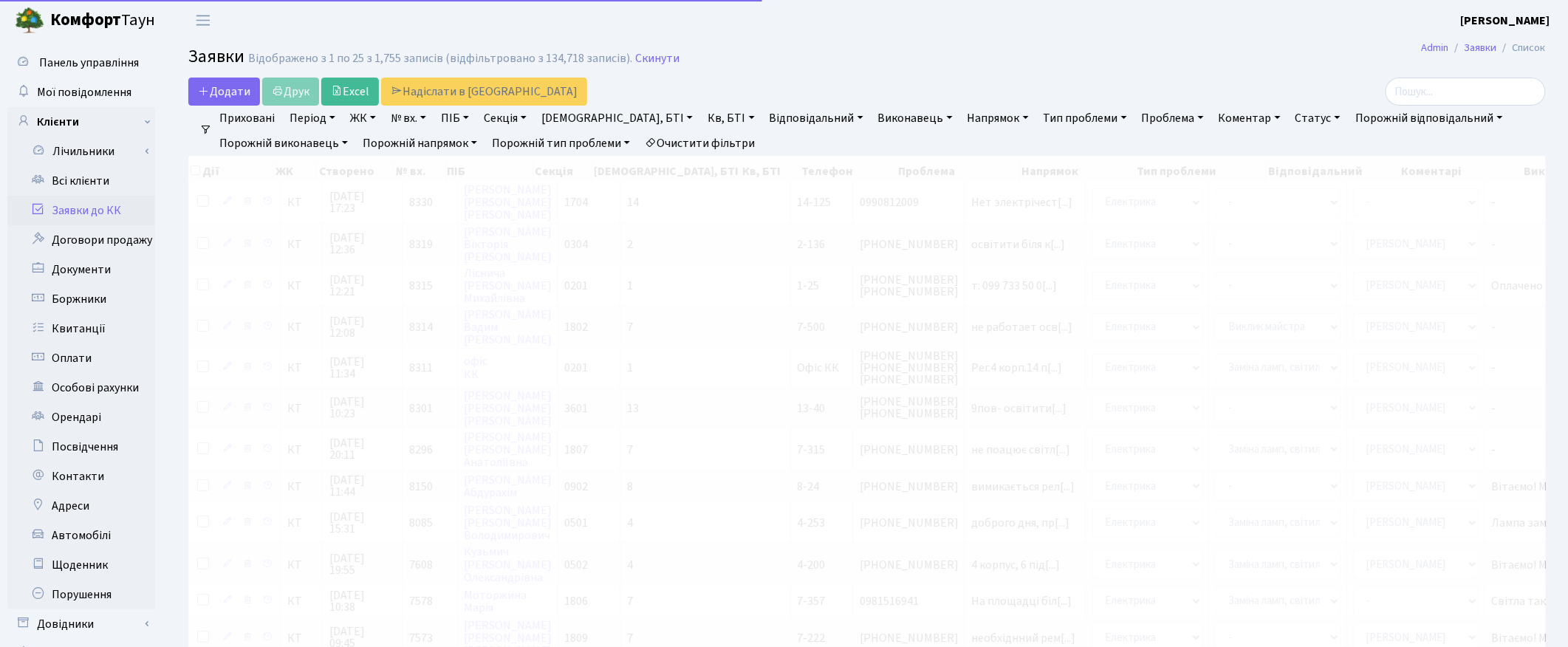
click at [961, 117] on link "Напрямок" at bounding box center [998, 118] width 73 height 25
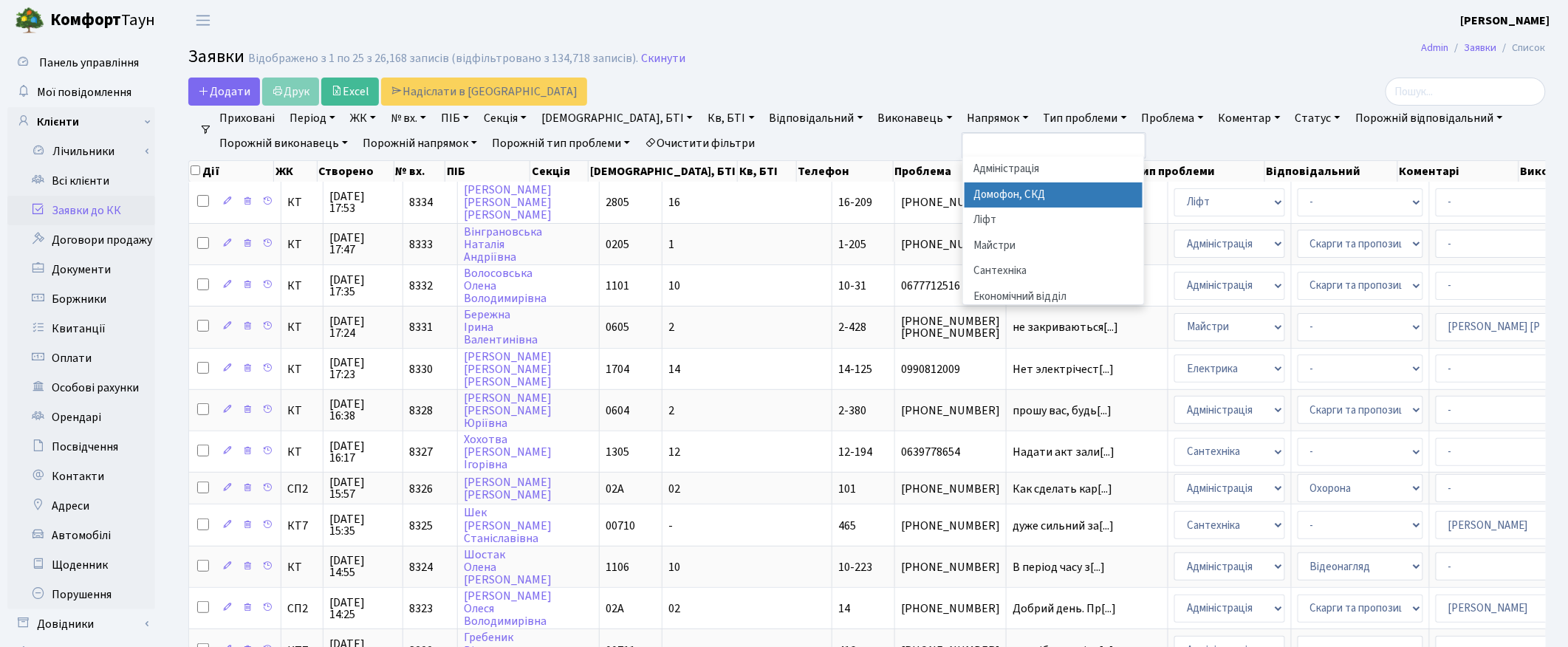
click at [964, 198] on li "Домофон, СКД" at bounding box center [1053, 195] width 179 height 26
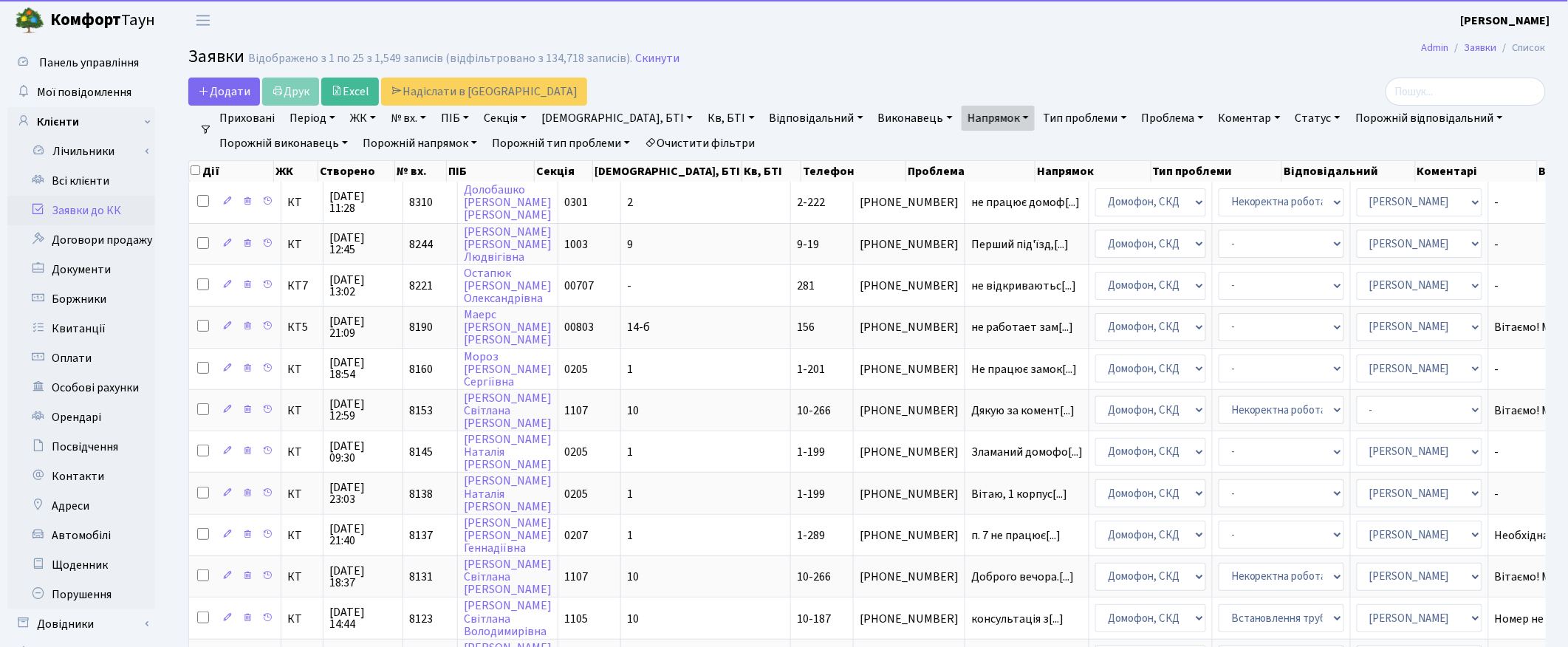
click at [1290, 122] on link "Статус" at bounding box center [1318, 118] width 56 height 25
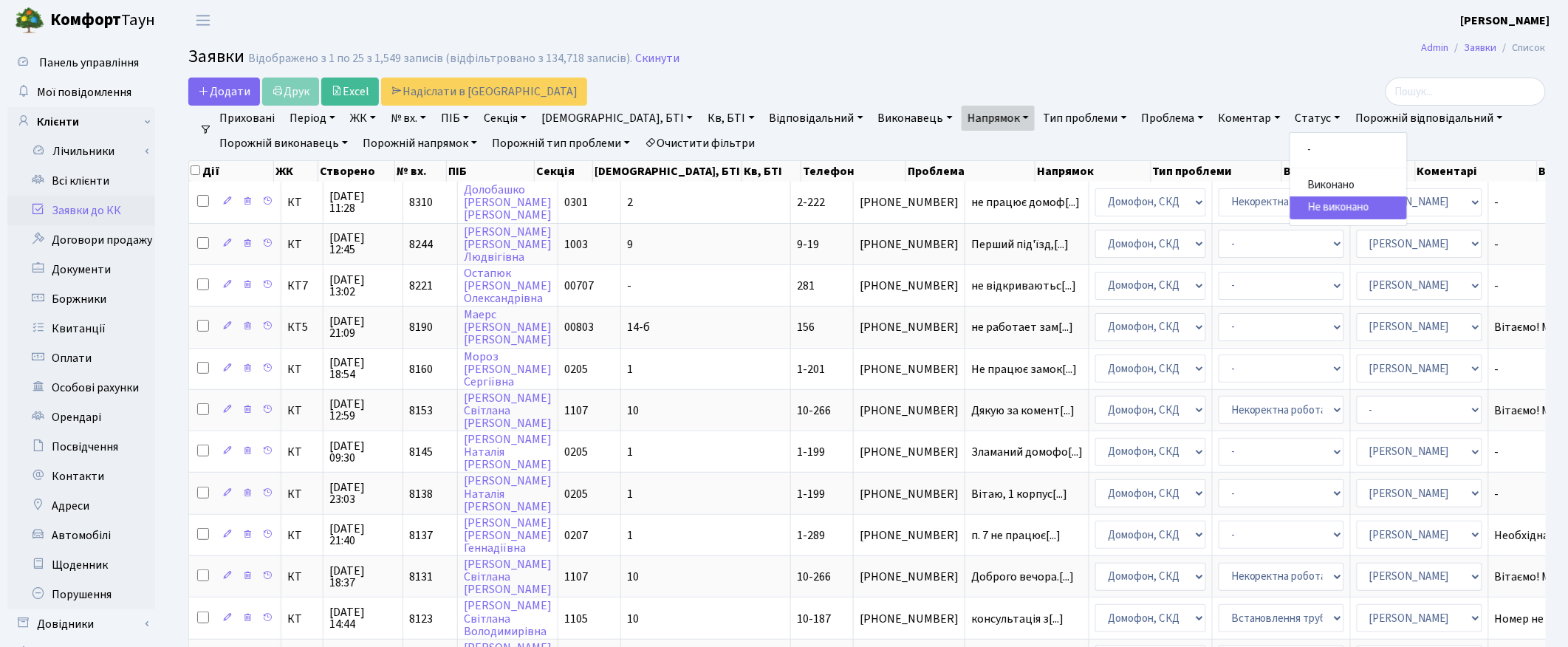
click at [1290, 208] on link "Не виконано" at bounding box center [1348, 207] width 117 height 23
click at [961, 117] on link "Напрямок" at bounding box center [998, 118] width 73 height 25
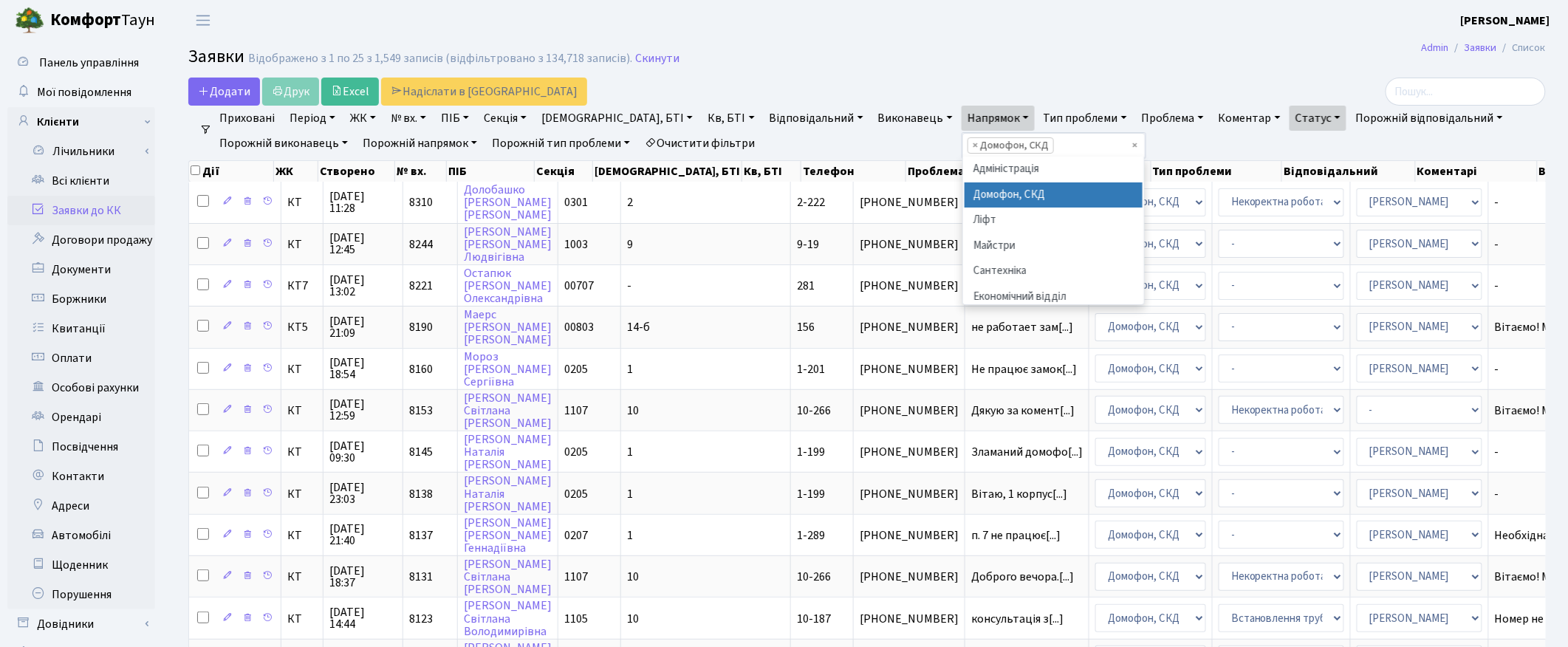
click at [967, 144] on li "× Домофон, СКД" at bounding box center [1010, 145] width 86 height 16
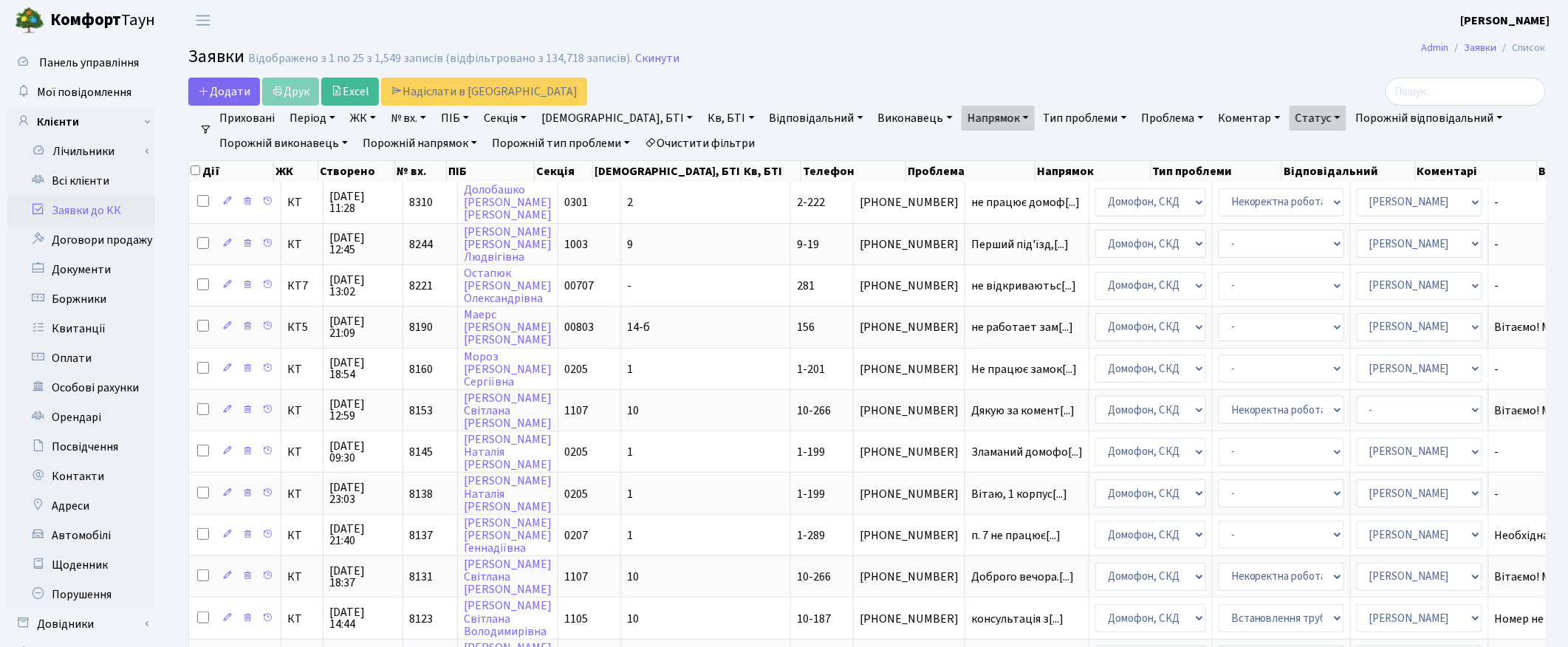
click at [961, 117] on link "Напрямок" at bounding box center [998, 118] width 73 height 25
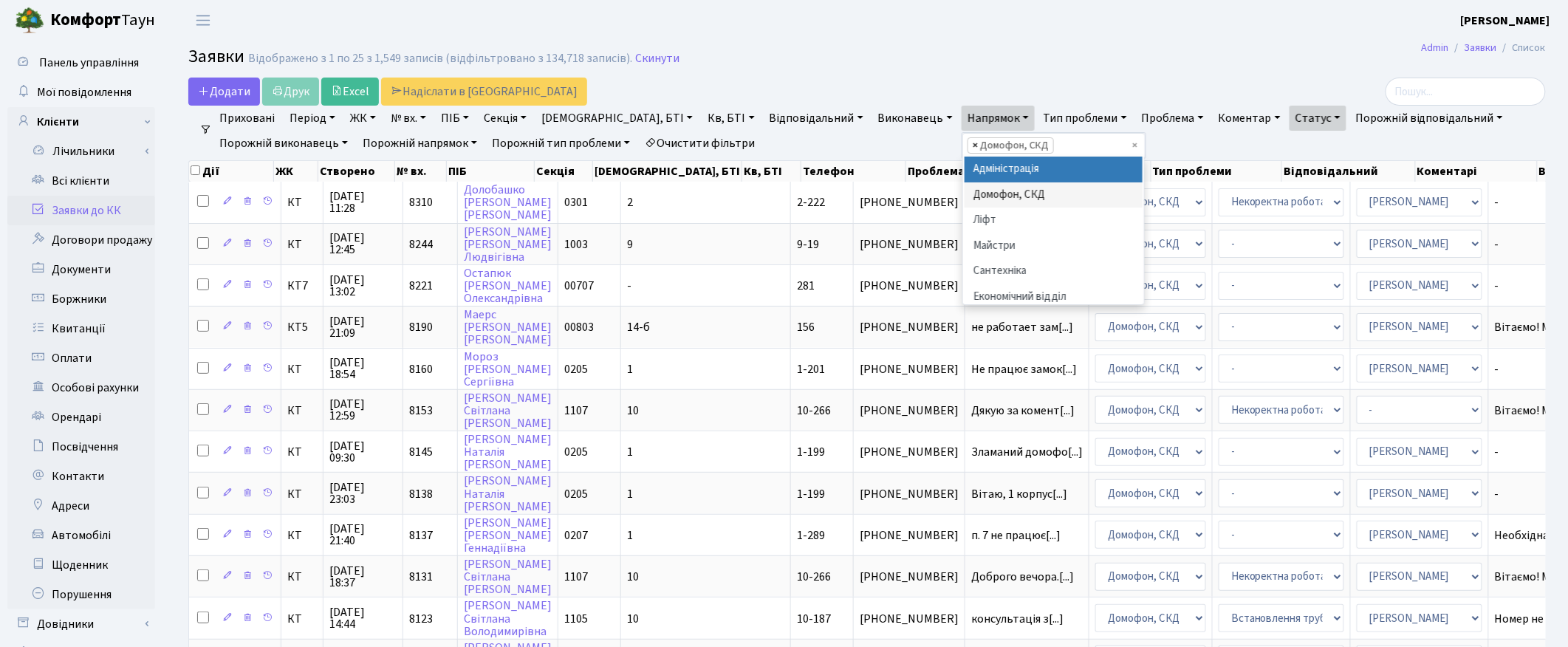
click at [973, 145] on span "×" at bounding box center [975, 145] width 5 height 15
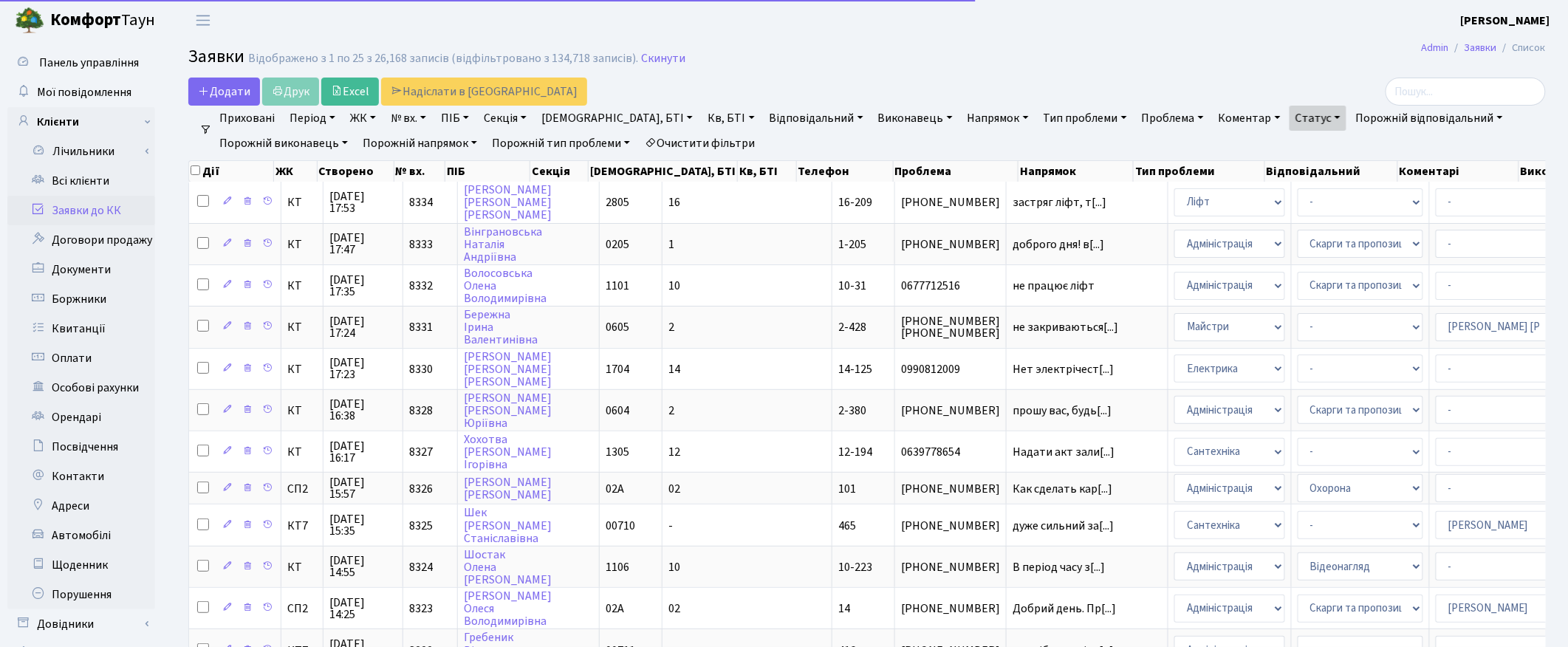
click at [961, 118] on link "Напрямок" at bounding box center [998, 118] width 73 height 25
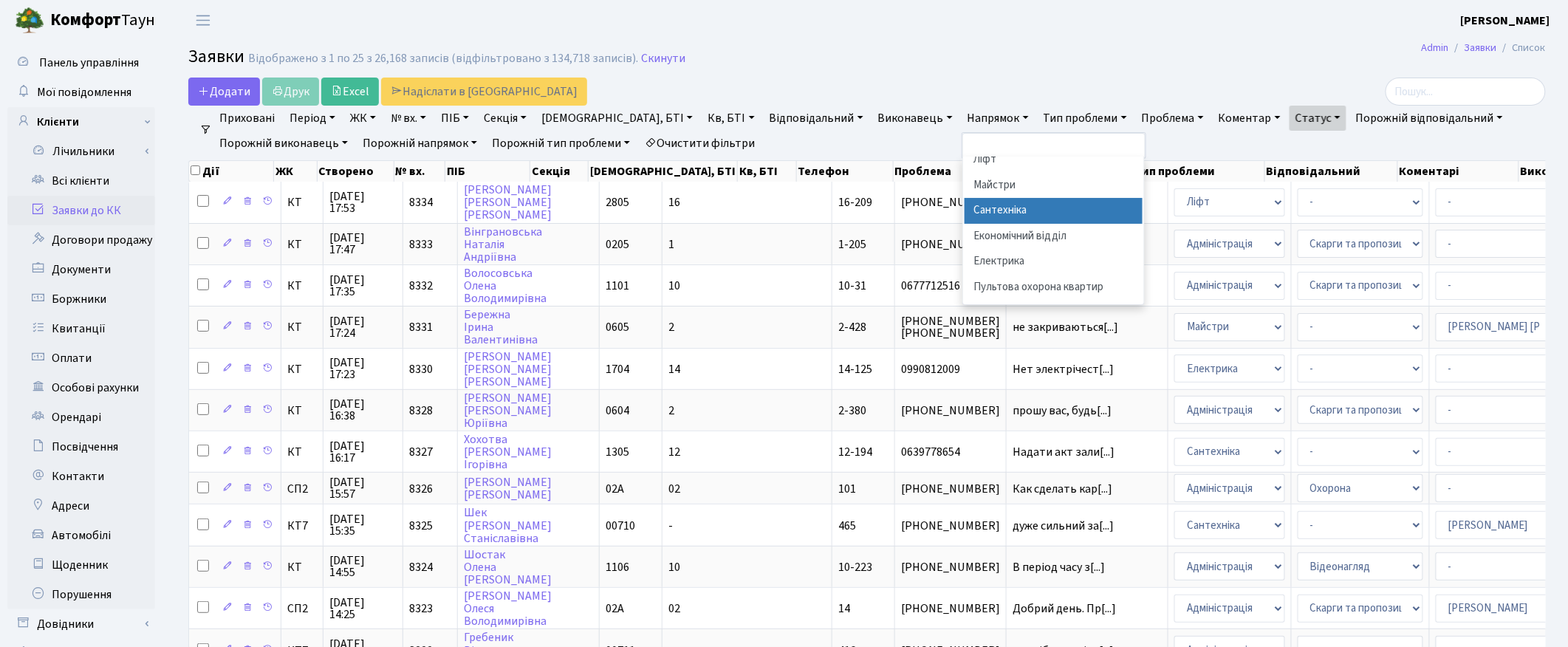
scroll to position [92, 0]
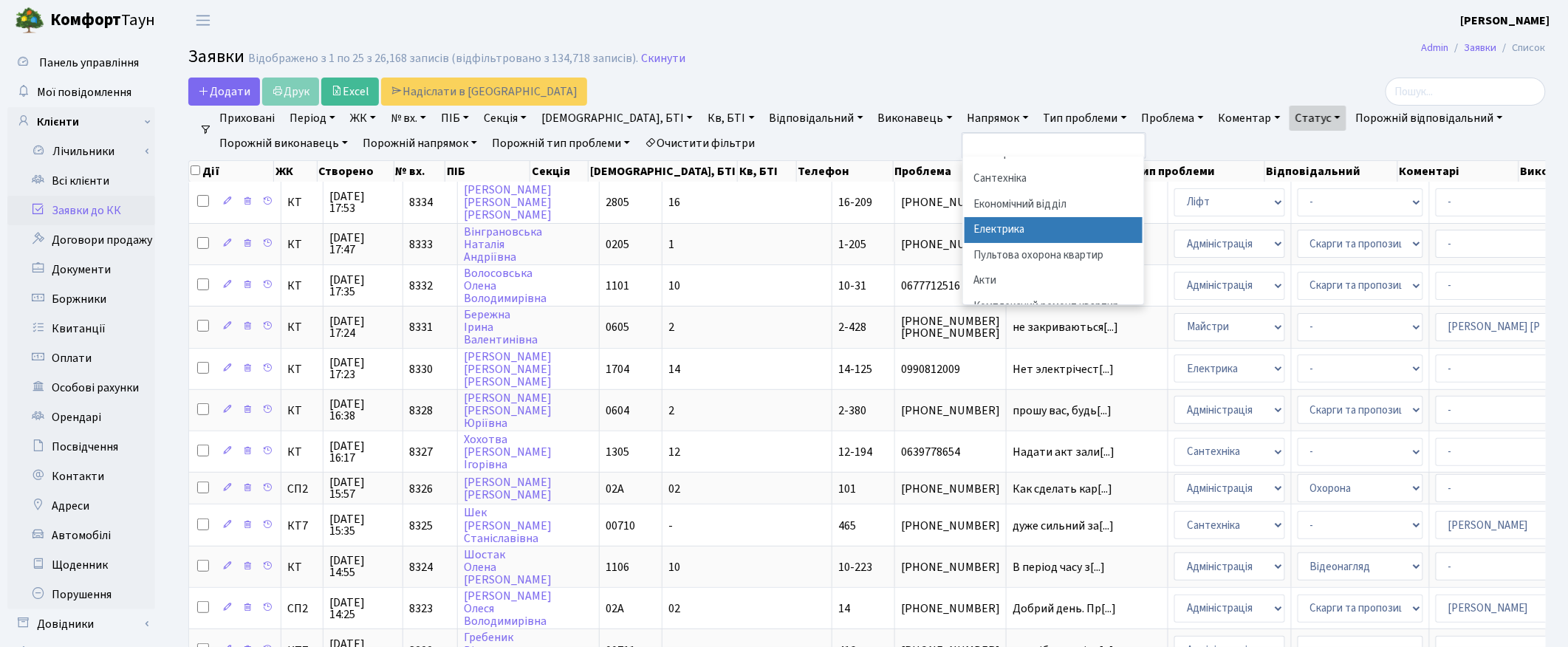
click at [964, 230] on li "Електрика" at bounding box center [1053, 230] width 179 height 26
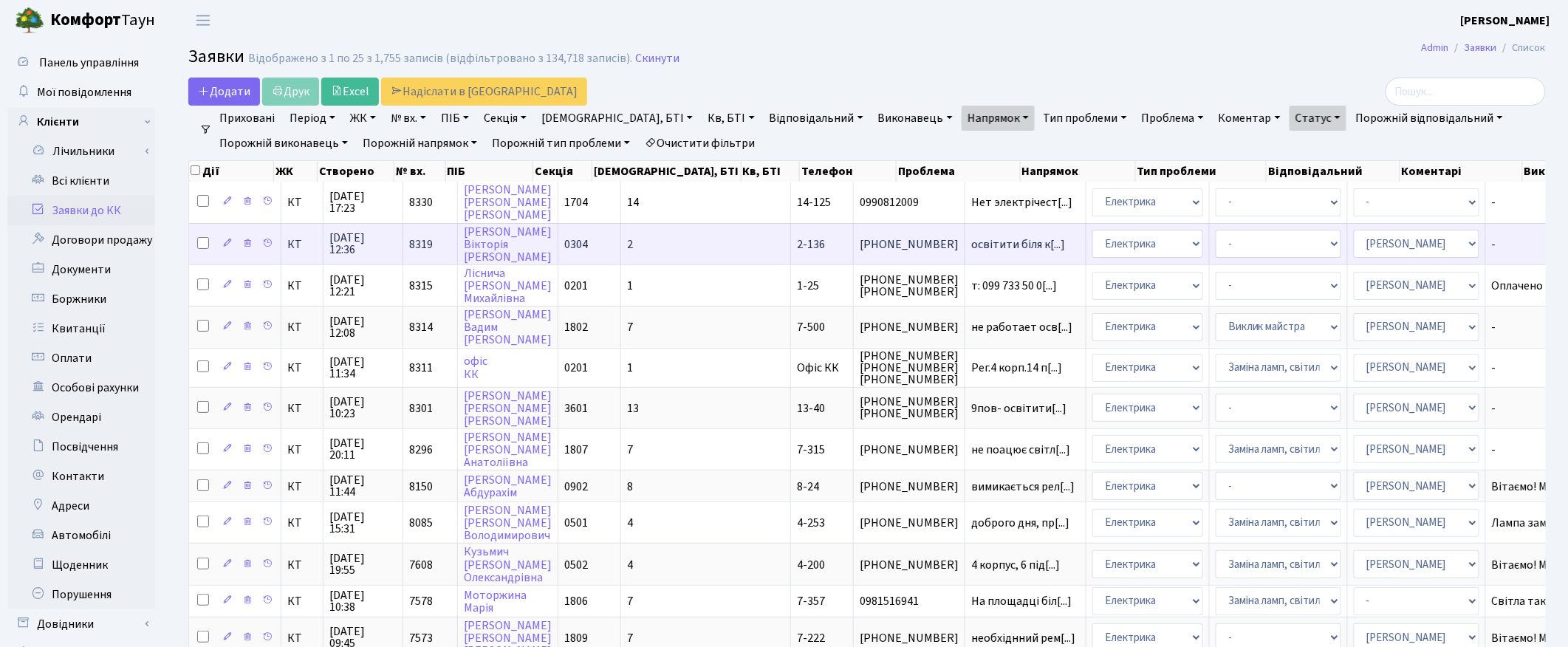
click at [196, 240] on td at bounding box center [235, 243] width 92 height 42
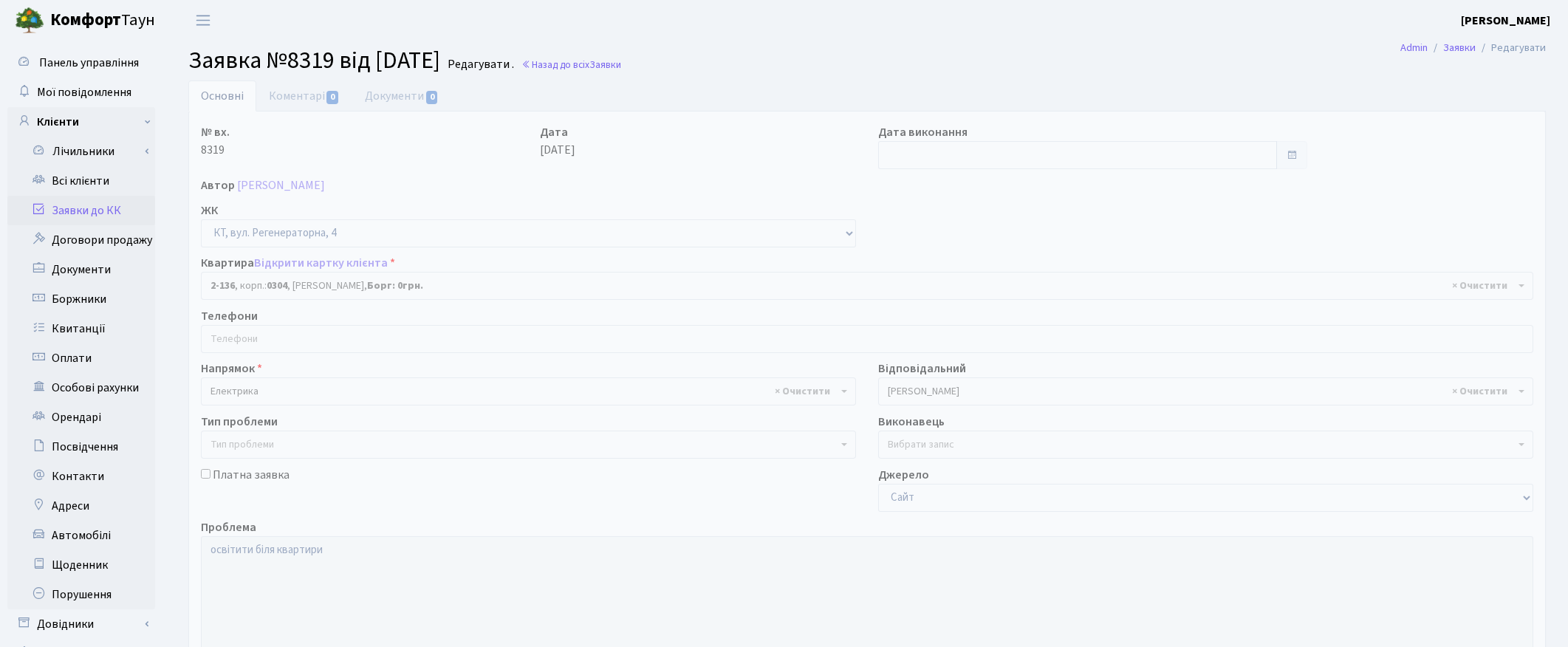
select select "626"
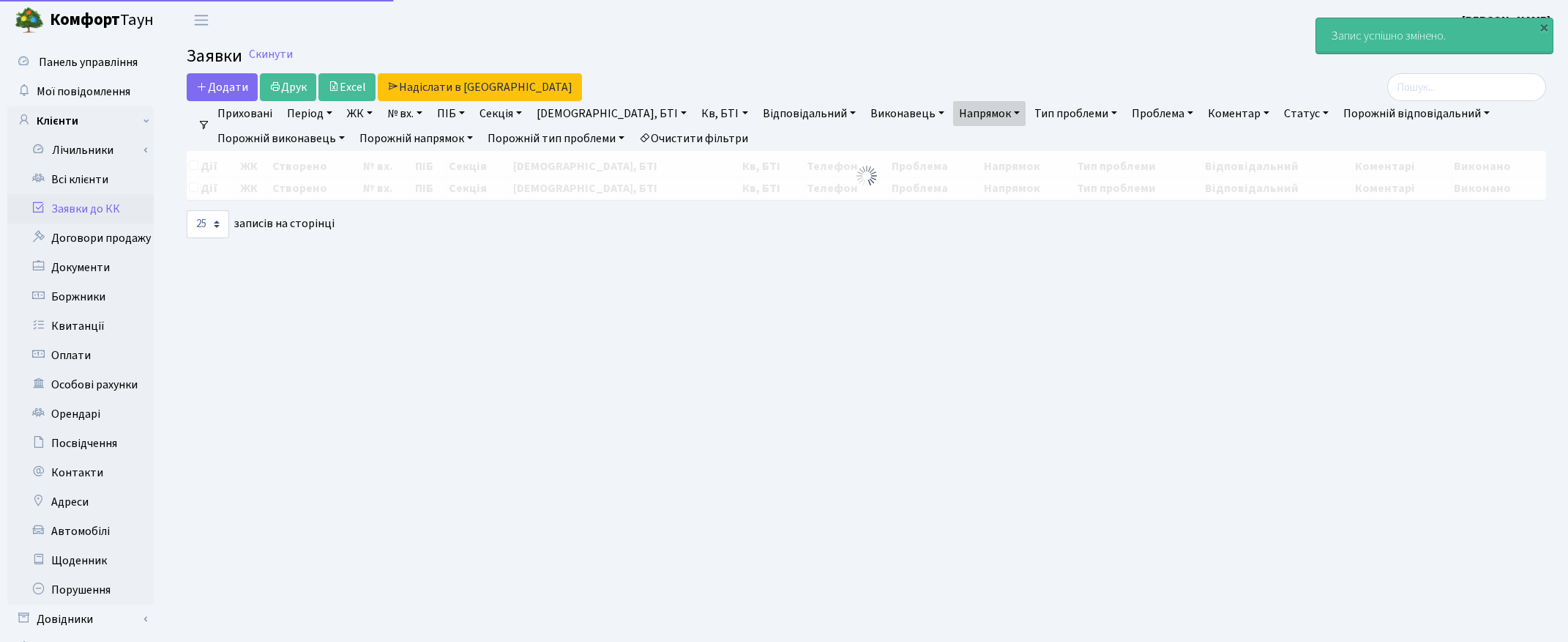
select select "25"
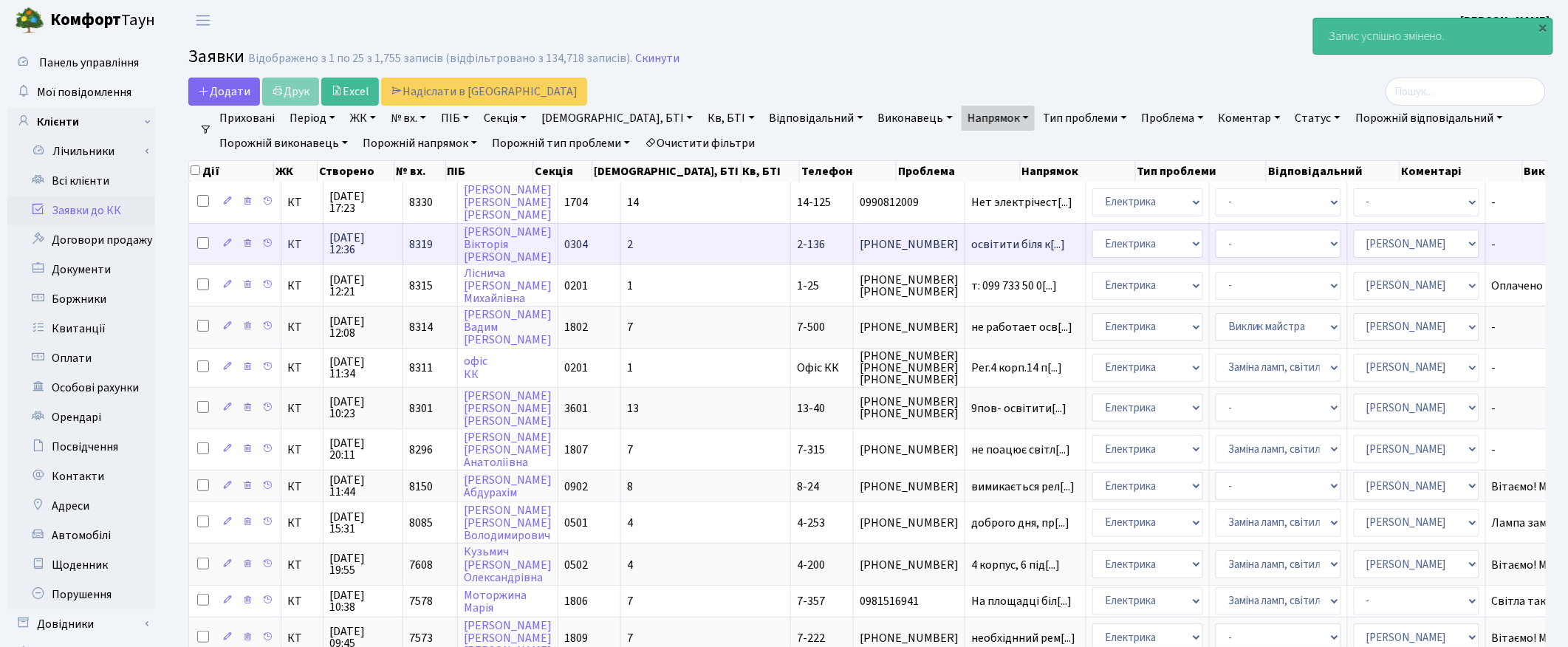
click at [198, 245] on input "checkbox" at bounding box center [203, 242] width 12 height 12
checkbox input "true"
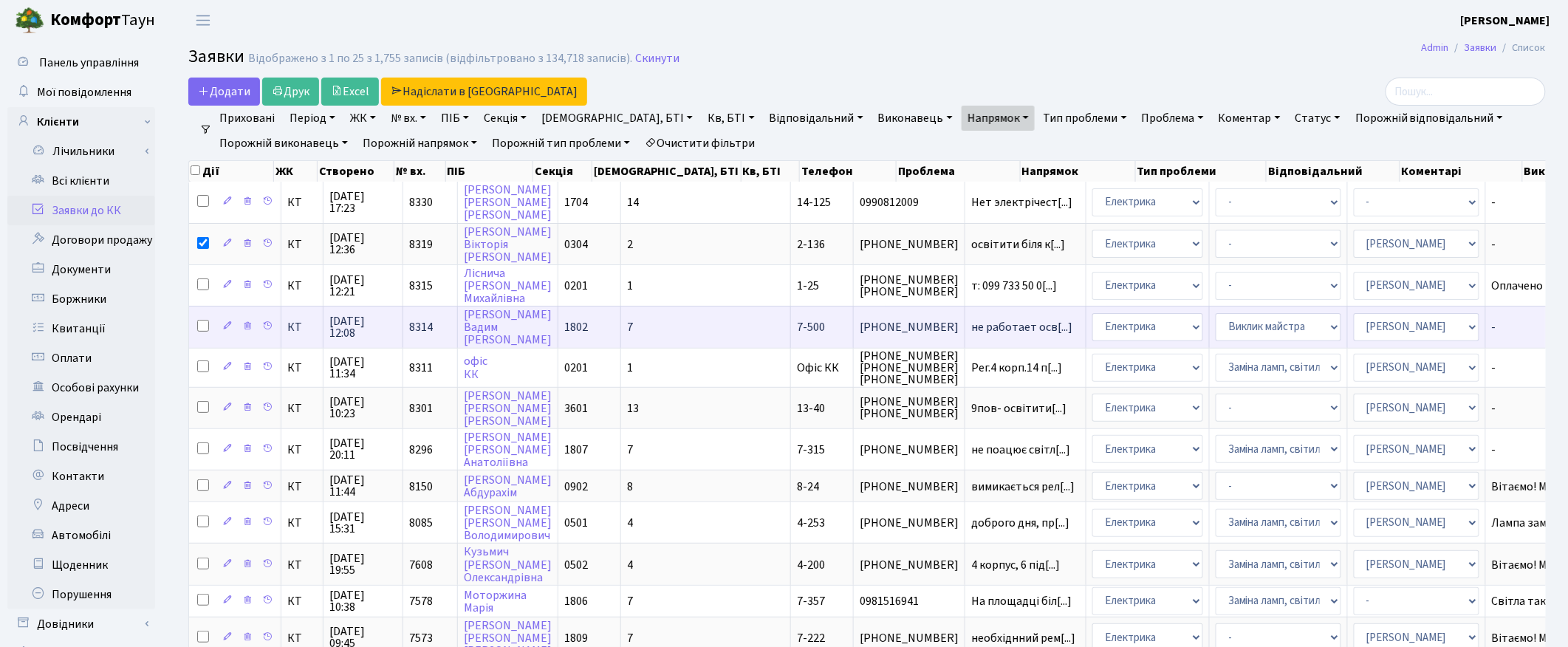
click at [202, 320] on input "checkbox" at bounding box center [203, 325] width 12 height 12
checkbox input "true"
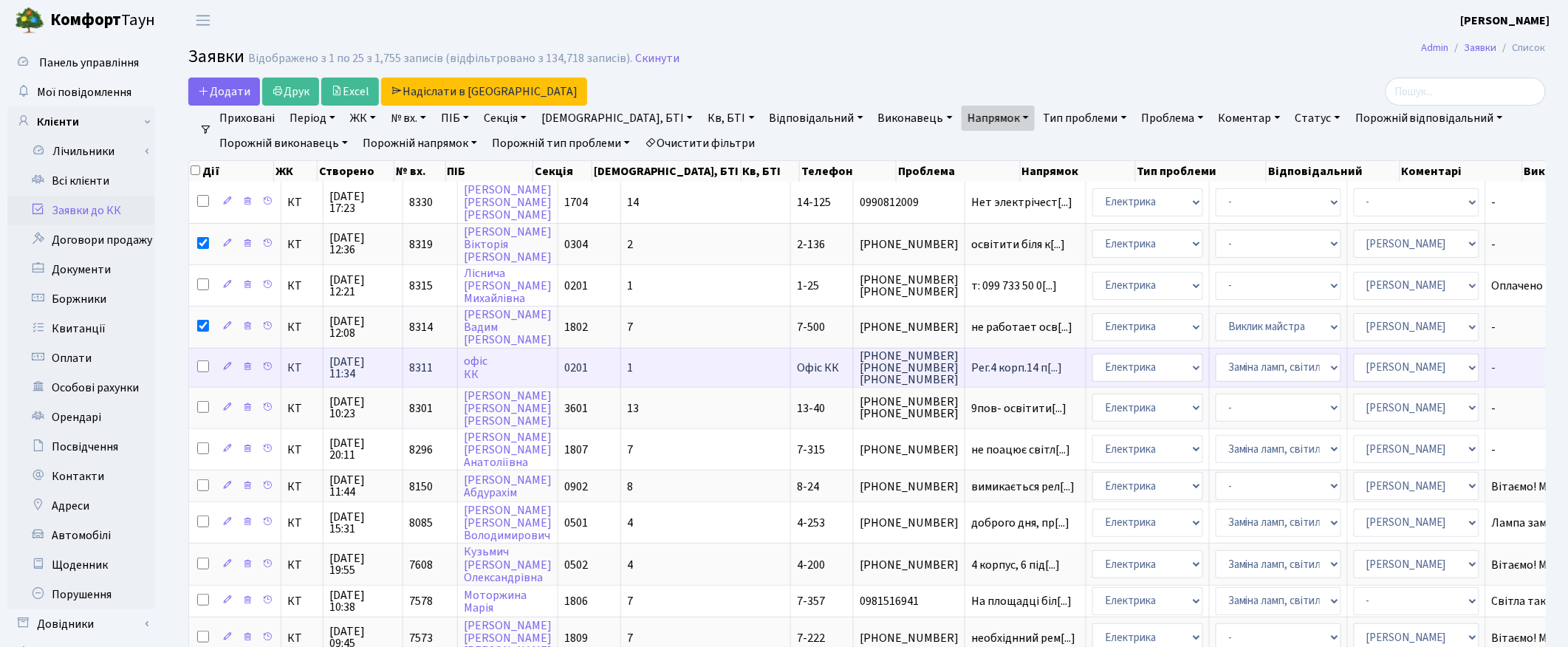
click at [201, 364] on input "checkbox" at bounding box center [203, 366] width 12 height 12
checkbox input "true"
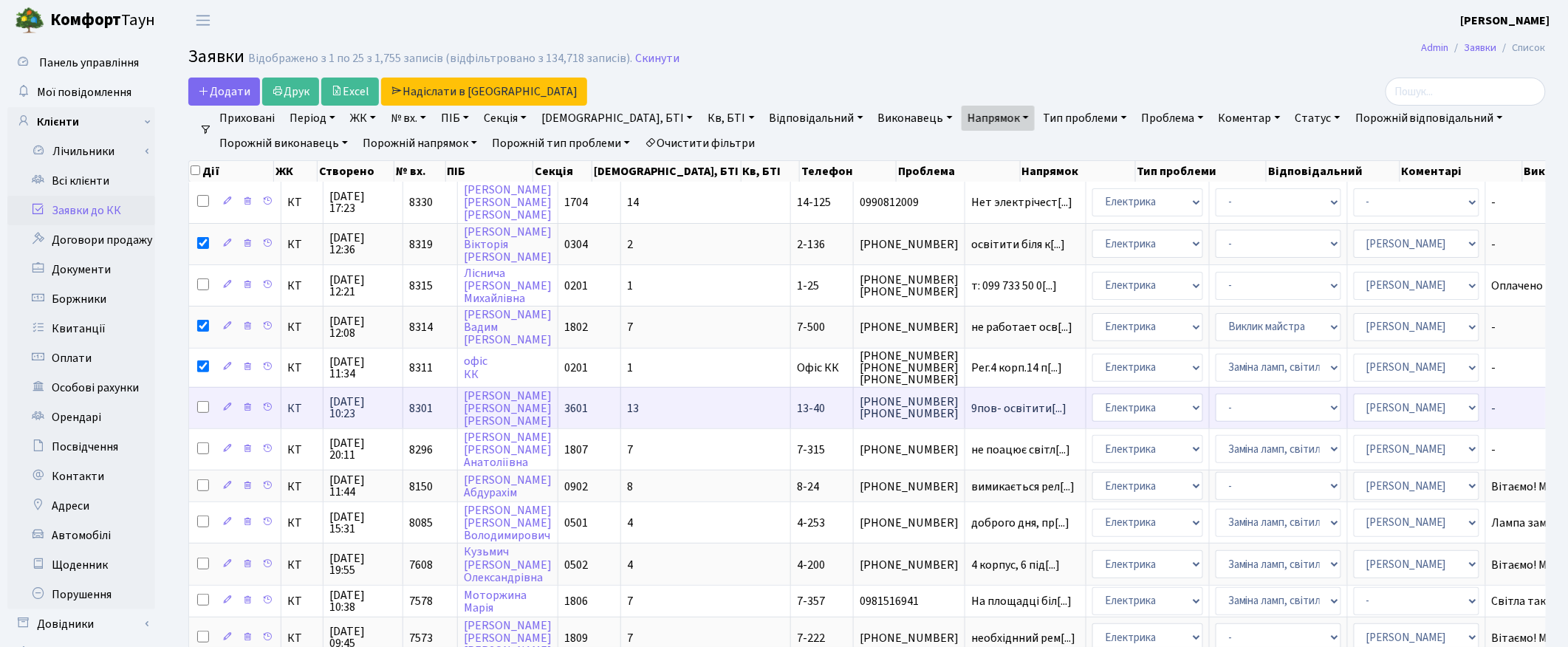
click at [202, 408] on input "checkbox" at bounding box center [203, 407] width 12 height 12
checkbox input "true"
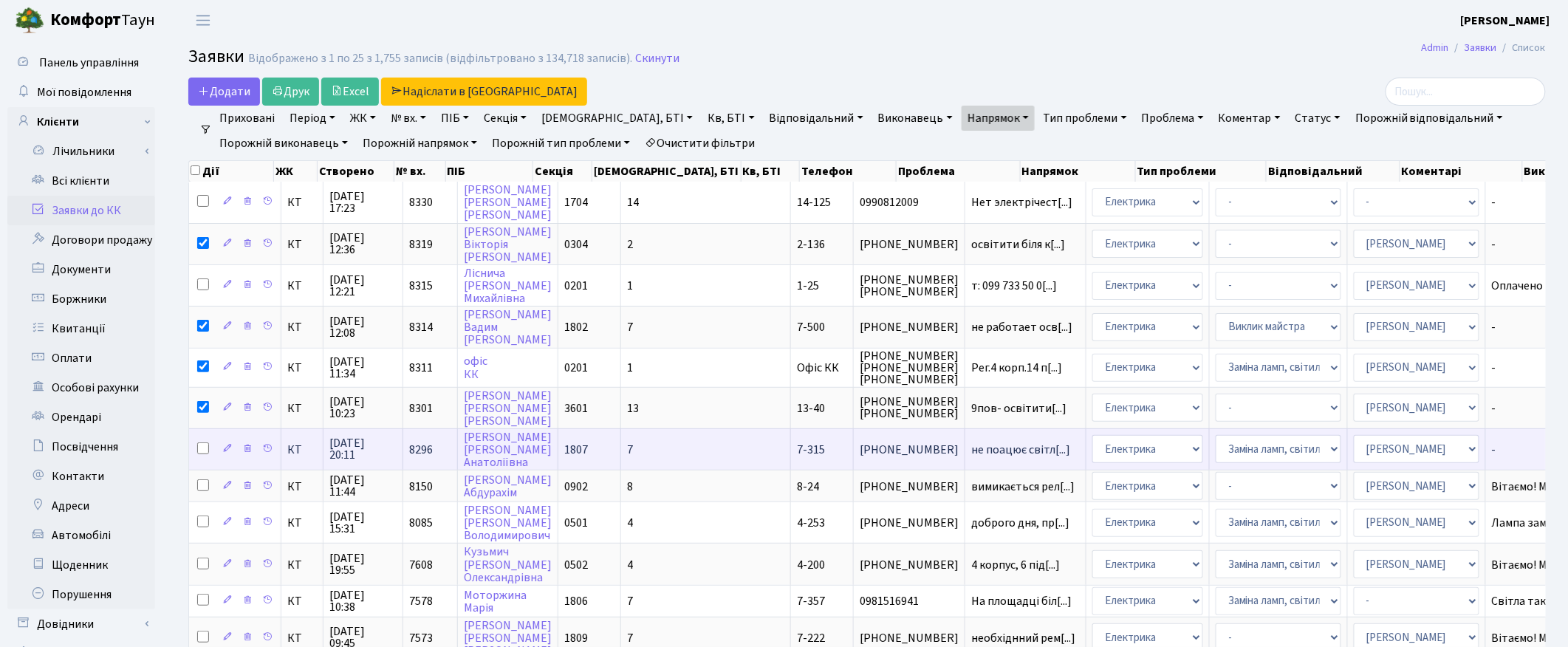
click at [200, 443] on input "checkbox" at bounding box center [203, 448] width 12 height 12
checkbox input "true"
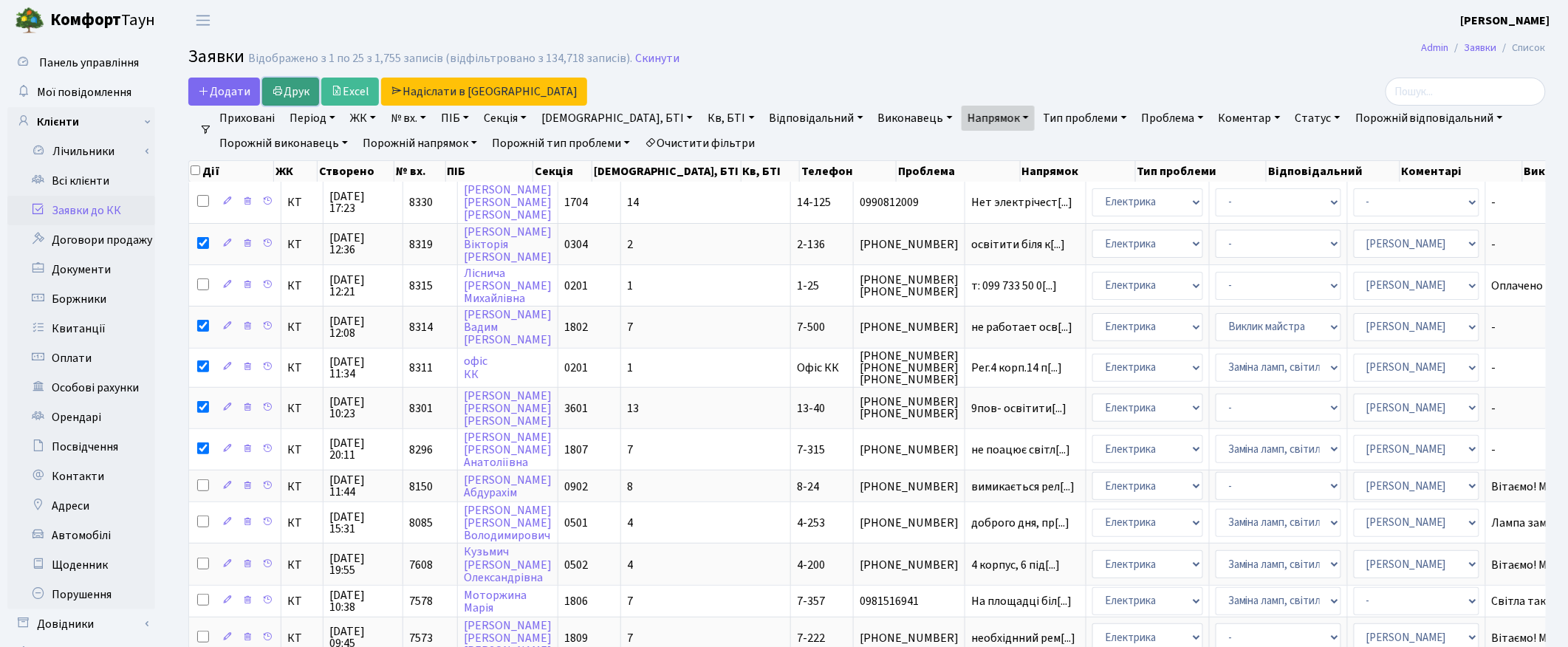
click at [301, 94] on link "Друк" at bounding box center [290, 91] width 56 height 28
click at [197, 168] on input "checkbox" at bounding box center [195, 170] width 10 height 10
checkbox input "true"
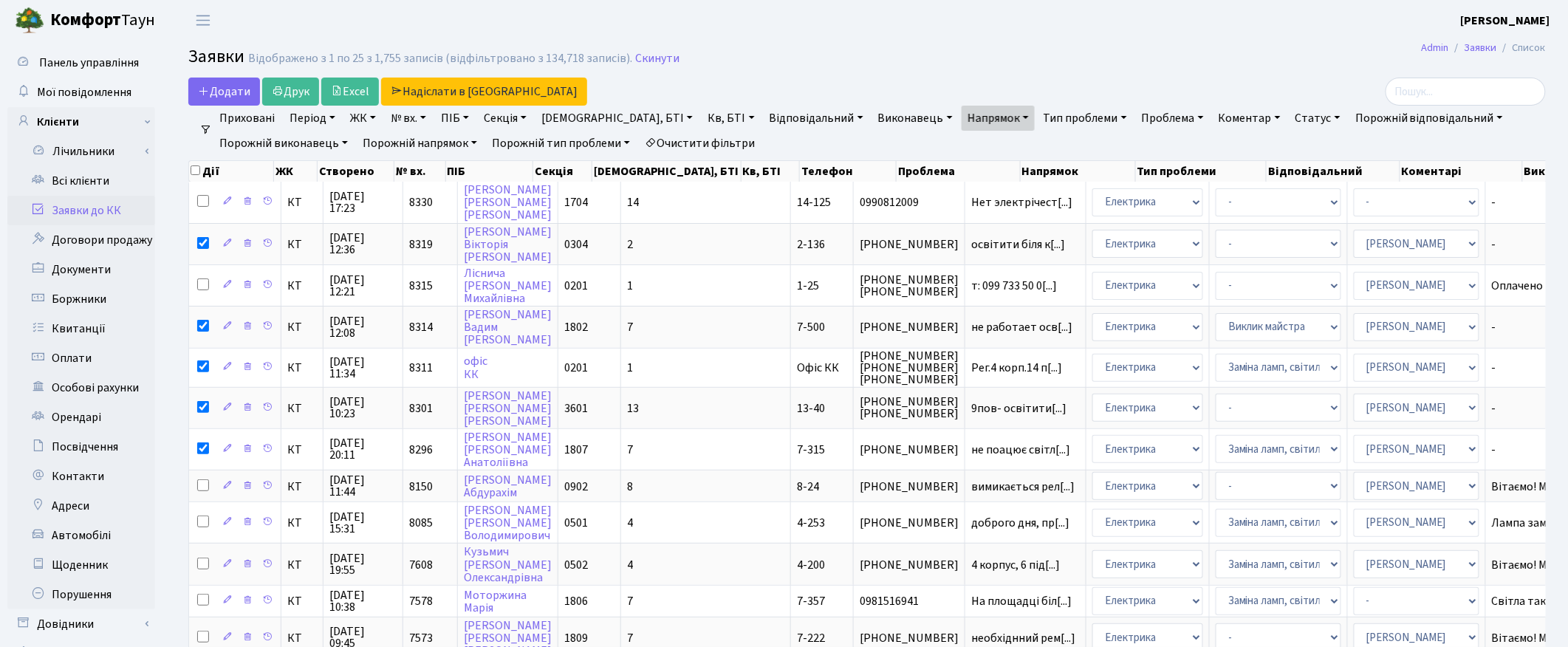
checkbox input "true"
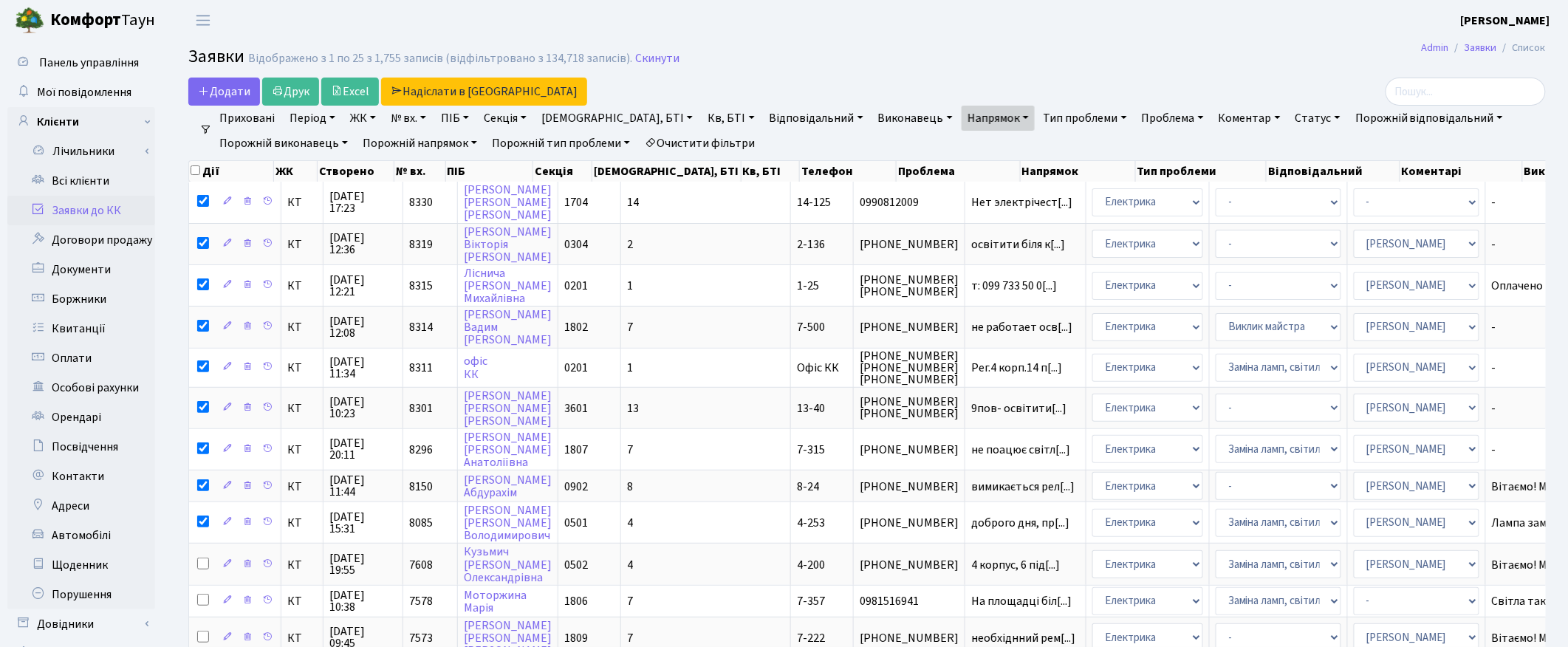
checkbox input "true"
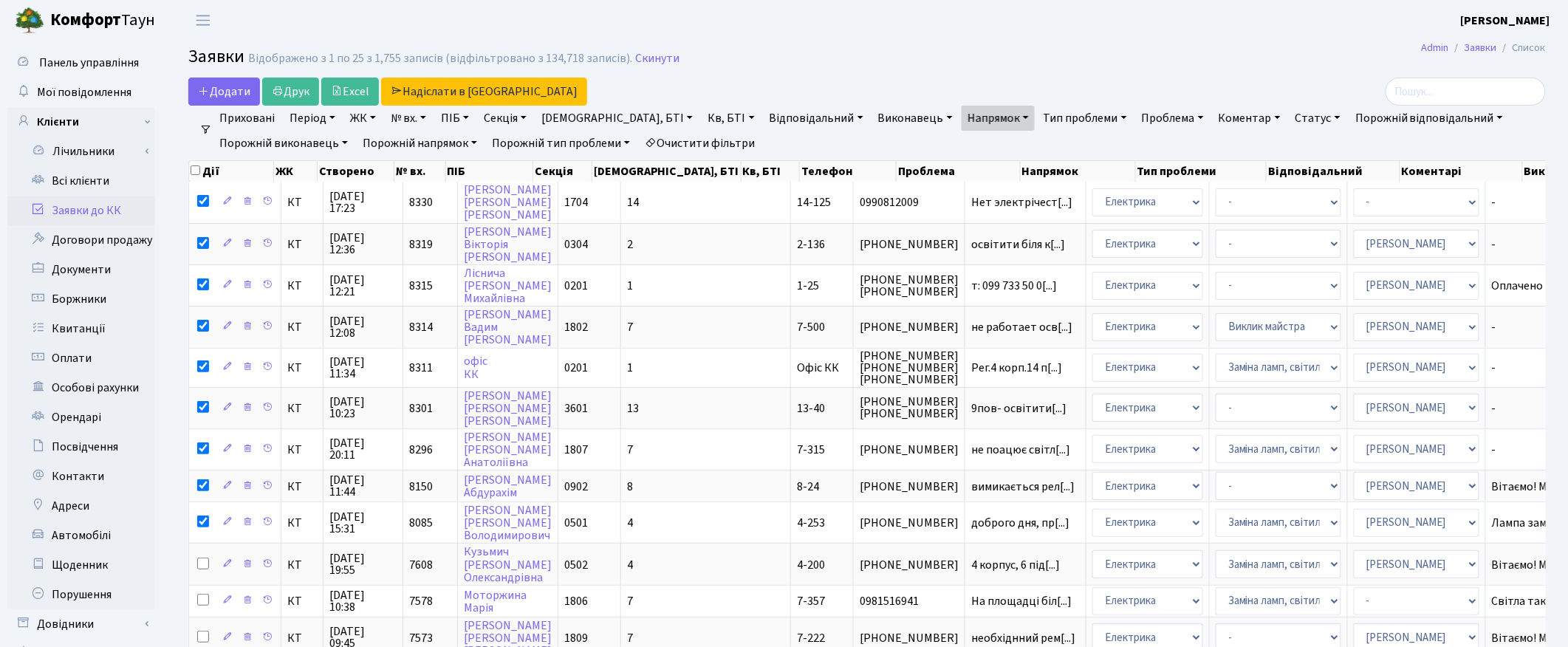
checkbox input "true"
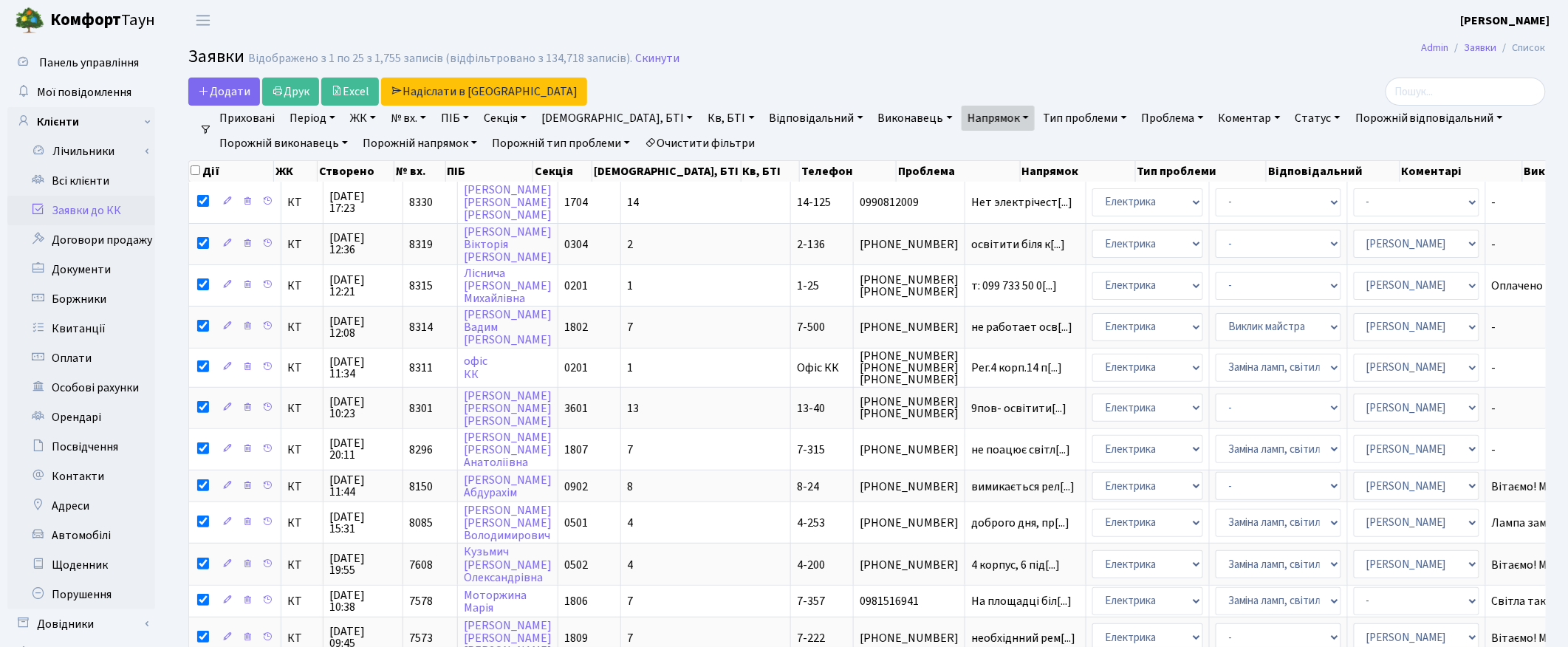
checkbox input "true"
click at [197, 168] on input "checkbox" at bounding box center [195, 170] width 10 height 10
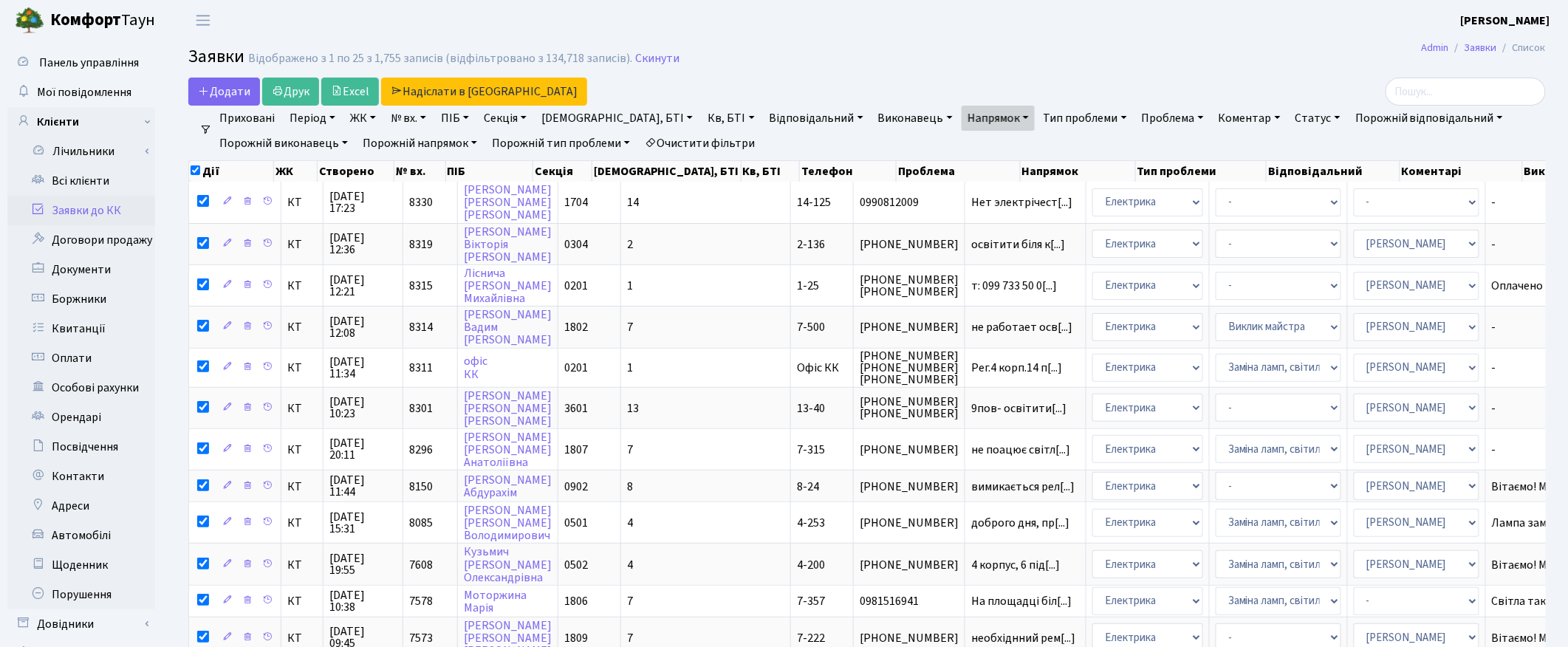
checkbox input "false"
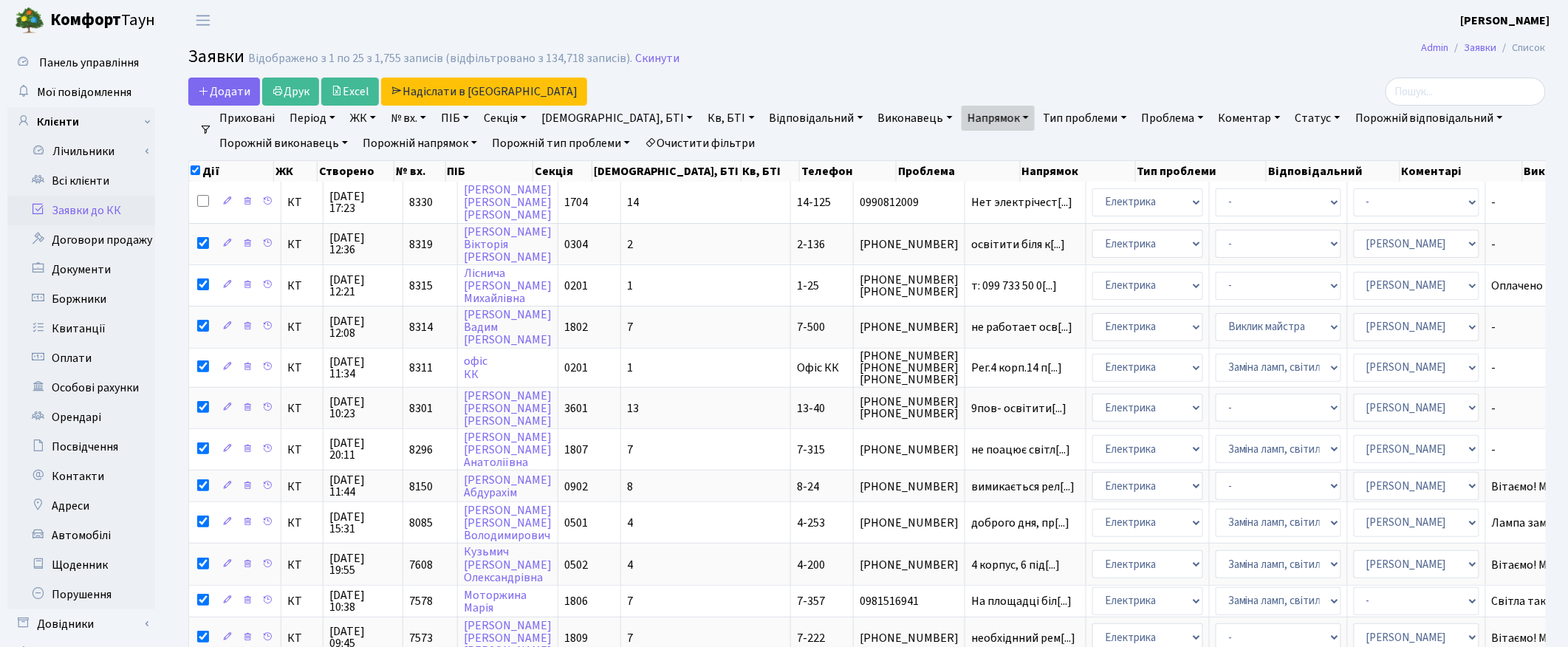
checkbox input "false"
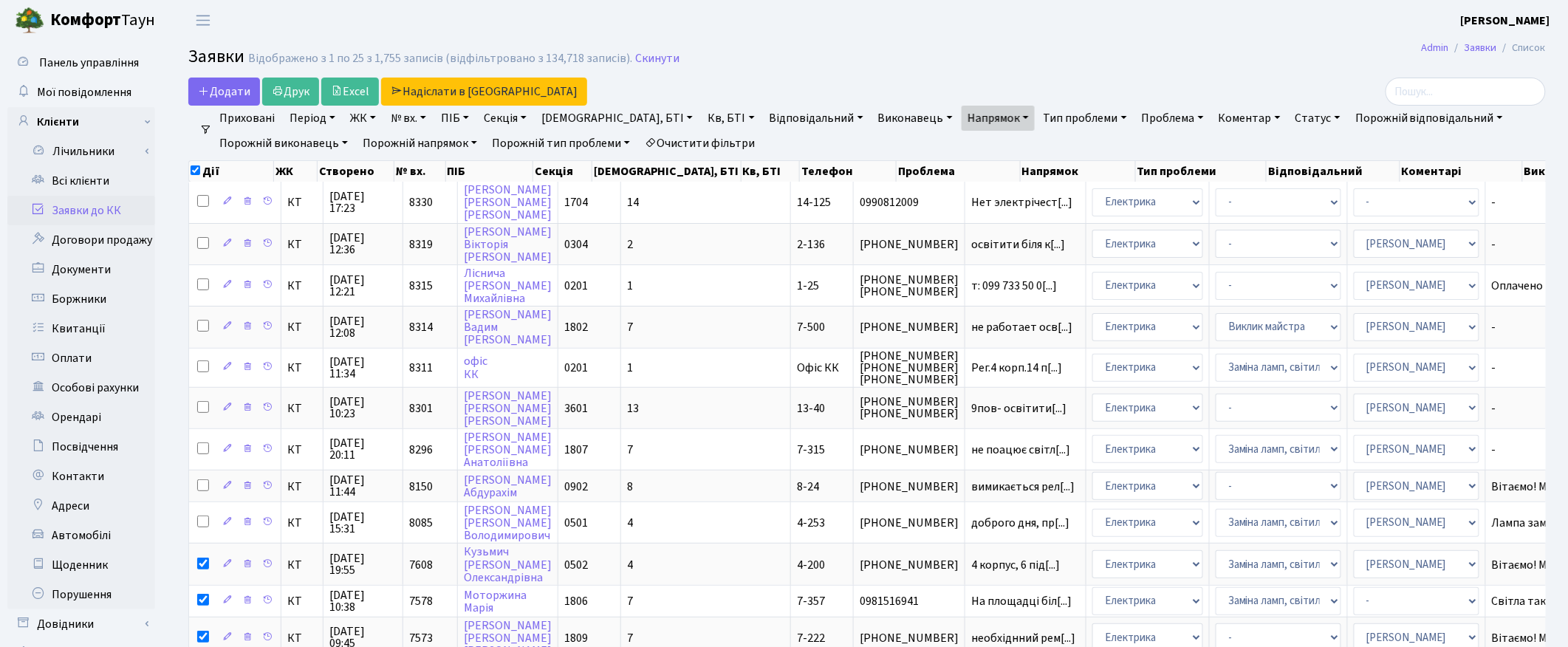
checkbox input "false"
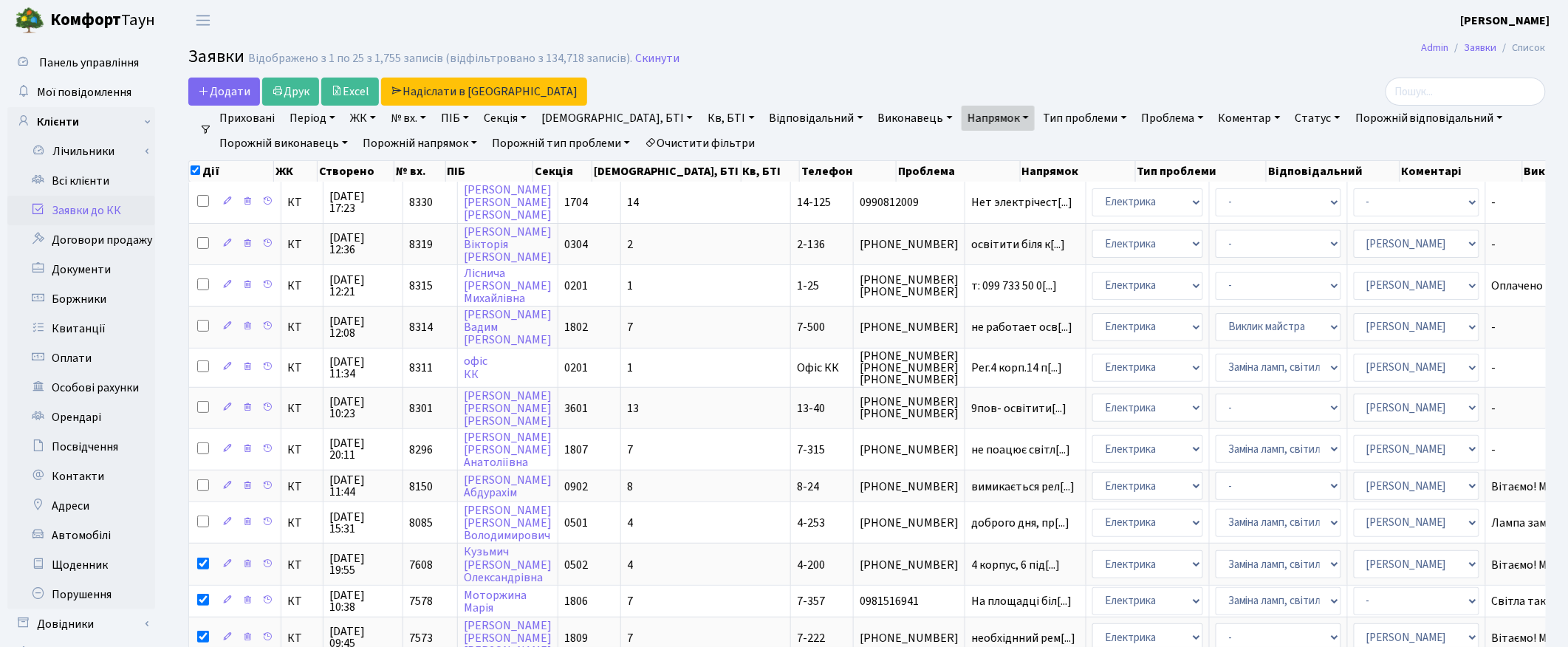
checkbox input "false"
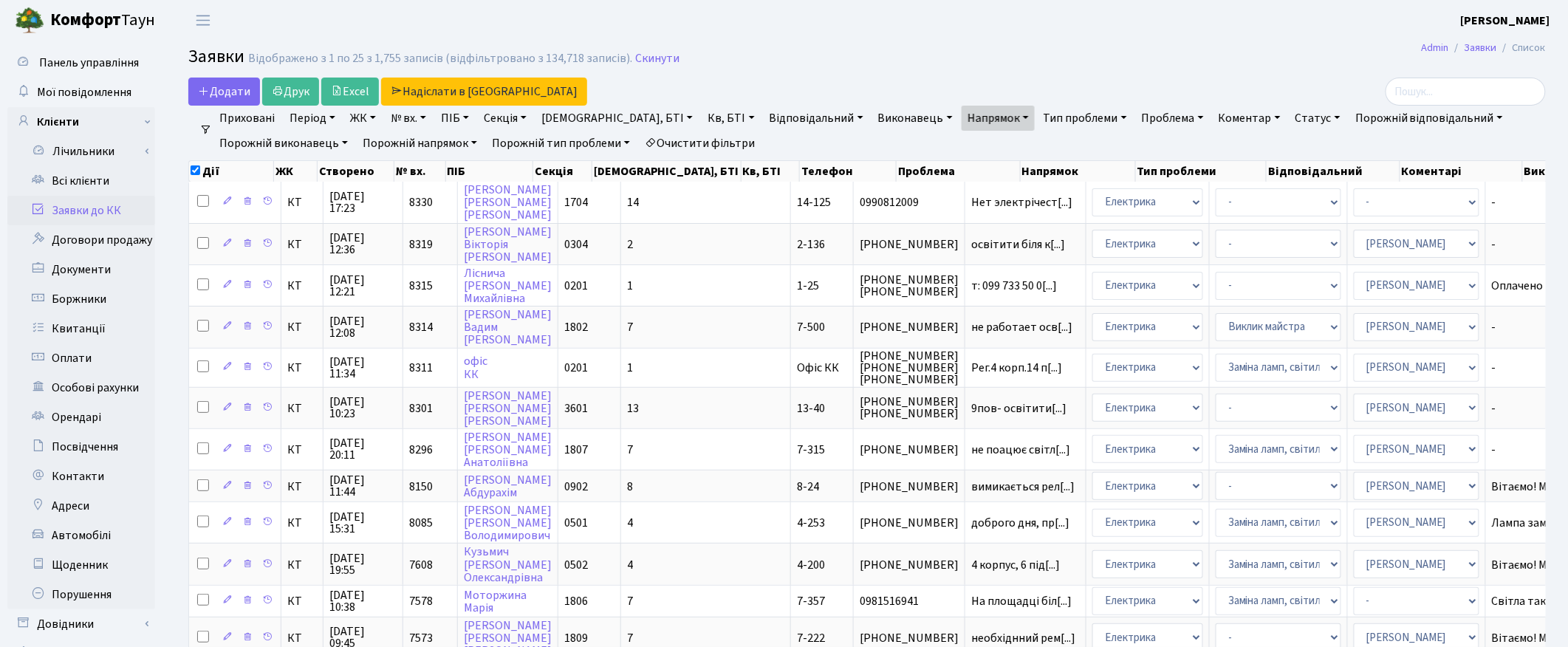
checkbox input "false"
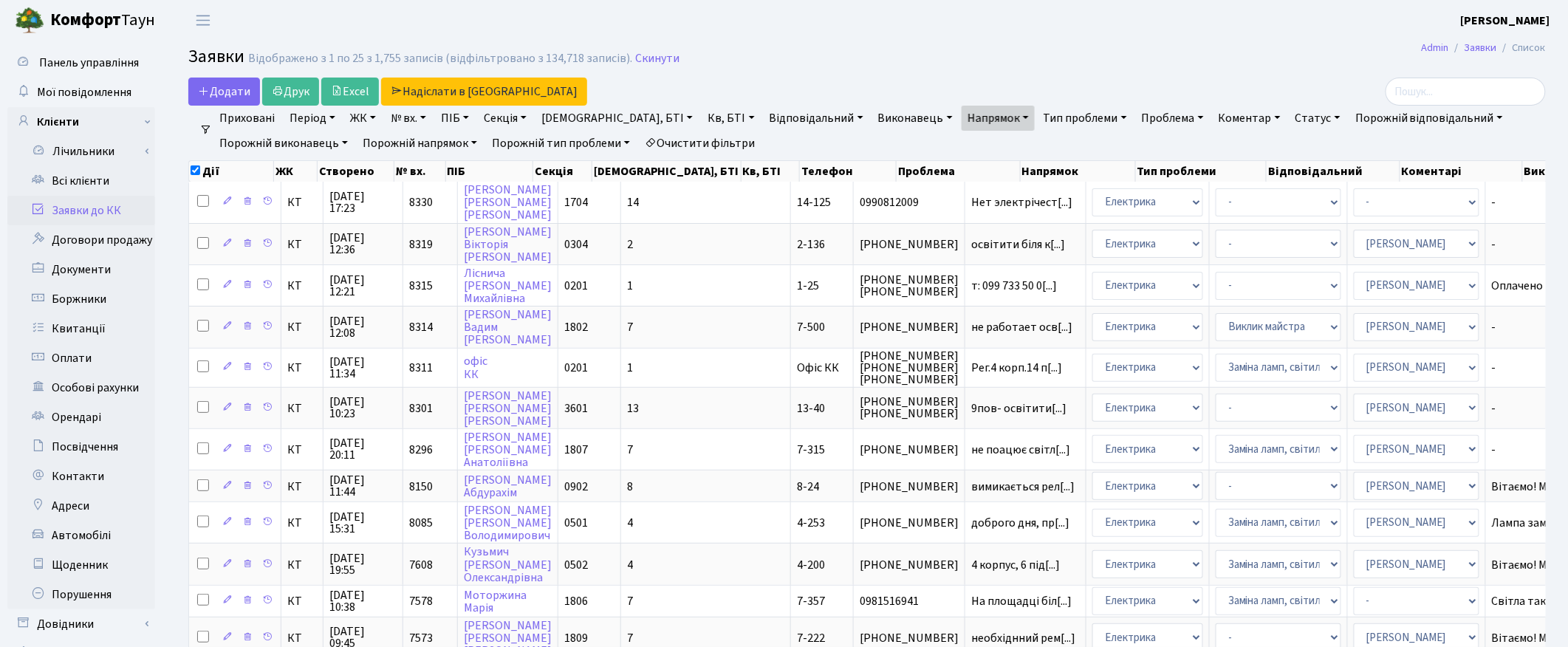
checkbox input "false"
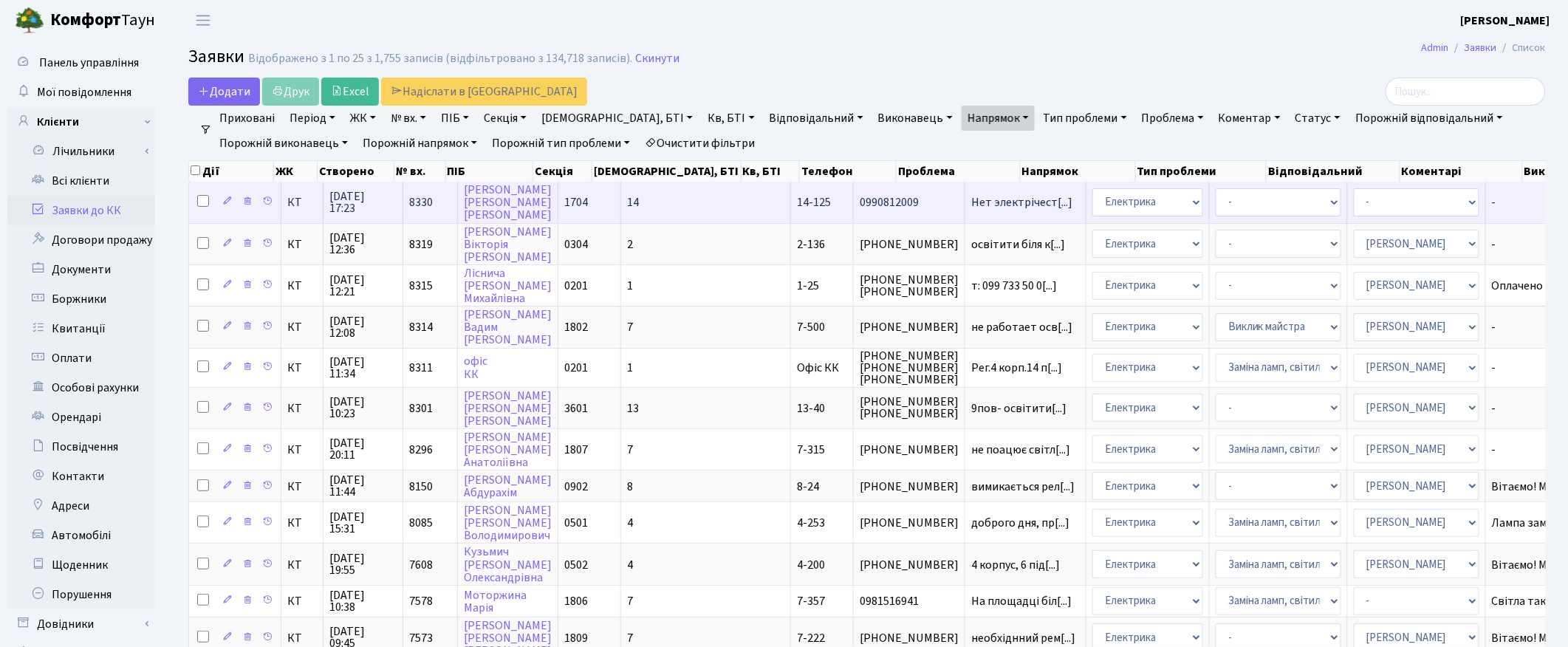
click at [356, 204] on span "24.09.2025 17:23" at bounding box center [363, 202] width 67 height 24
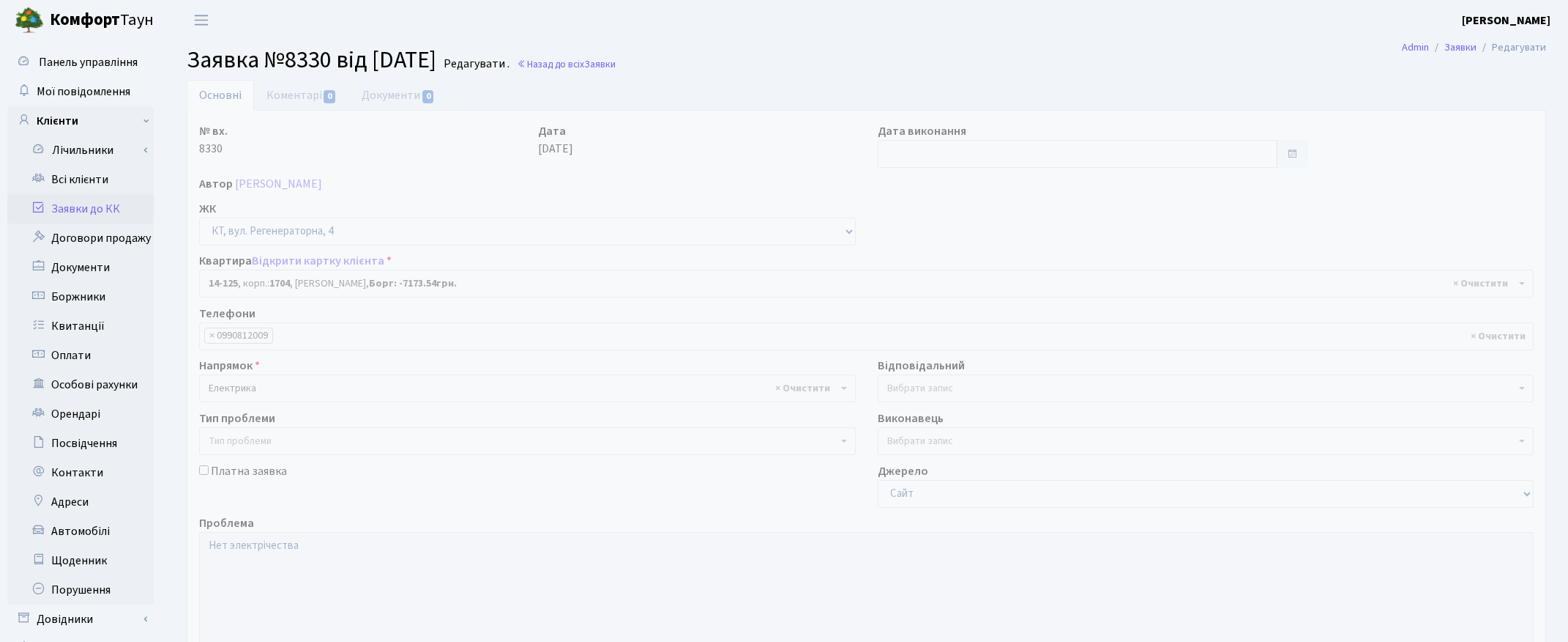
select select "7502"
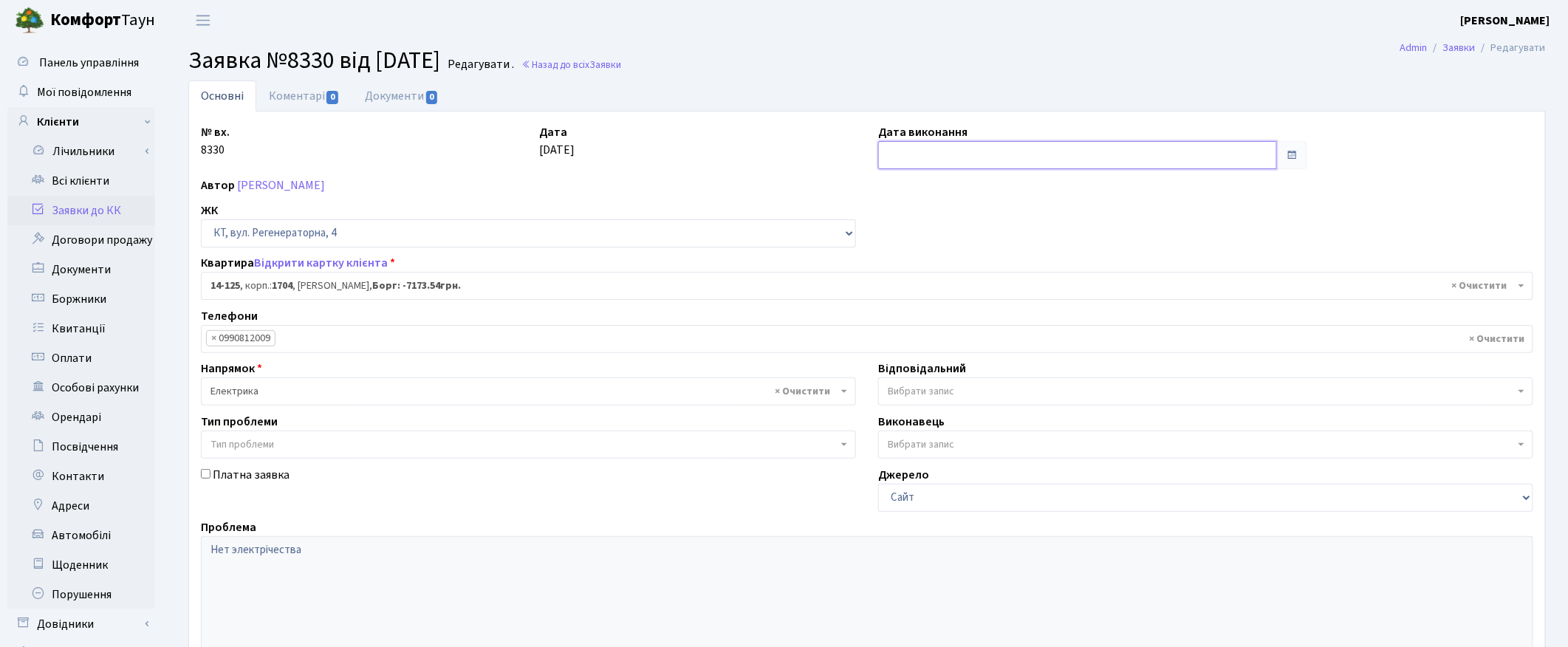
click at [911, 157] on input "text" at bounding box center [1077, 154] width 399 height 28
click at [931, 322] on td "24" at bounding box center [937, 319] width 22 height 22
type input "[DATE]"
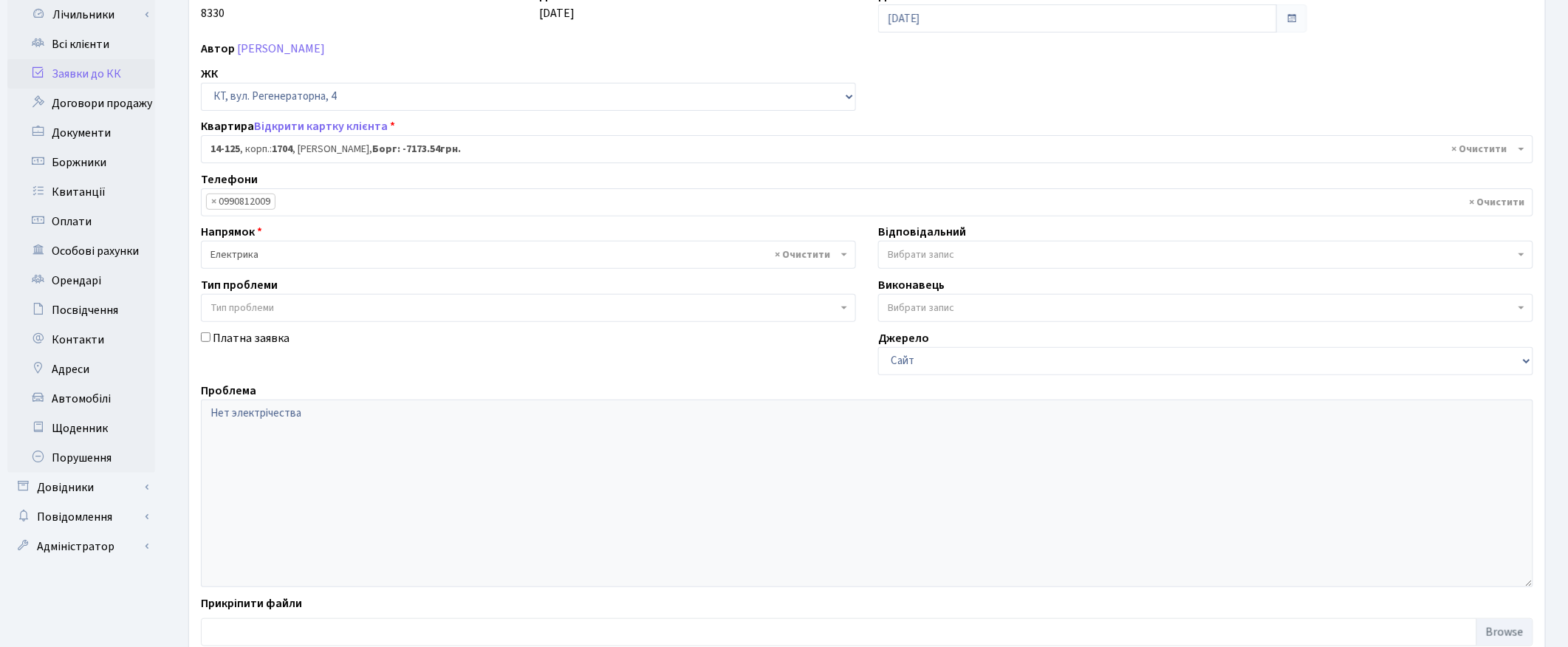
scroll to position [233, 0]
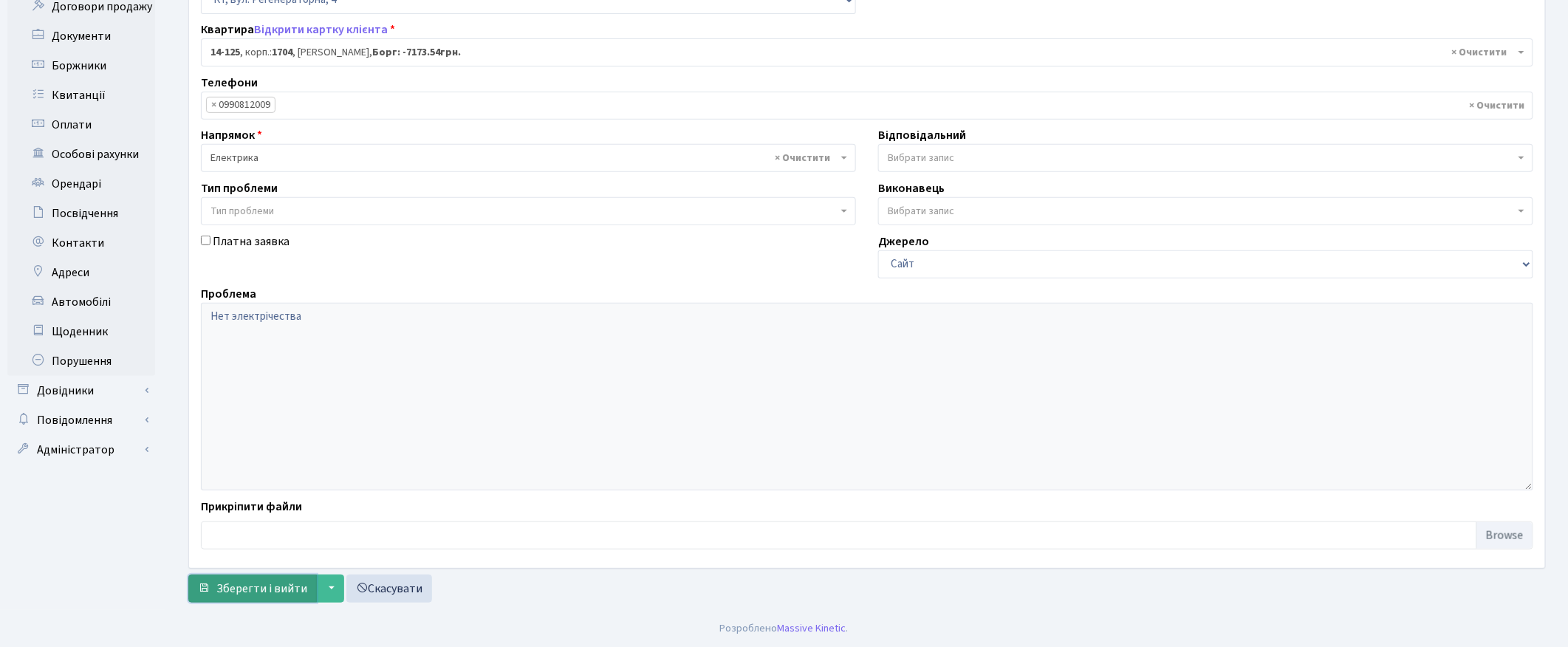
click at [260, 585] on span "Зберегти і вийти" at bounding box center [262, 588] width 91 height 16
